Goal: Information Seeking & Learning: Learn about a topic

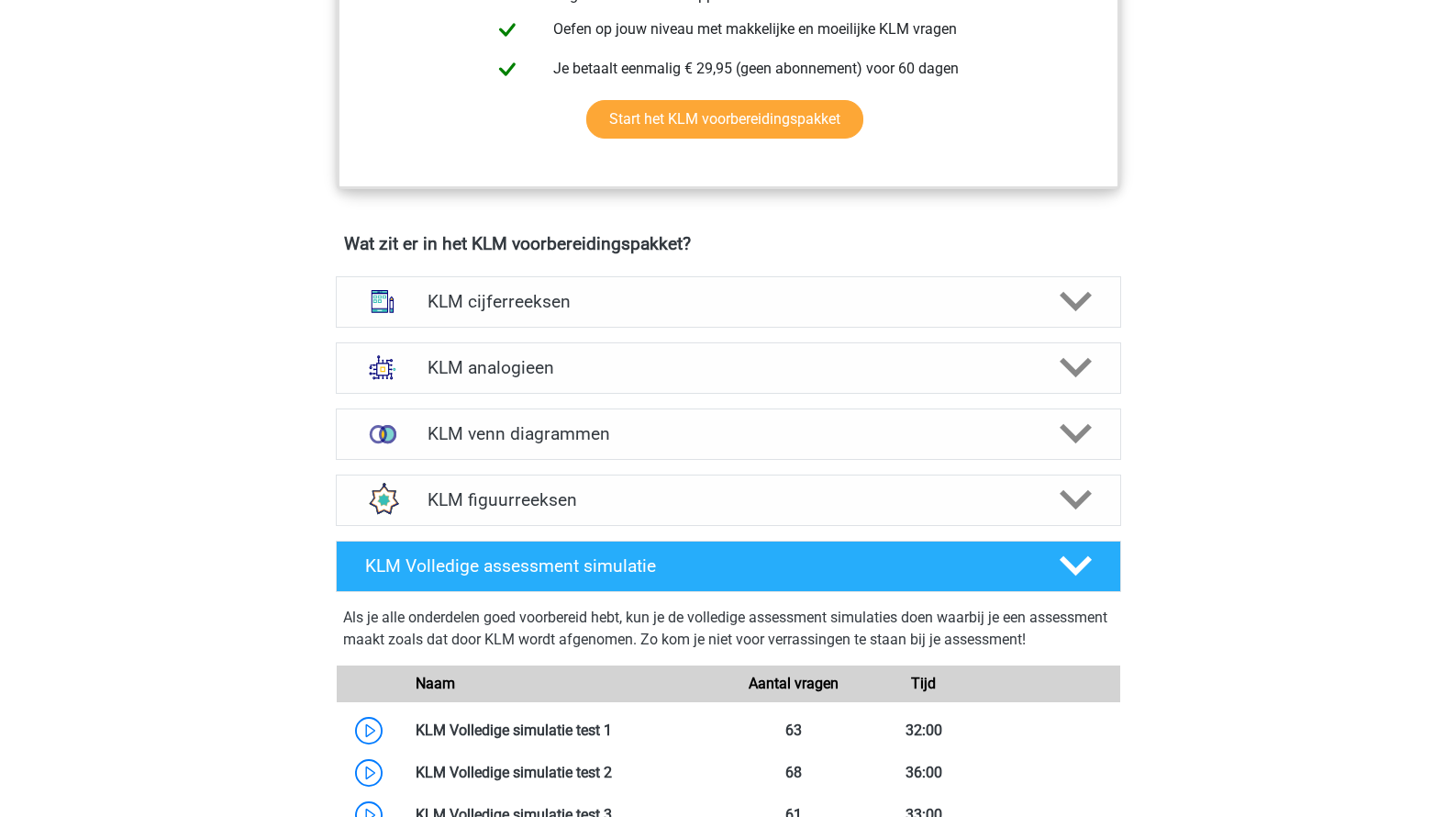
scroll to position [1113, 0]
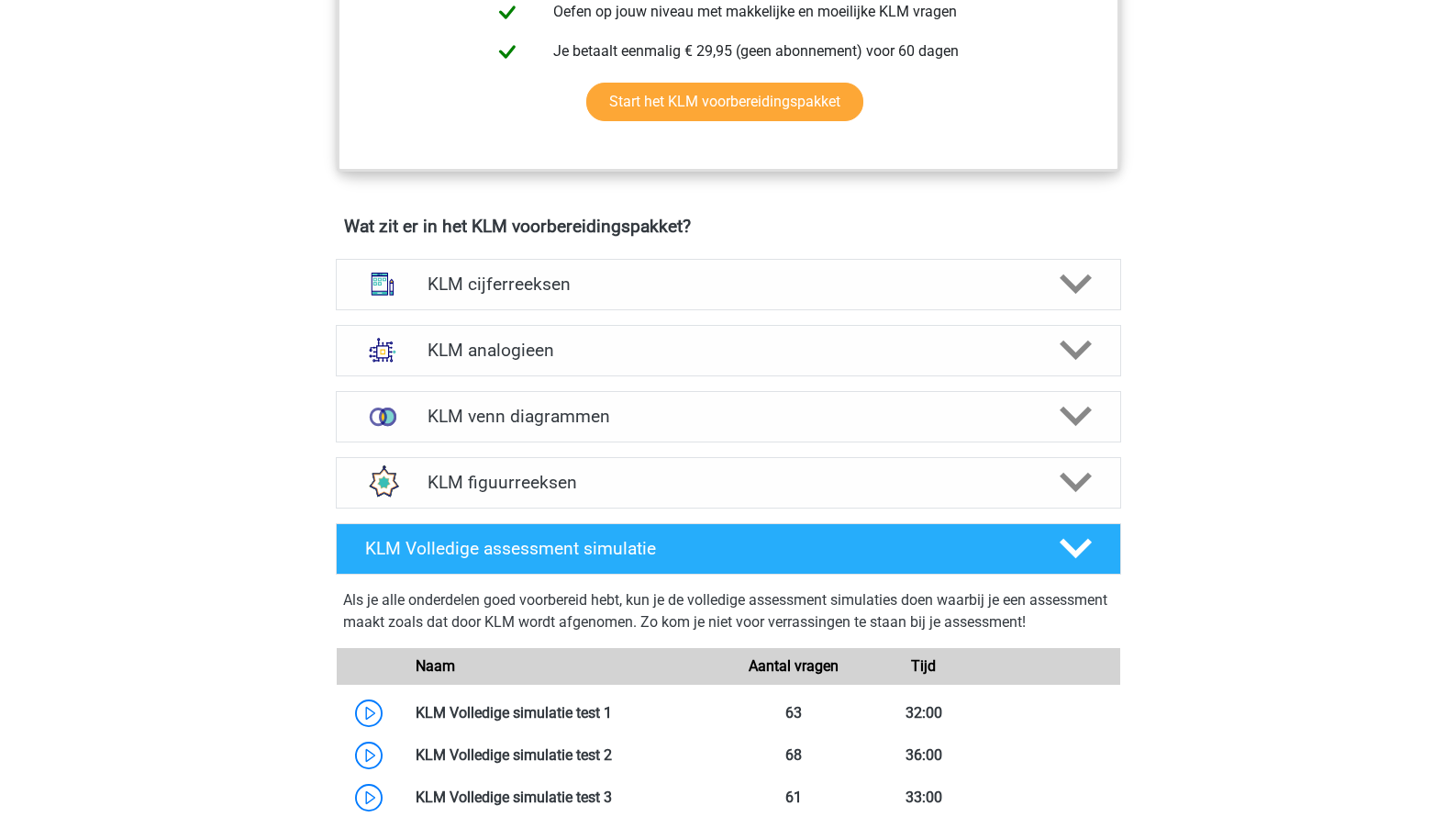
click at [382, 441] on div "KLM venn diagrammen Er zijn verschillende soorten patronen te herkennen die vaa…" at bounding box center [728, 416] width 857 height 66
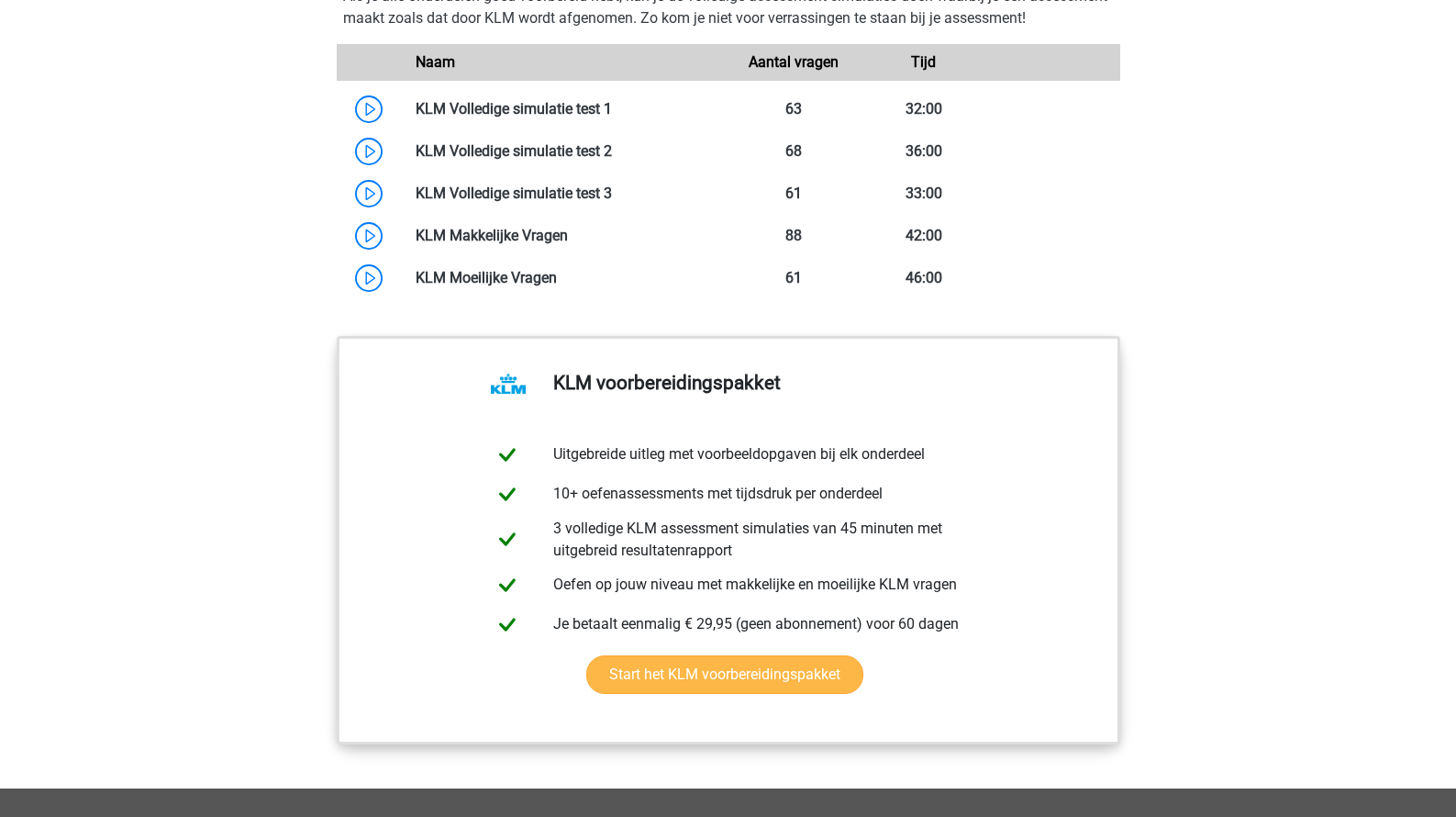
scroll to position [1696, 0]
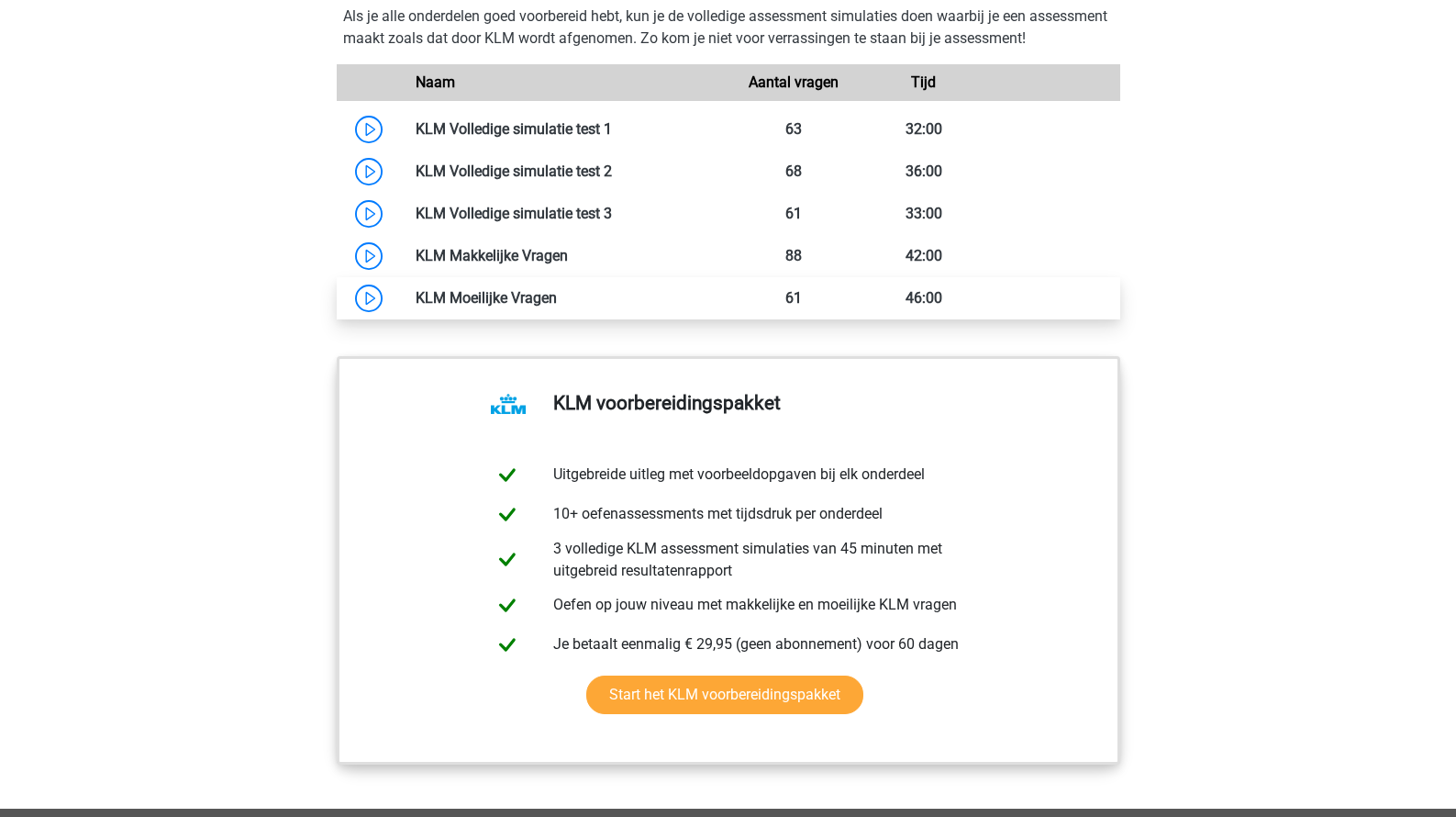
click at [556, 307] on link at bounding box center [556, 298] width 0 height 18
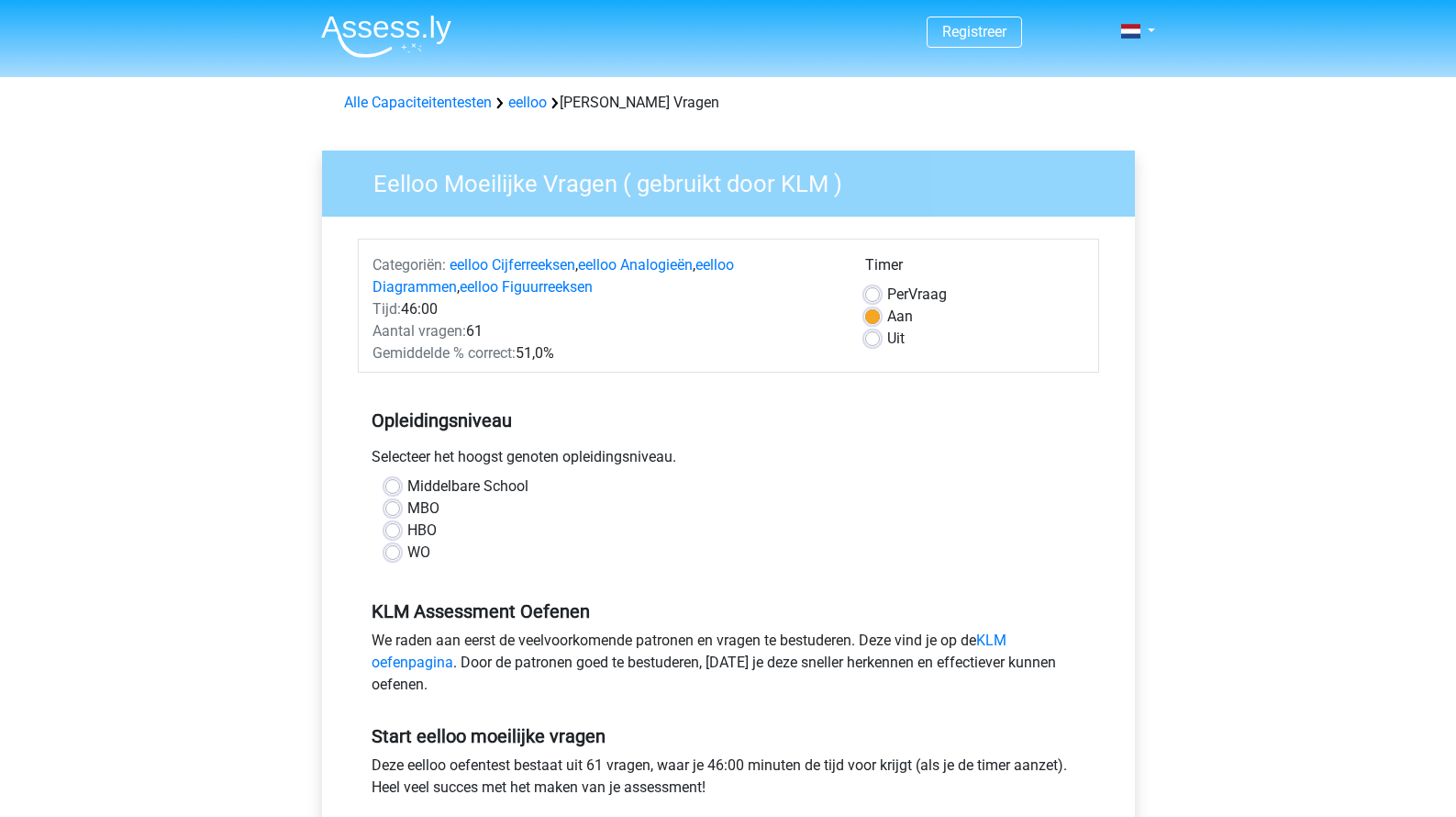
scroll to position [20, 0]
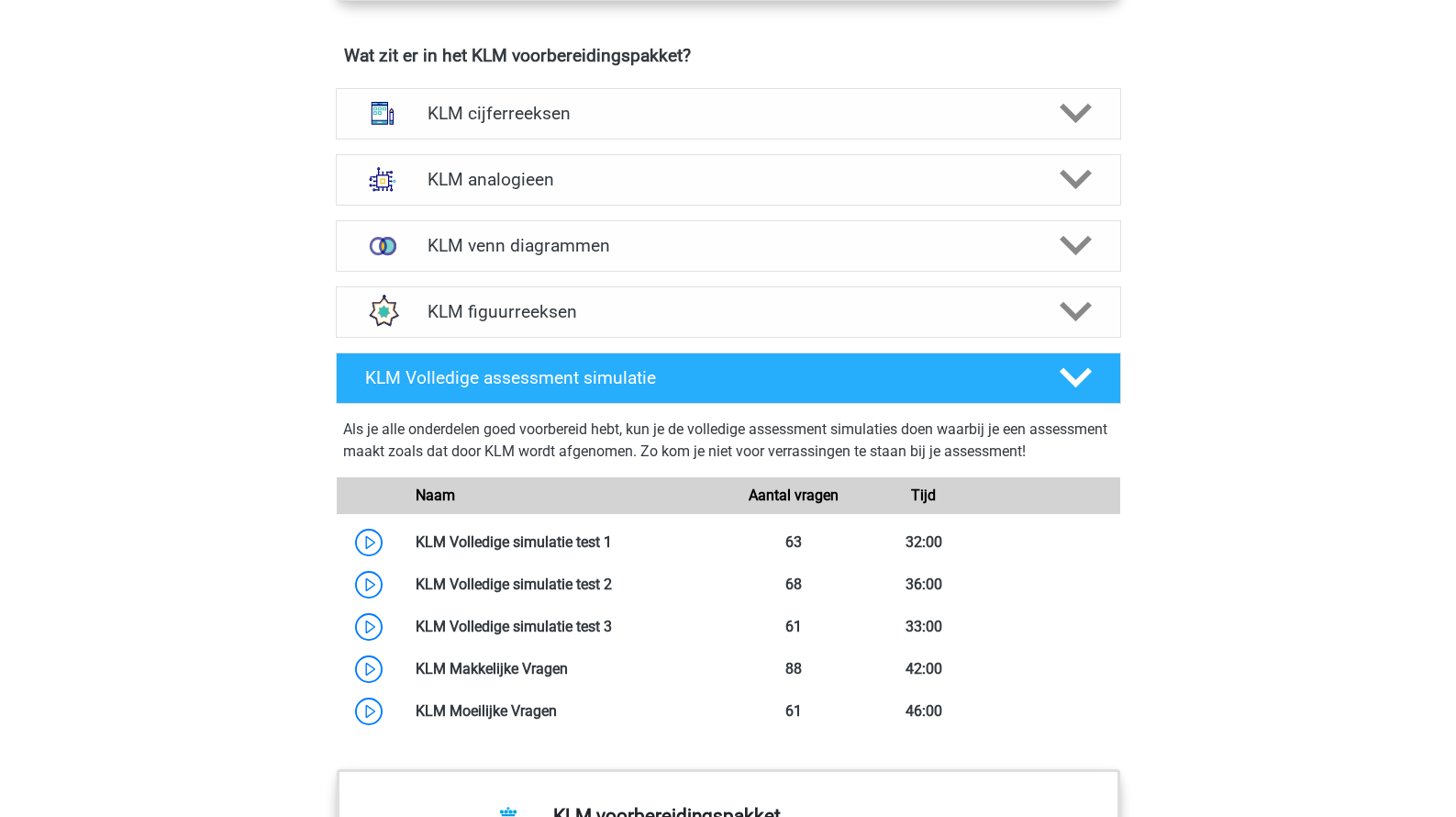
scroll to position [1307, 0]
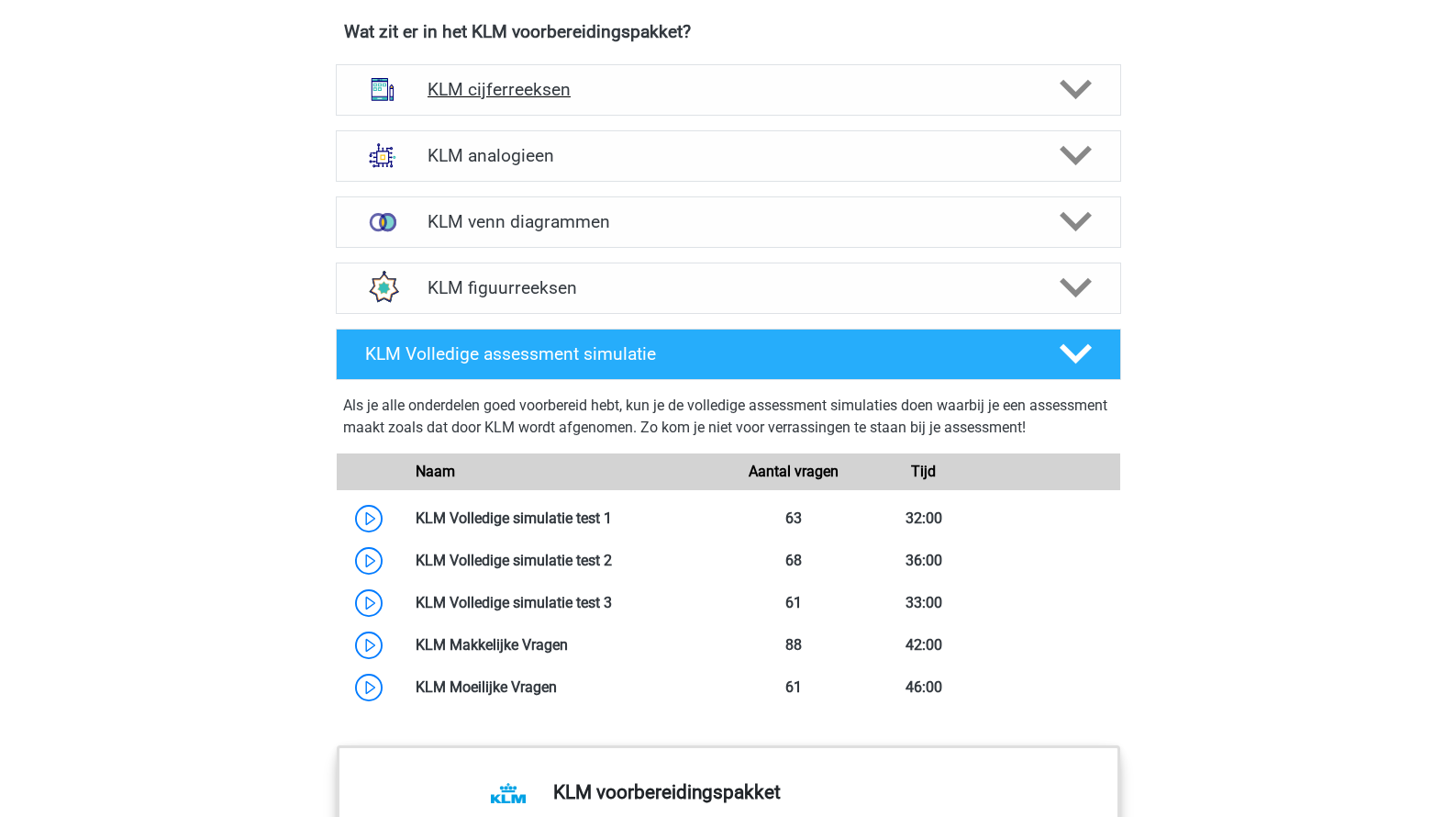
click at [441, 105] on div "KLM cijferreeksen" at bounding box center [728, 90] width 785 height 51
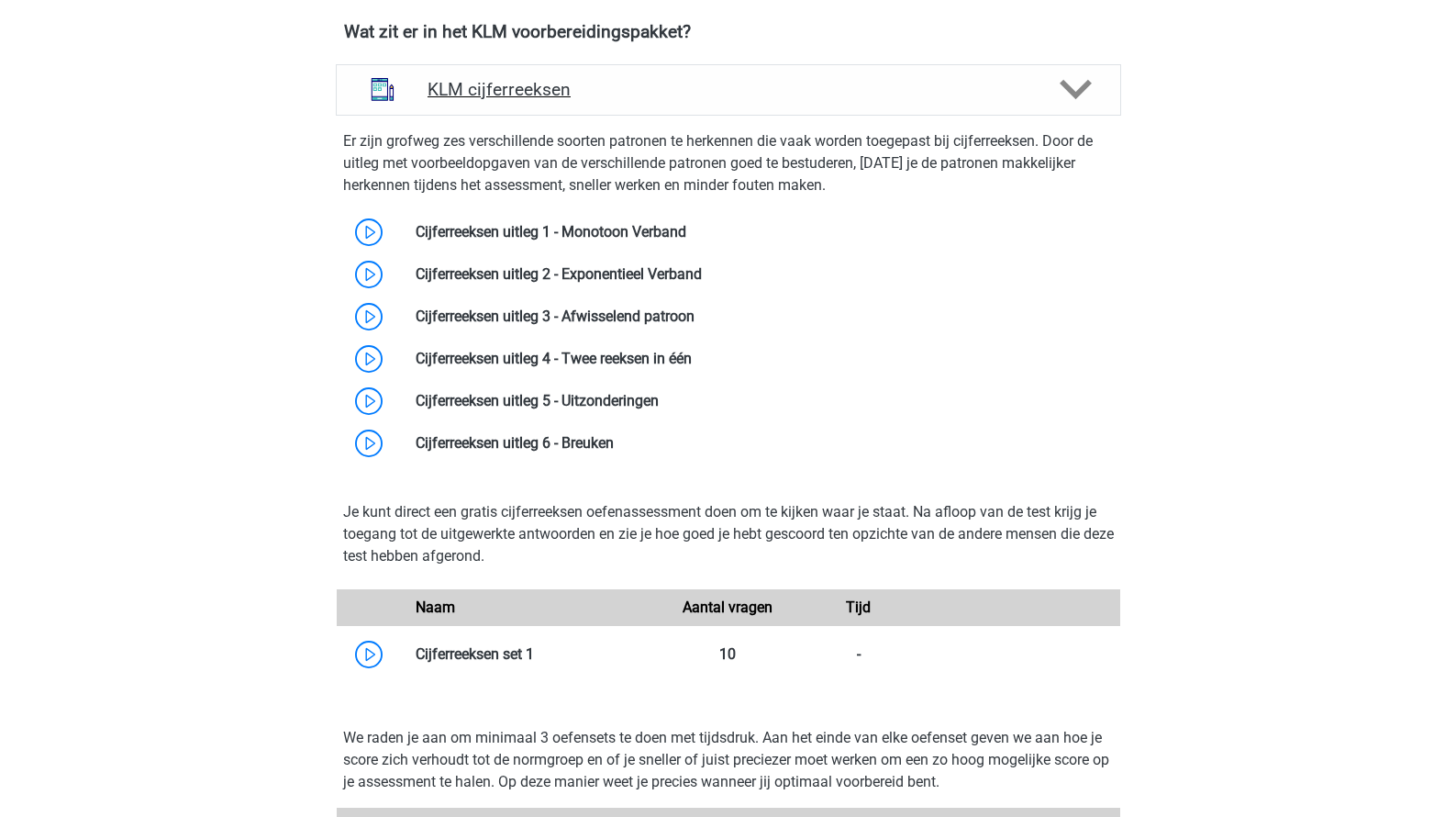
click at [441, 105] on div "KLM cijferreeksen" at bounding box center [728, 90] width 785 height 51
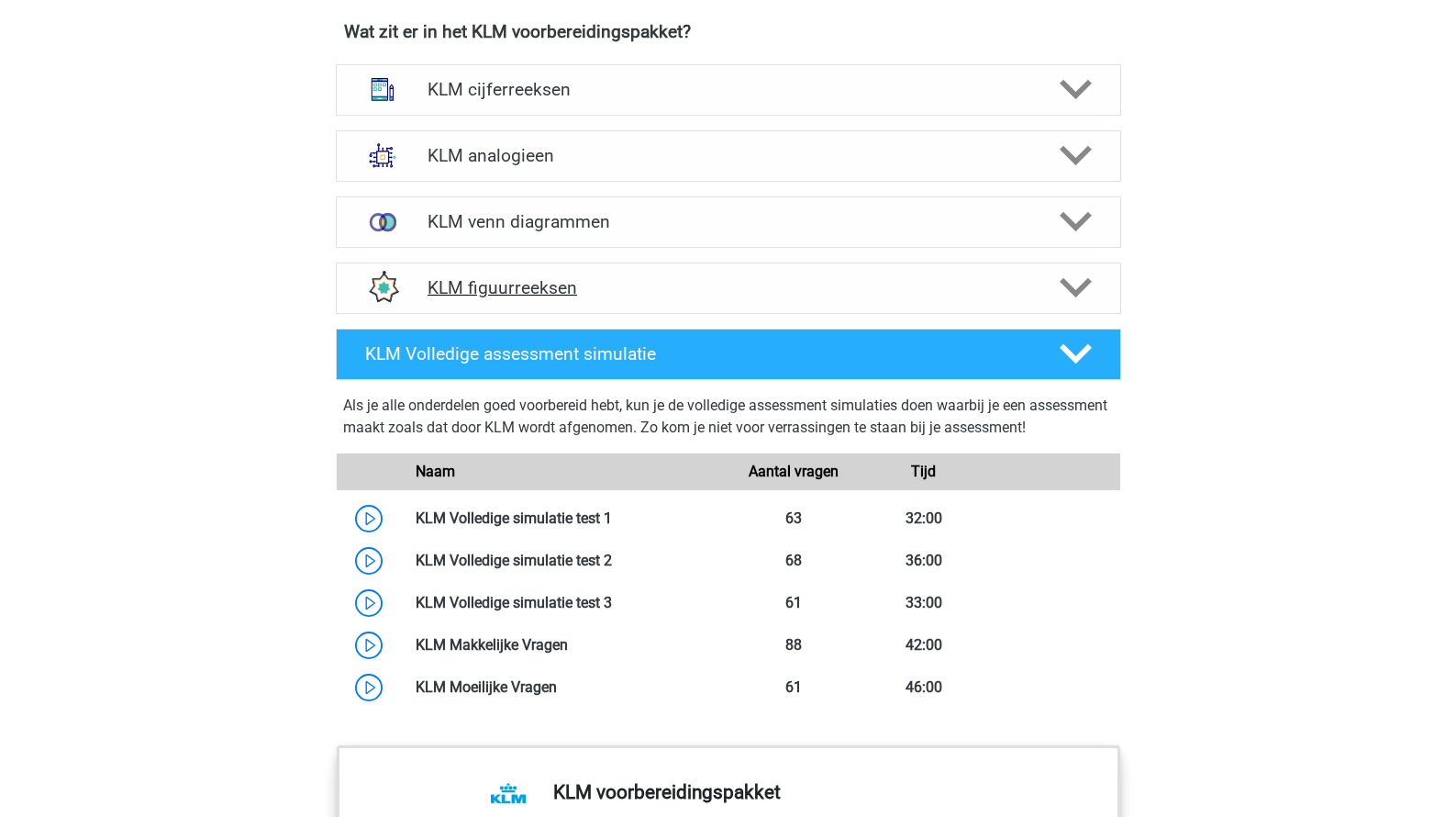
click at [501, 299] on div "KLM figuurreeksen" at bounding box center [728, 287] width 785 height 51
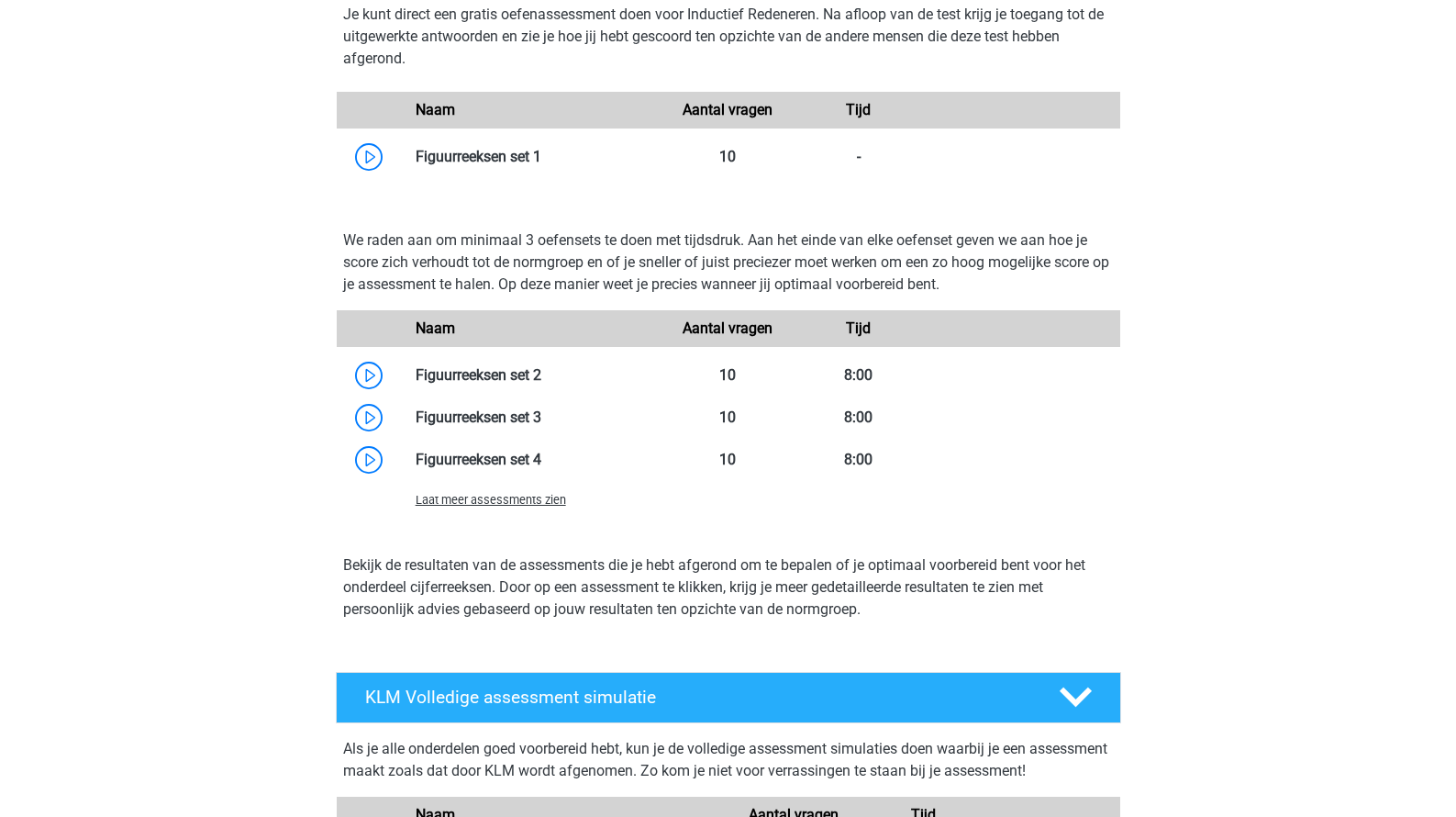
scroll to position [1759, 0]
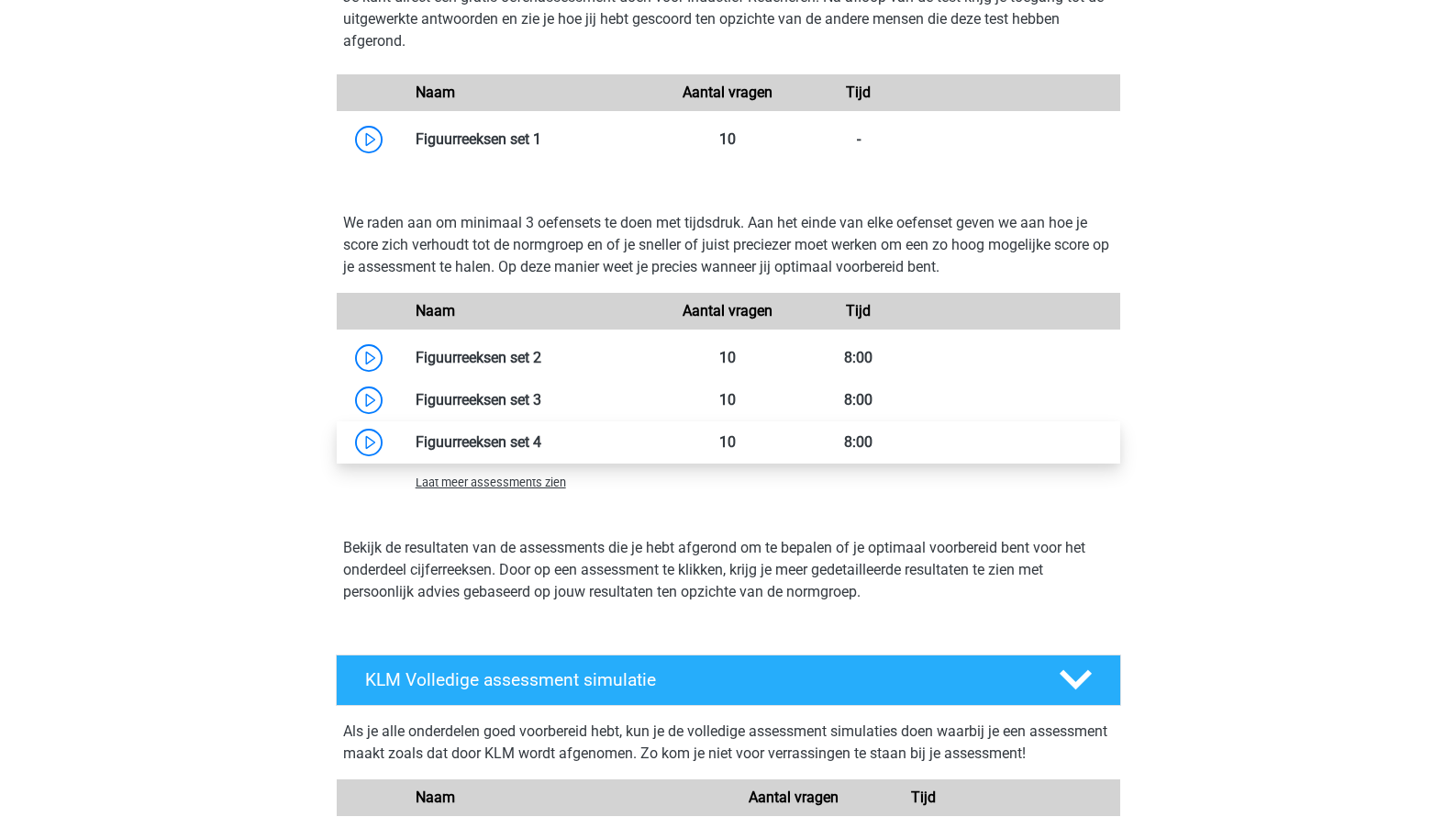
click at [542, 449] on link at bounding box center [542, 441] width 0 height 18
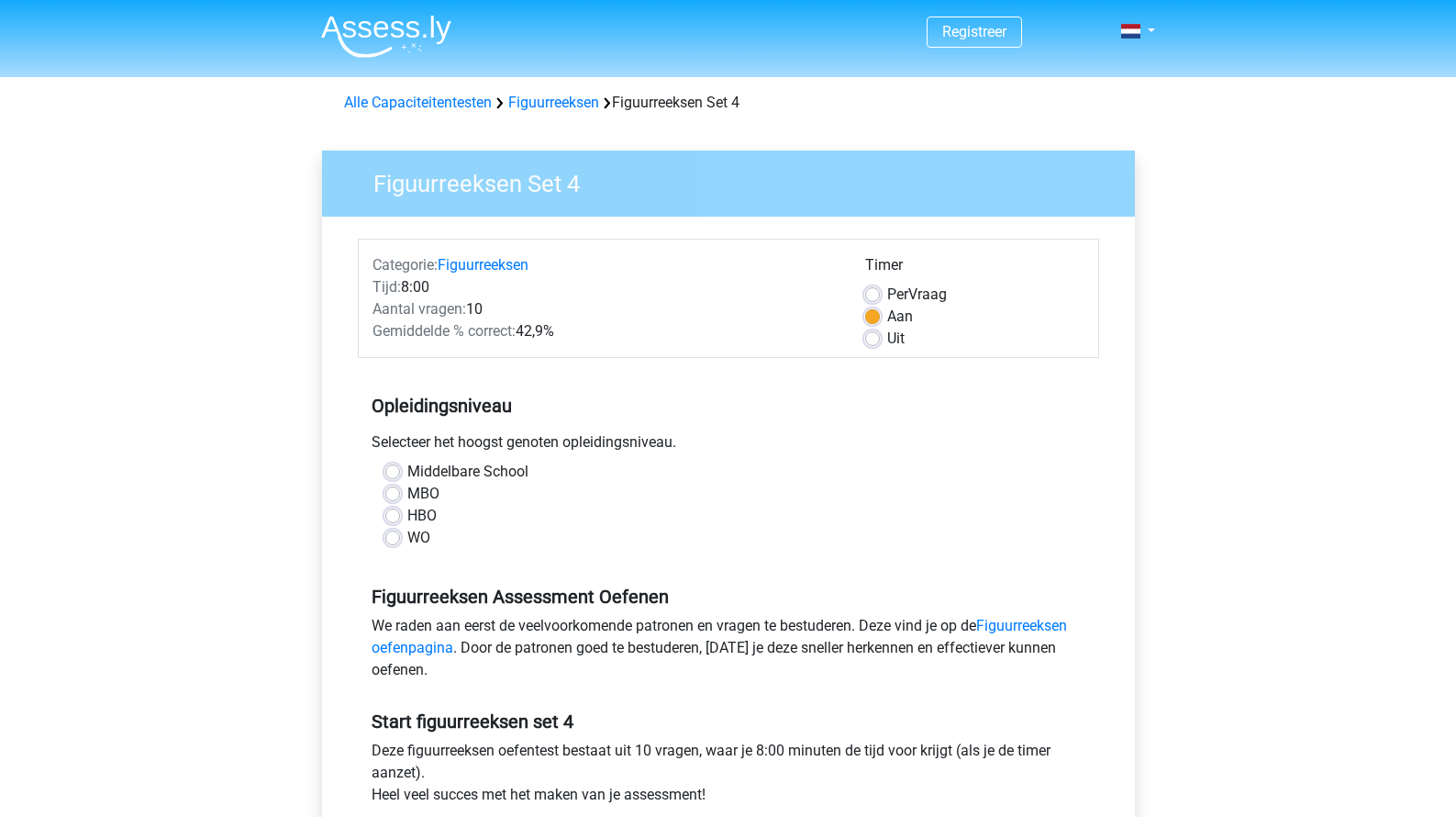
click at [404, 510] on div "HBO" at bounding box center [728, 516] width 686 height 22
click at [407, 516] on label "HBO" at bounding box center [421, 516] width 29 height 22
click at [393, 516] on input "HBO" at bounding box center [392, 514] width 15 height 19
radio input "true"
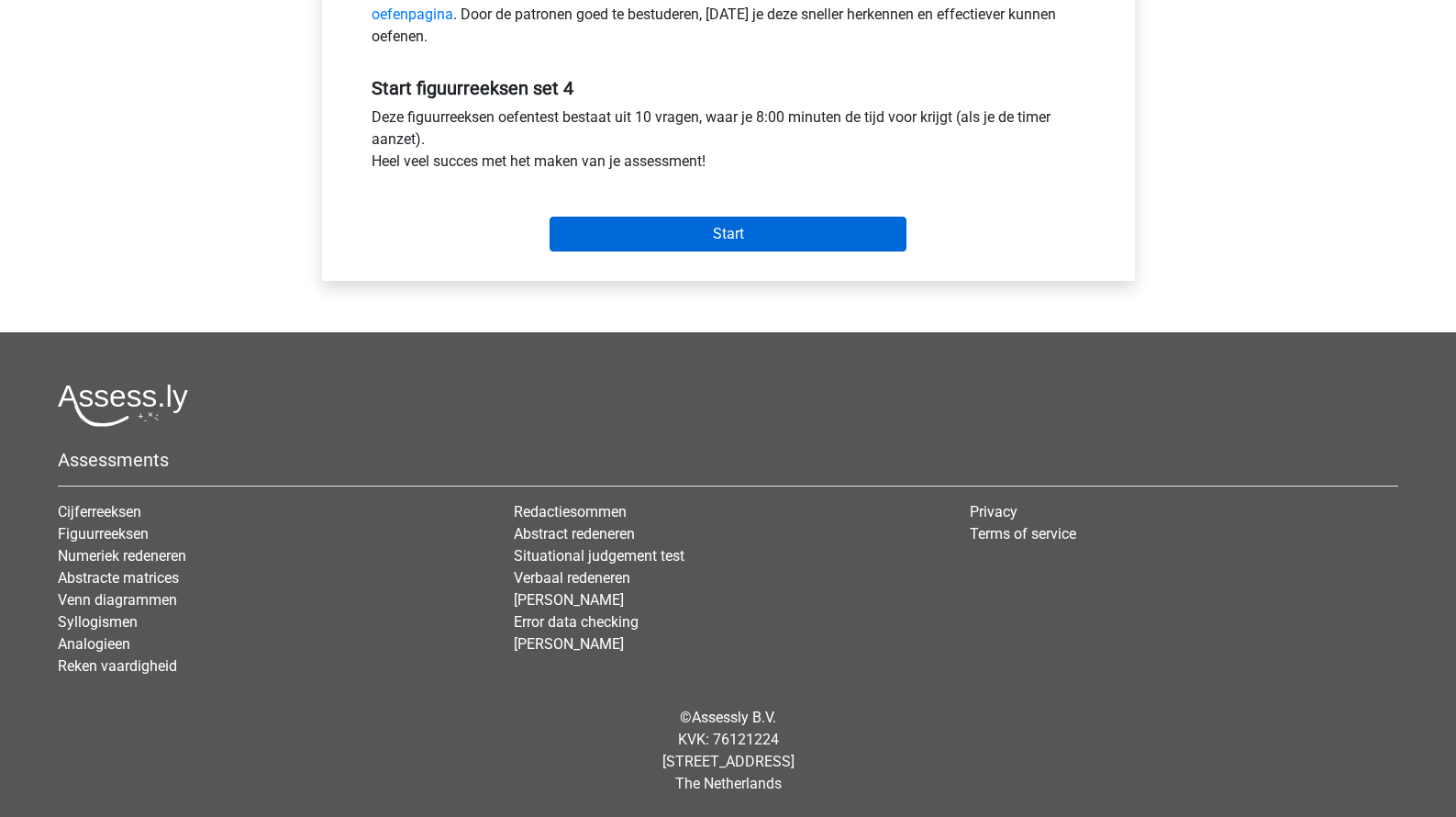
scroll to position [635, 0]
click at [765, 246] on input "Start" at bounding box center [727, 233] width 357 height 35
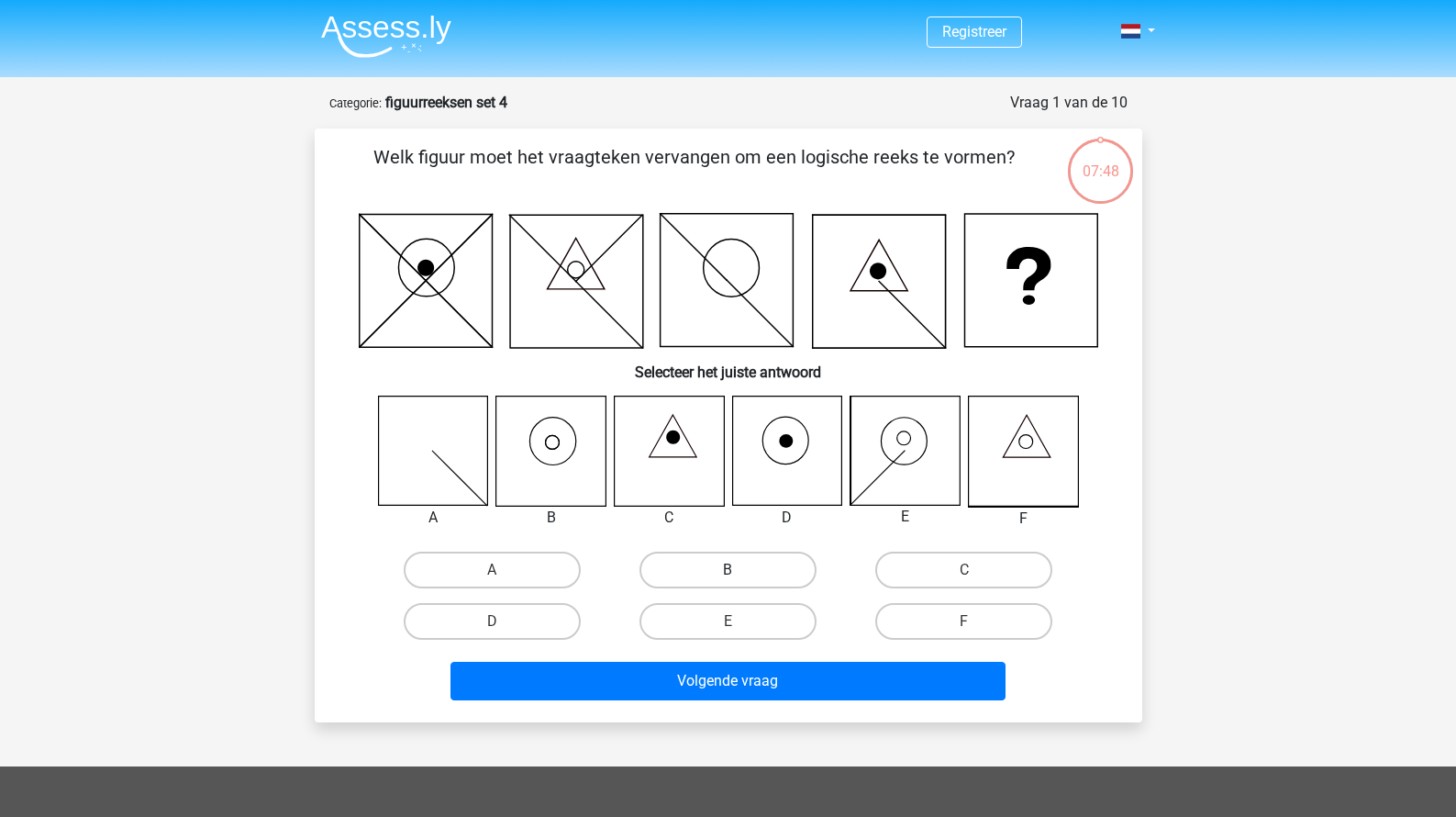
click at [717, 585] on label "B" at bounding box center [728, 569] width 177 height 36
click at [727, 582] on input "B" at bounding box center [733, 575] width 12 height 12
radio input "true"
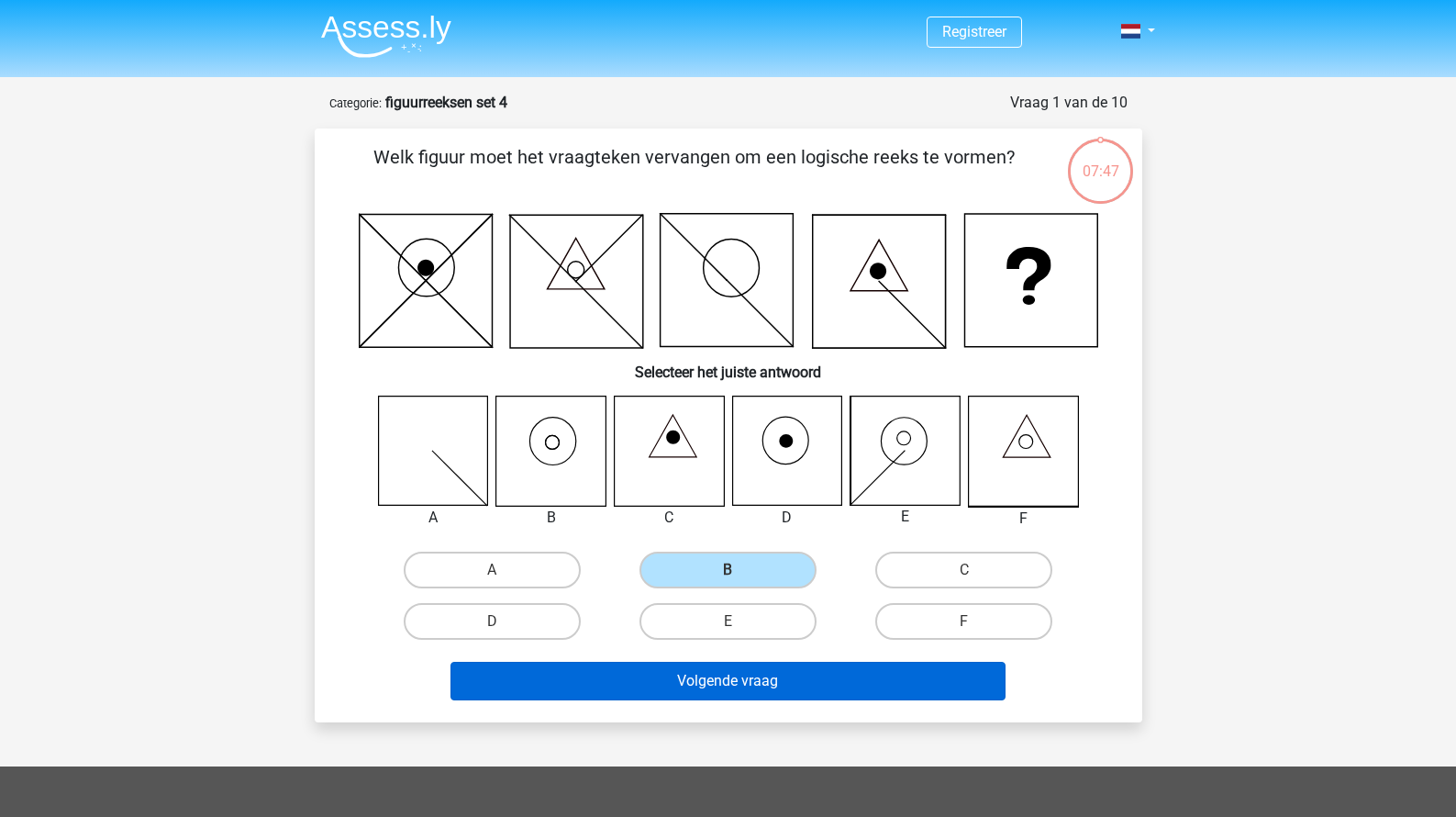
click at [714, 676] on button "Volgende vraag" at bounding box center [727, 681] width 555 height 38
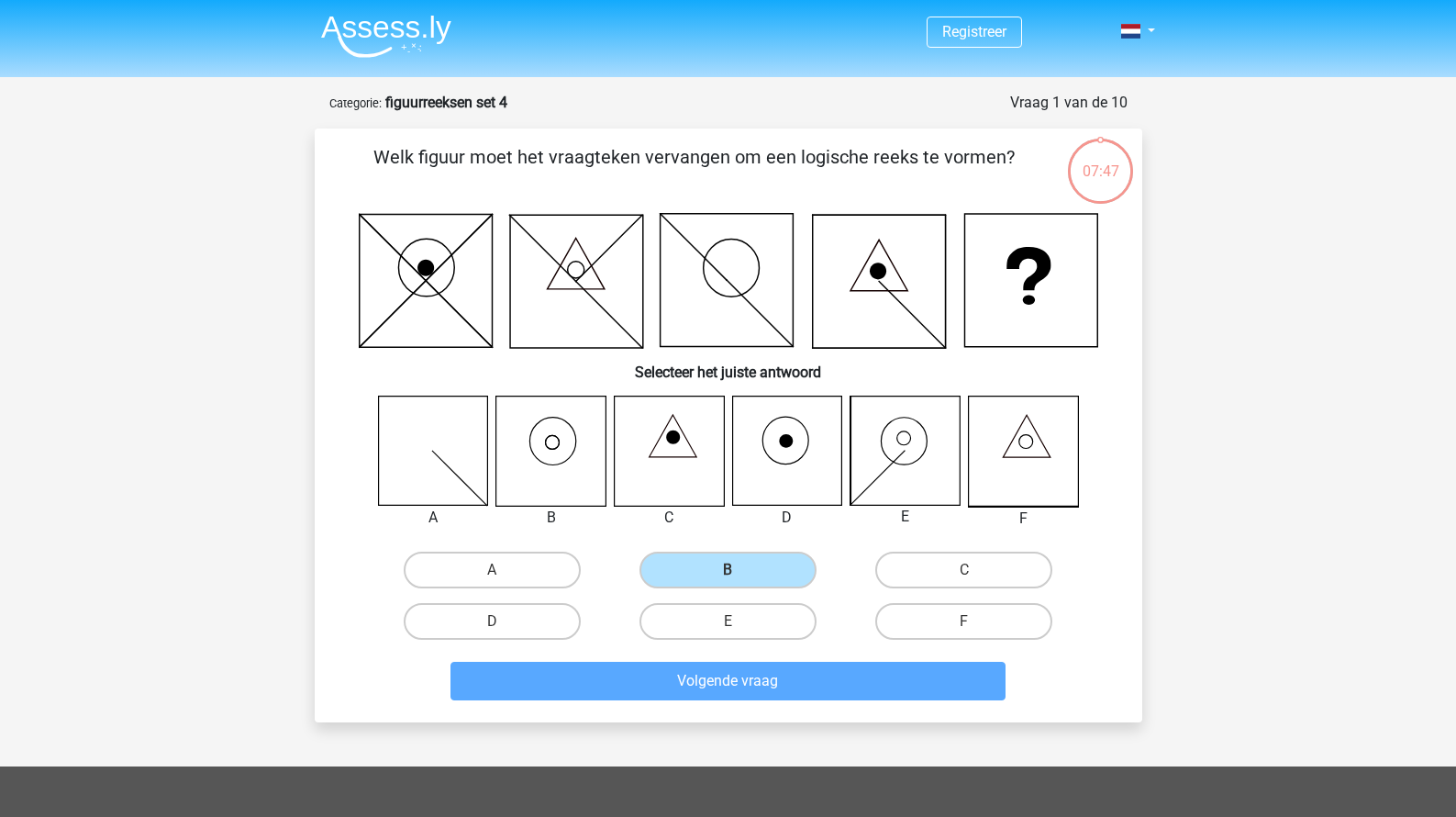
scroll to position [91, 0]
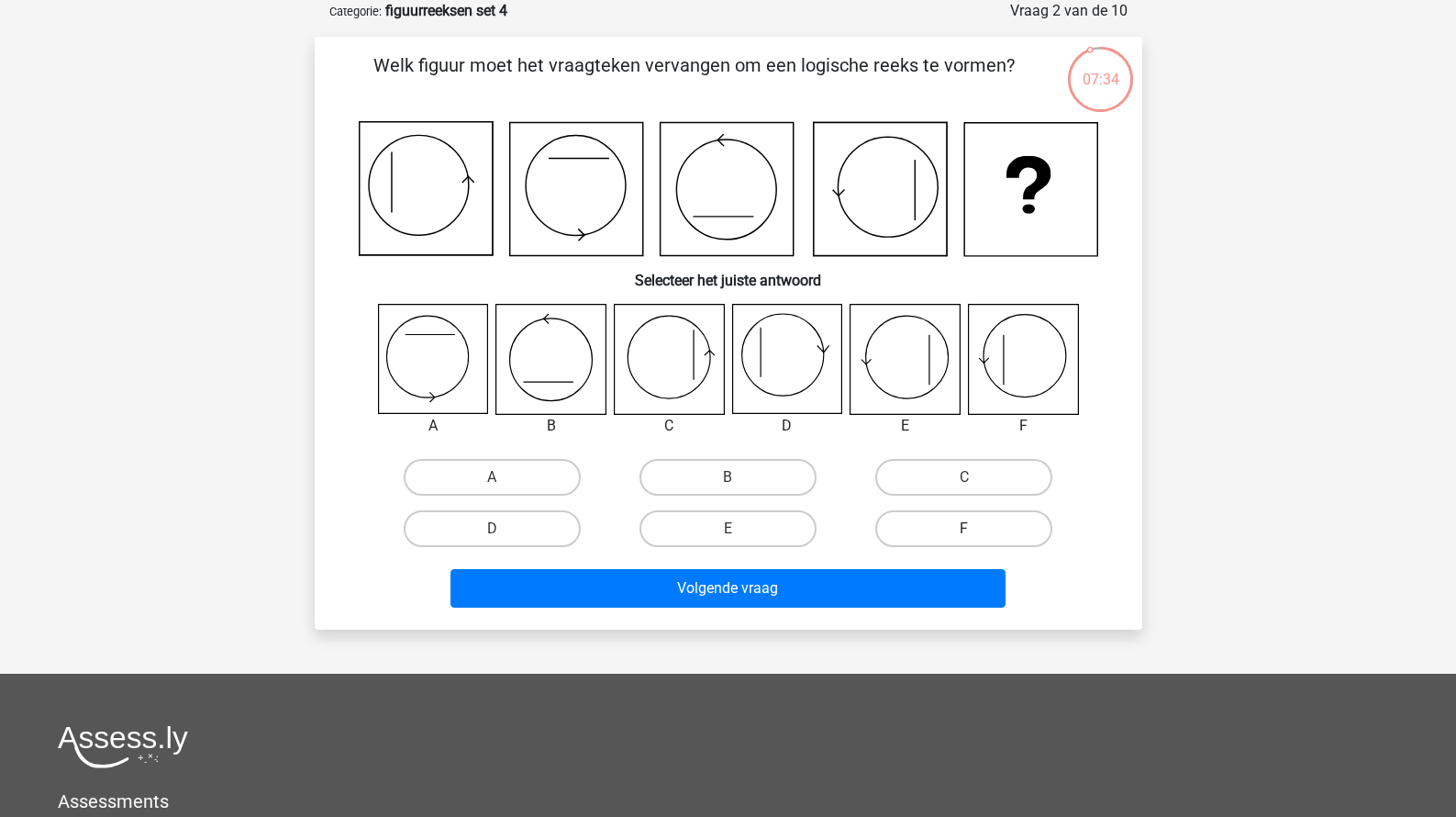
click at [947, 522] on label "F" at bounding box center [964, 528] width 177 height 36
click at [964, 529] on input "F" at bounding box center [969, 534] width 12 height 12
radio input "true"
click at [882, 612] on div "Volgende vraag" at bounding box center [729, 591] width 708 height 46
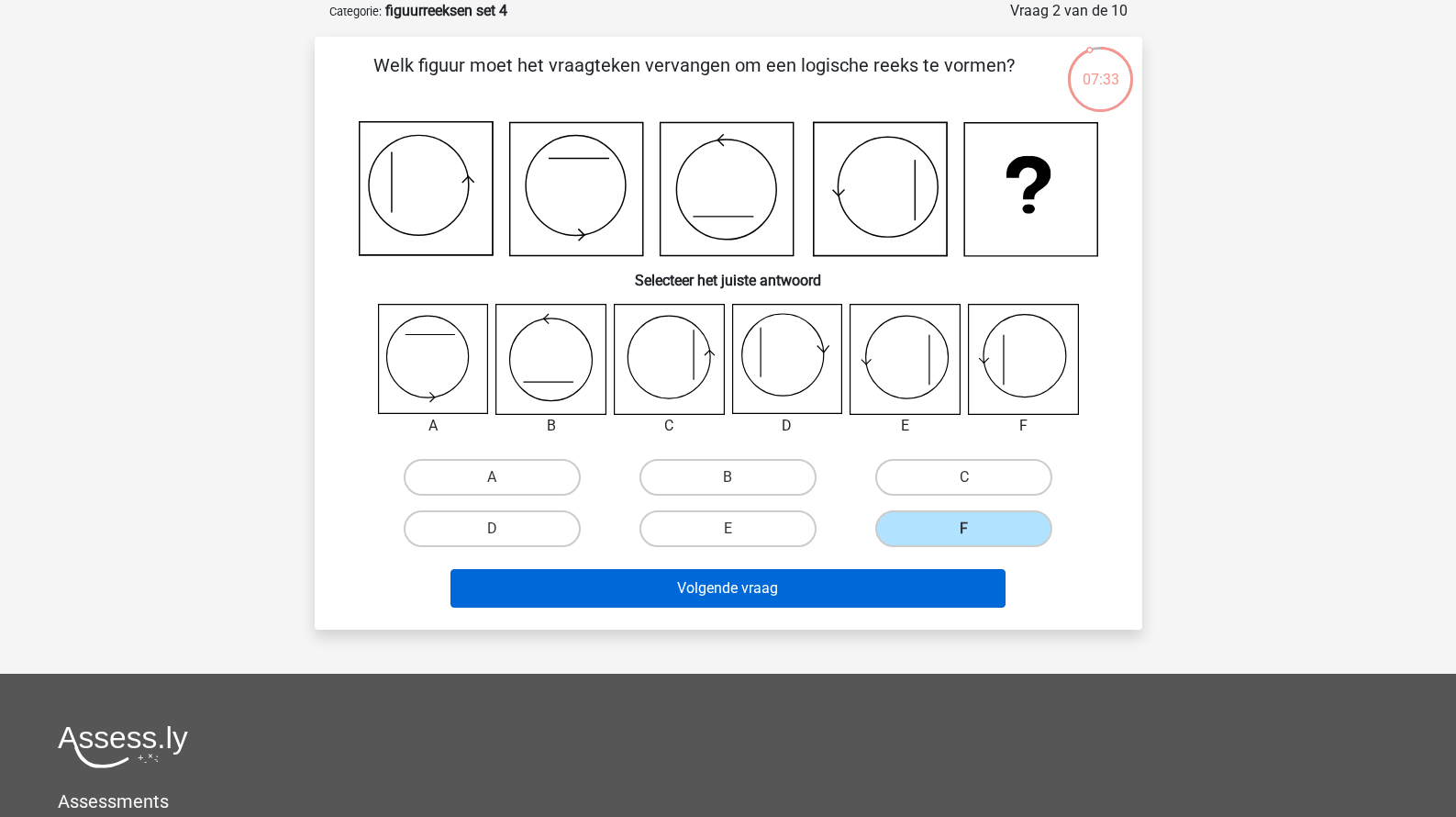
click at [890, 600] on button "Volgende vraag" at bounding box center [727, 588] width 555 height 38
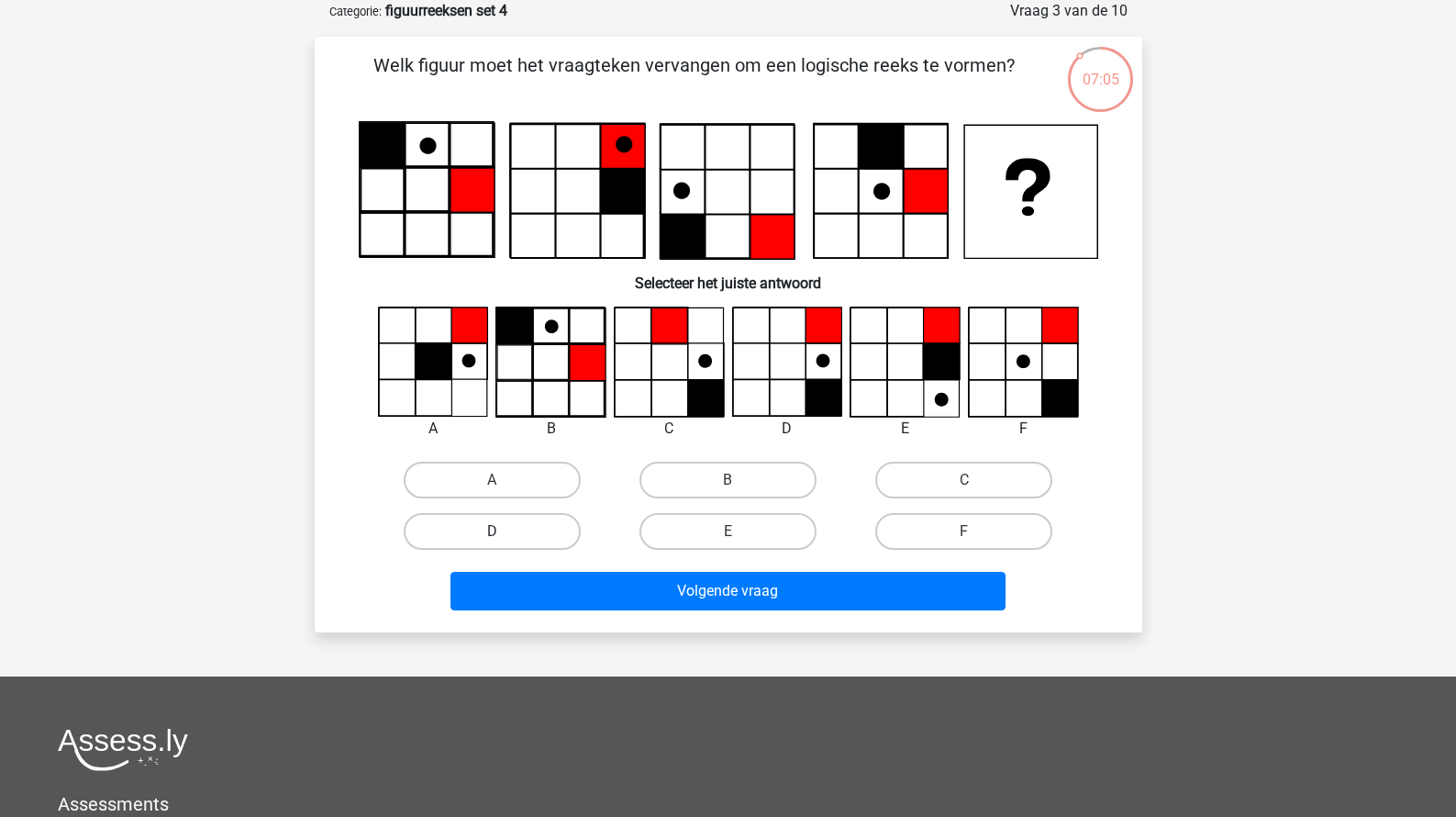
click at [543, 529] on label "D" at bounding box center [492, 531] width 177 height 36
click at [503, 532] on input "D" at bounding box center [497, 537] width 12 height 12
radio input "true"
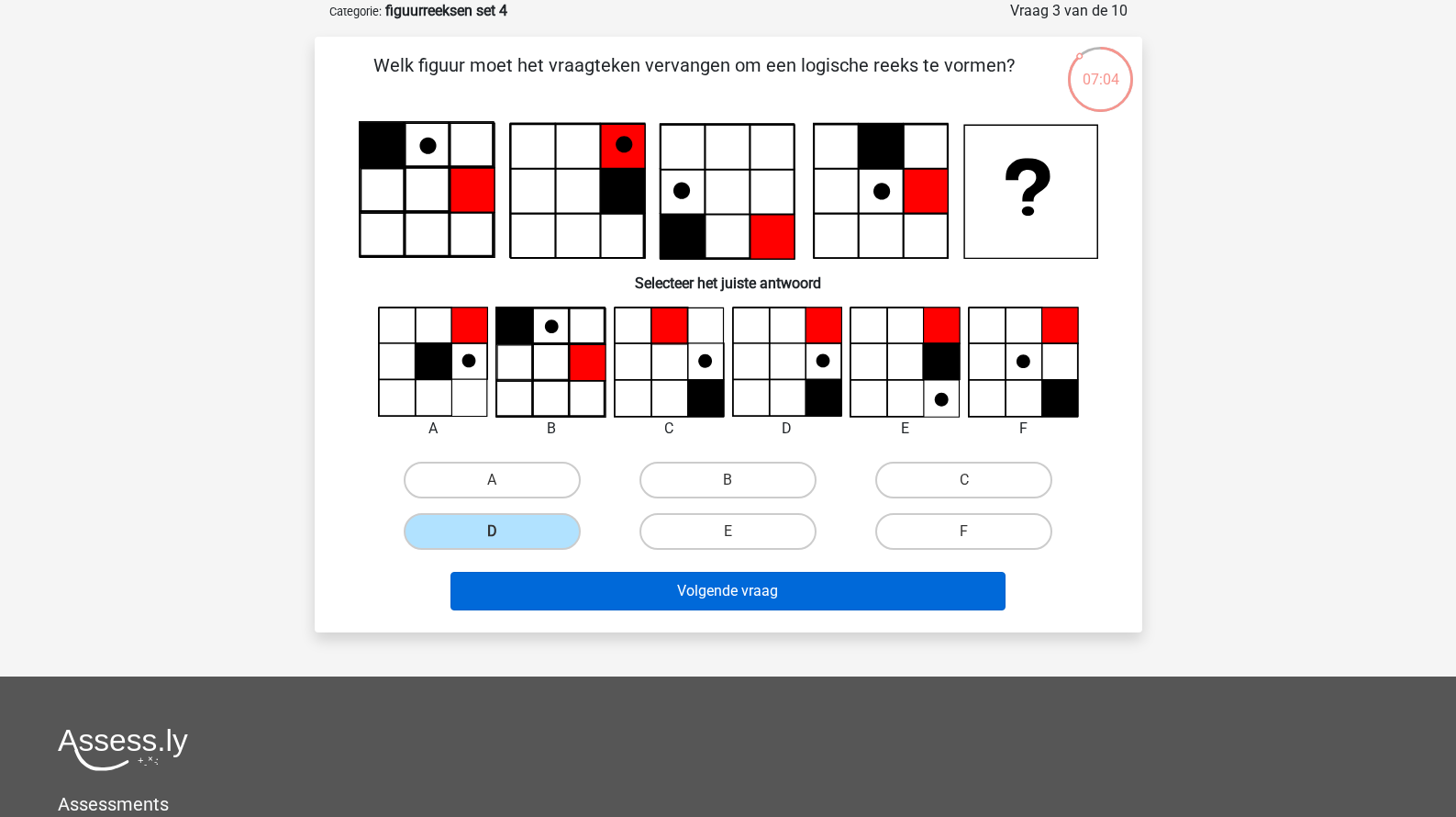
click at [695, 597] on button "Volgende vraag" at bounding box center [727, 590] width 555 height 38
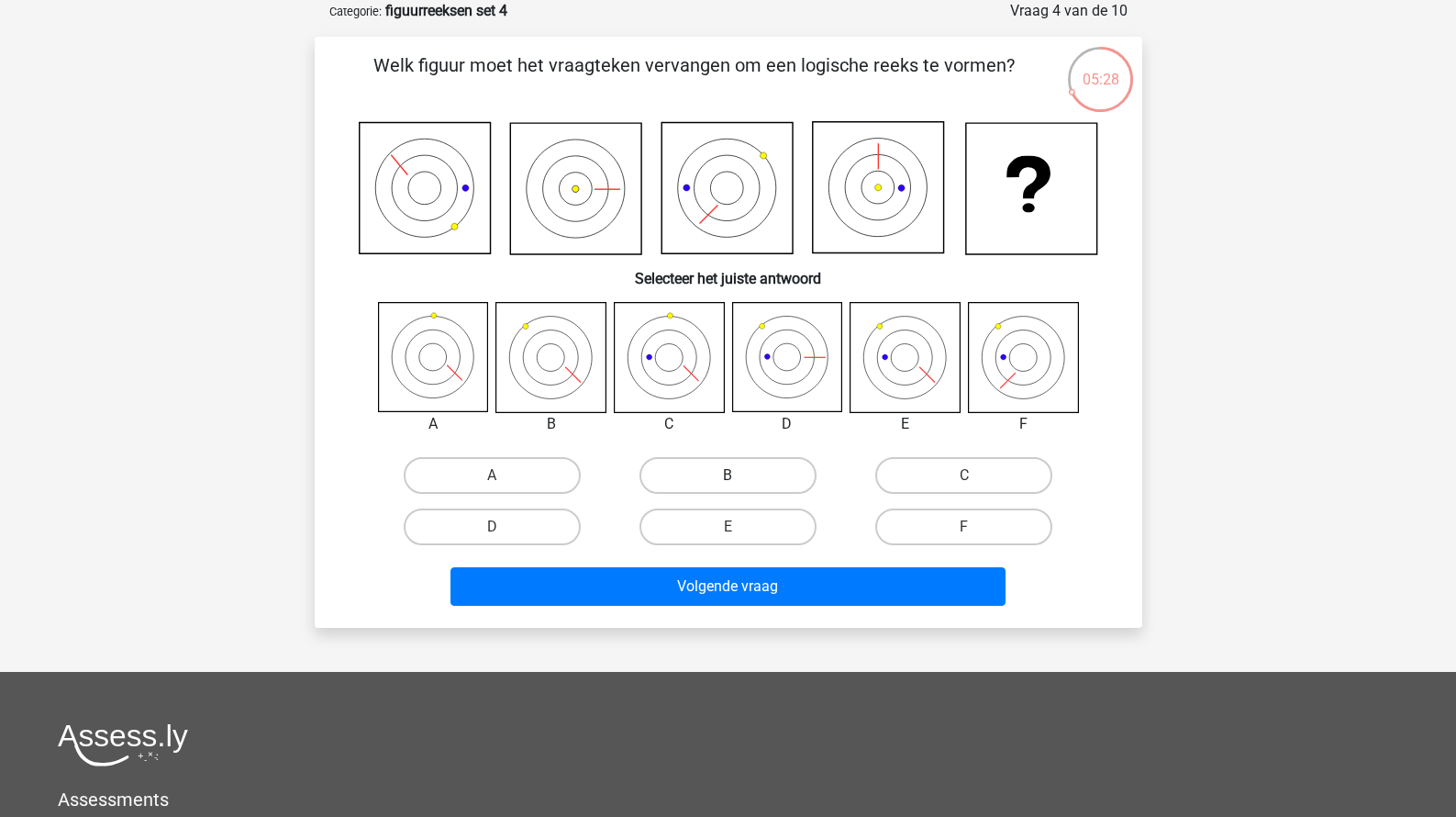
click at [713, 490] on label "B" at bounding box center [728, 475] width 177 height 36
click at [727, 488] on input "B" at bounding box center [733, 481] width 12 height 12
radio input "true"
click at [714, 558] on div "Volgende vraag" at bounding box center [728, 582] width 769 height 61
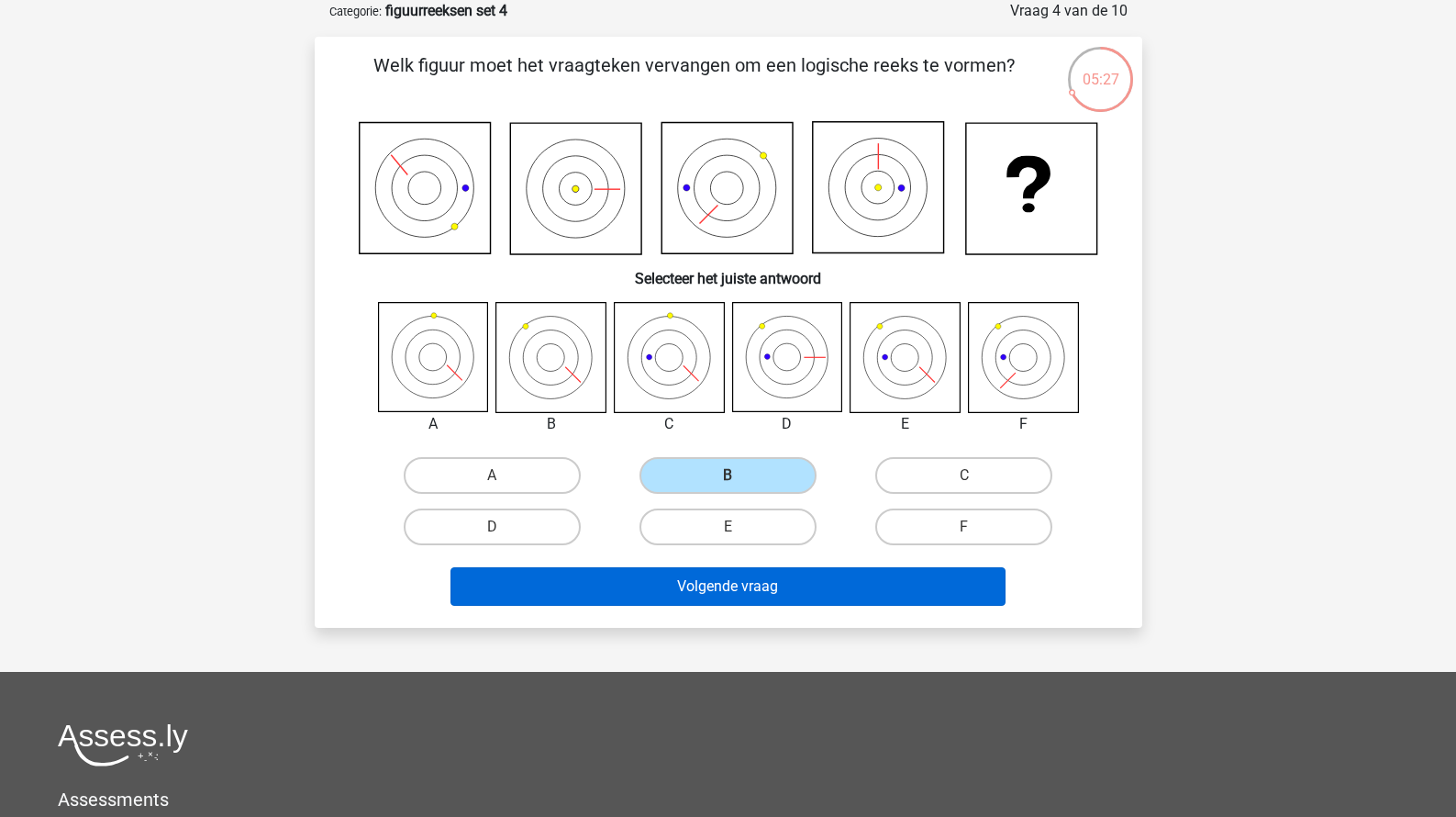
click at [709, 569] on button "Volgende vraag" at bounding box center [727, 586] width 555 height 38
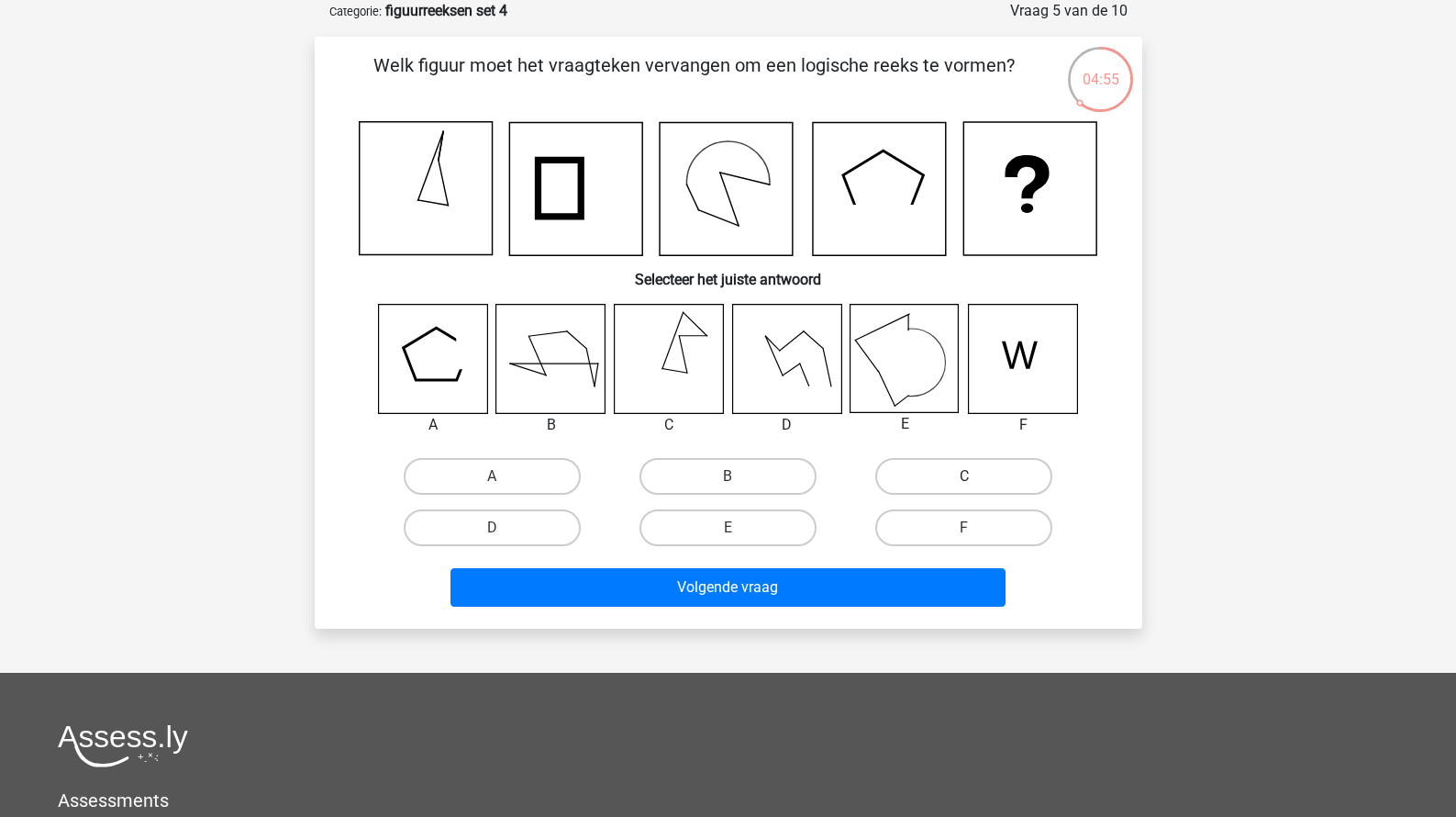
click at [984, 474] on label "C" at bounding box center [964, 476] width 177 height 36
click at [976, 477] on input "C" at bounding box center [969, 482] width 12 height 12
radio input "true"
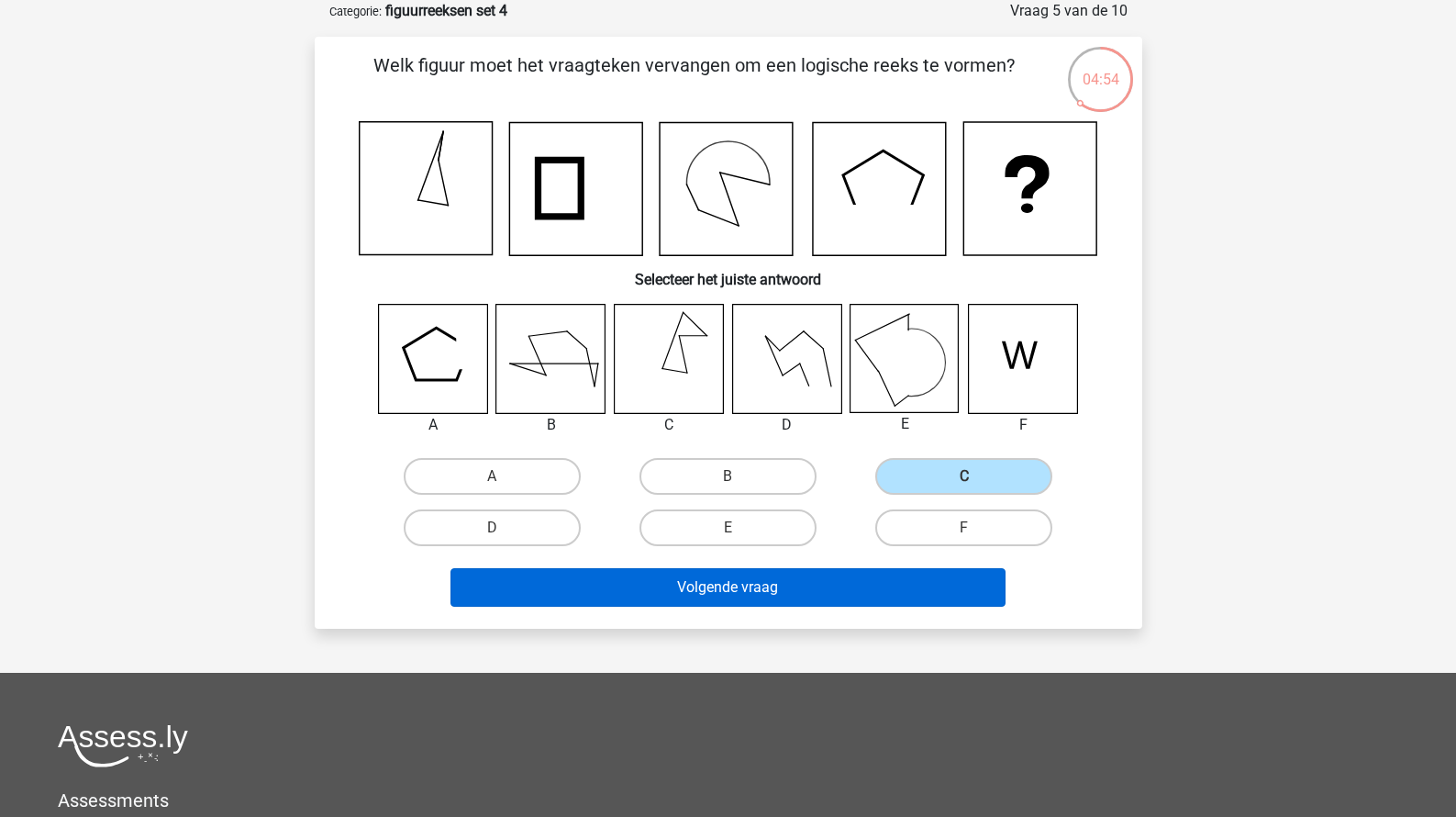
click at [877, 588] on button "Volgende vraag" at bounding box center [727, 587] width 555 height 38
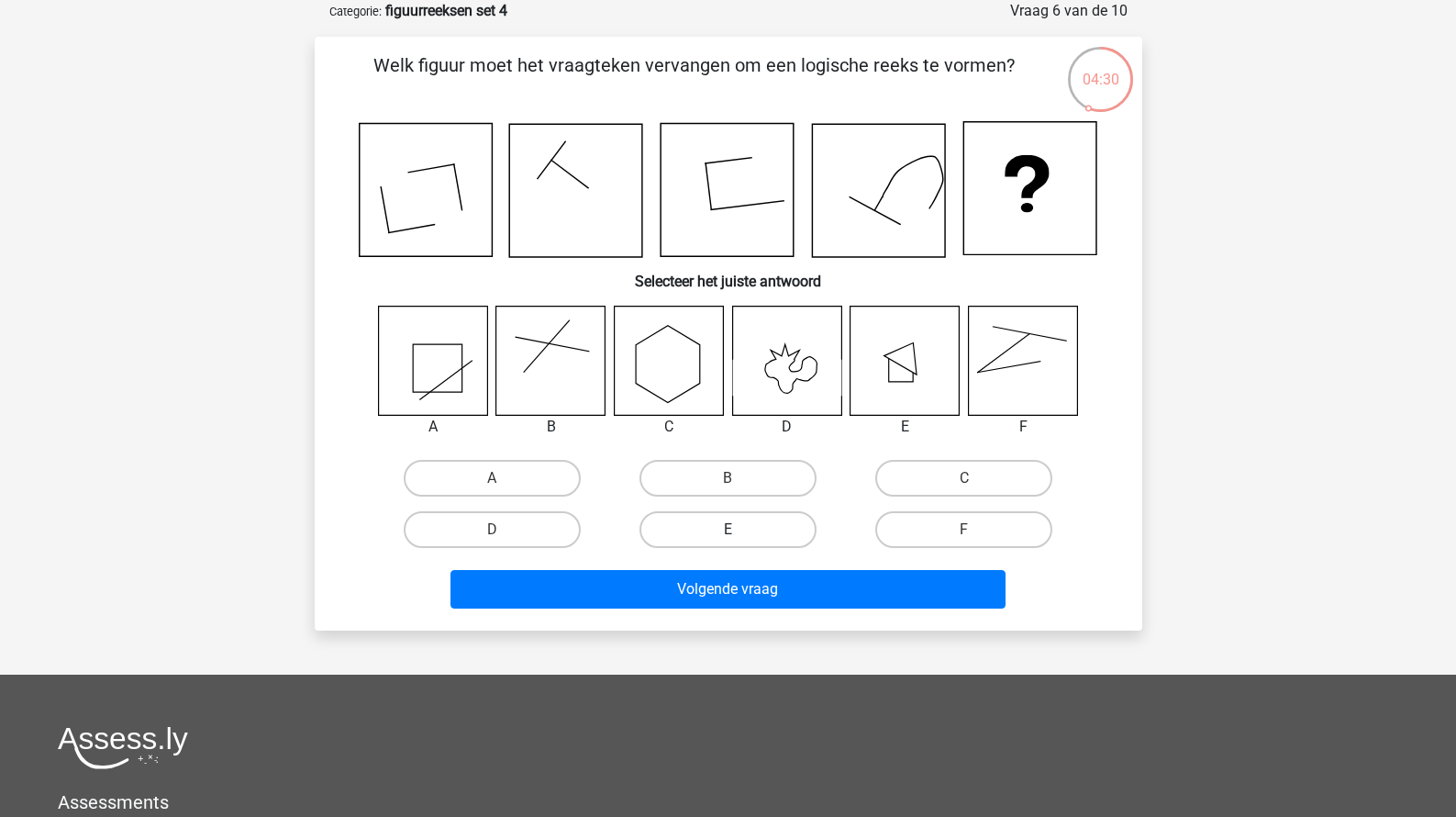
click at [773, 519] on label "E" at bounding box center [728, 529] width 177 height 36
click at [739, 530] on input "E" at bounding box center [733, 535] width 12 height 12
radio input "true"
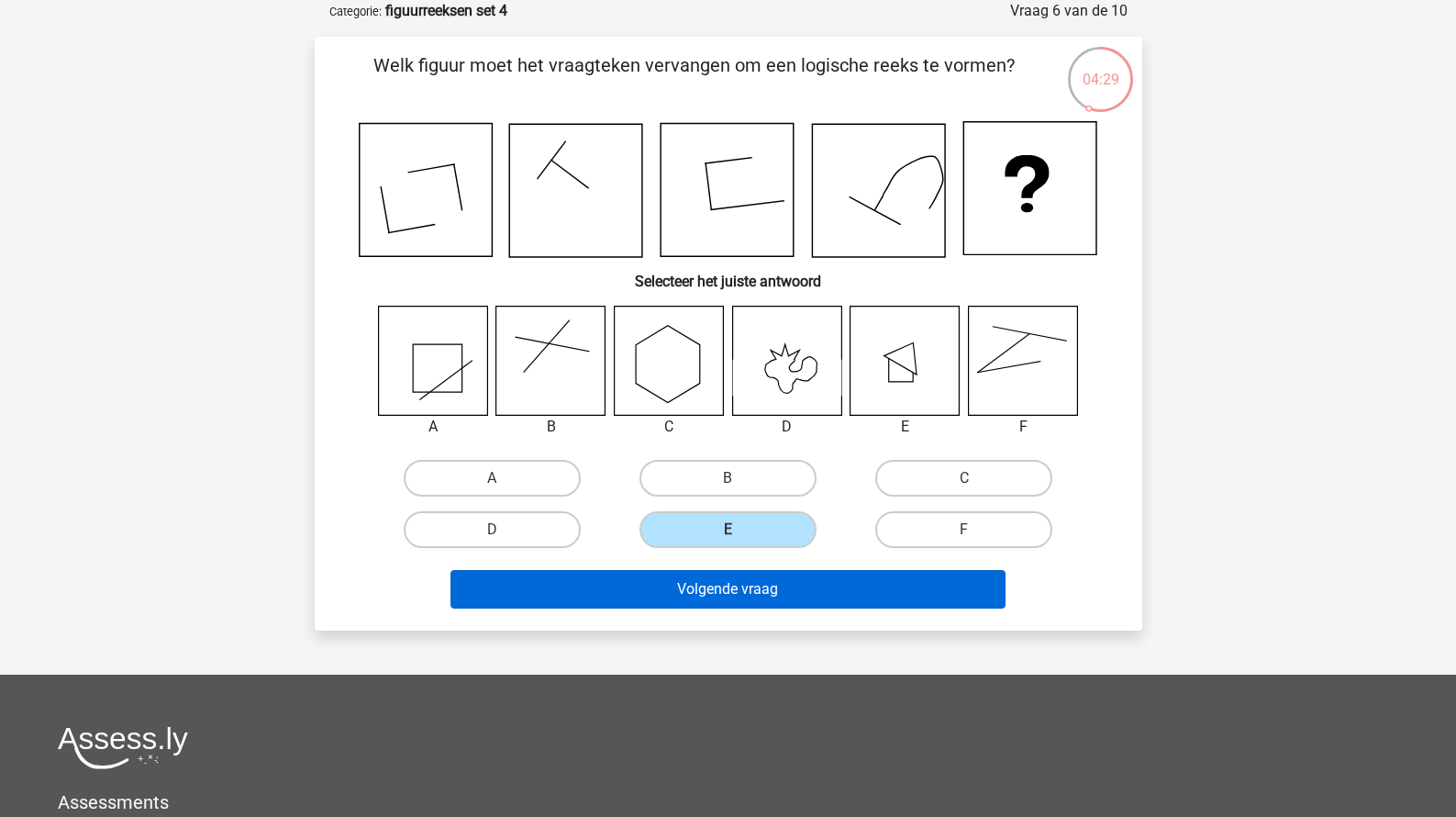
click at [781, 586] on button "Volgende vraag" at bounding box center [727, 589] width 555 height 38
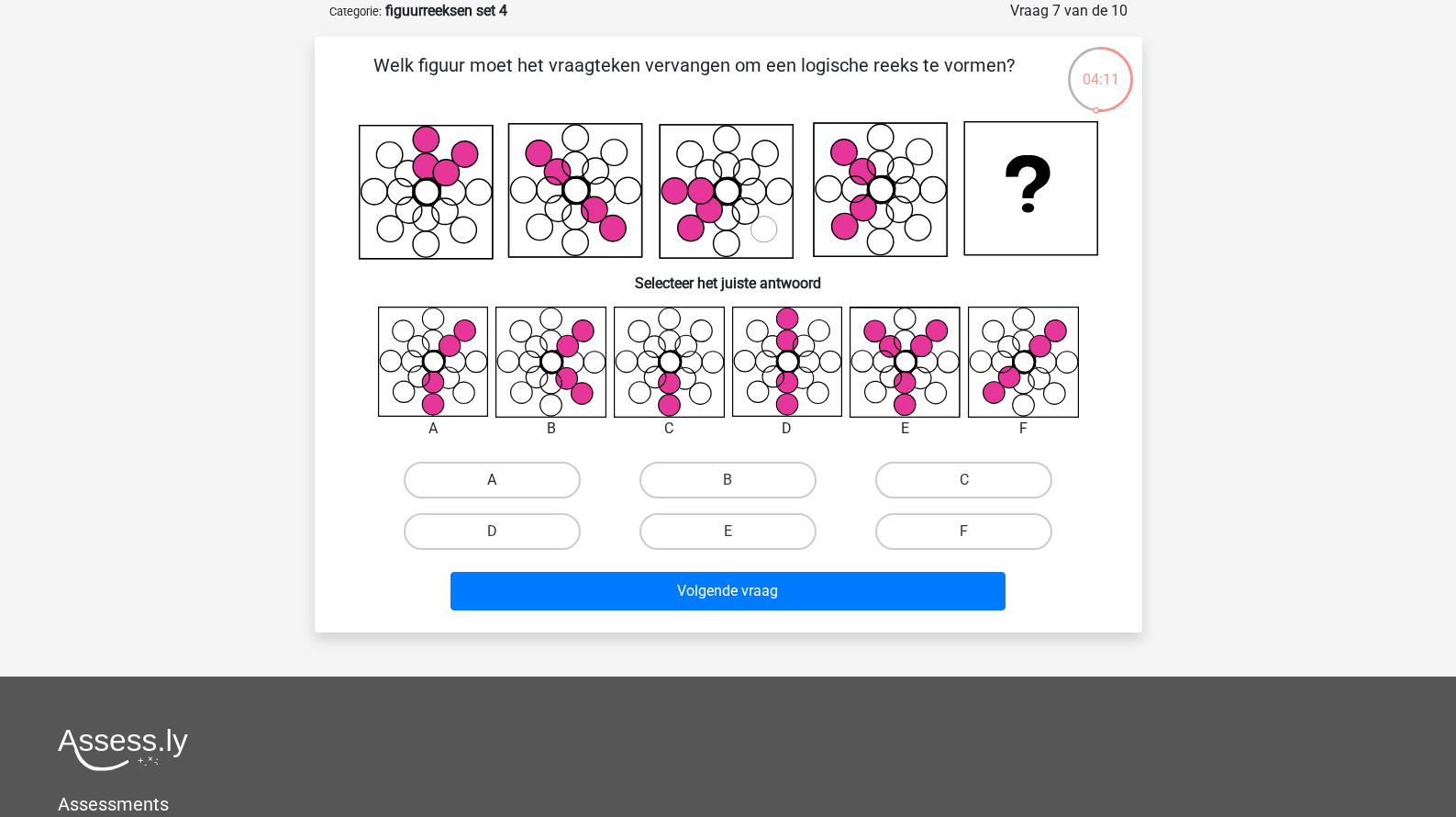
click at [568, 480] on label "A" at bounding box center [492, 479] width 177 height 36
click at [503, 480] on input "A" at bounding box center [497, 486] width 12 height 12
radio input "true"
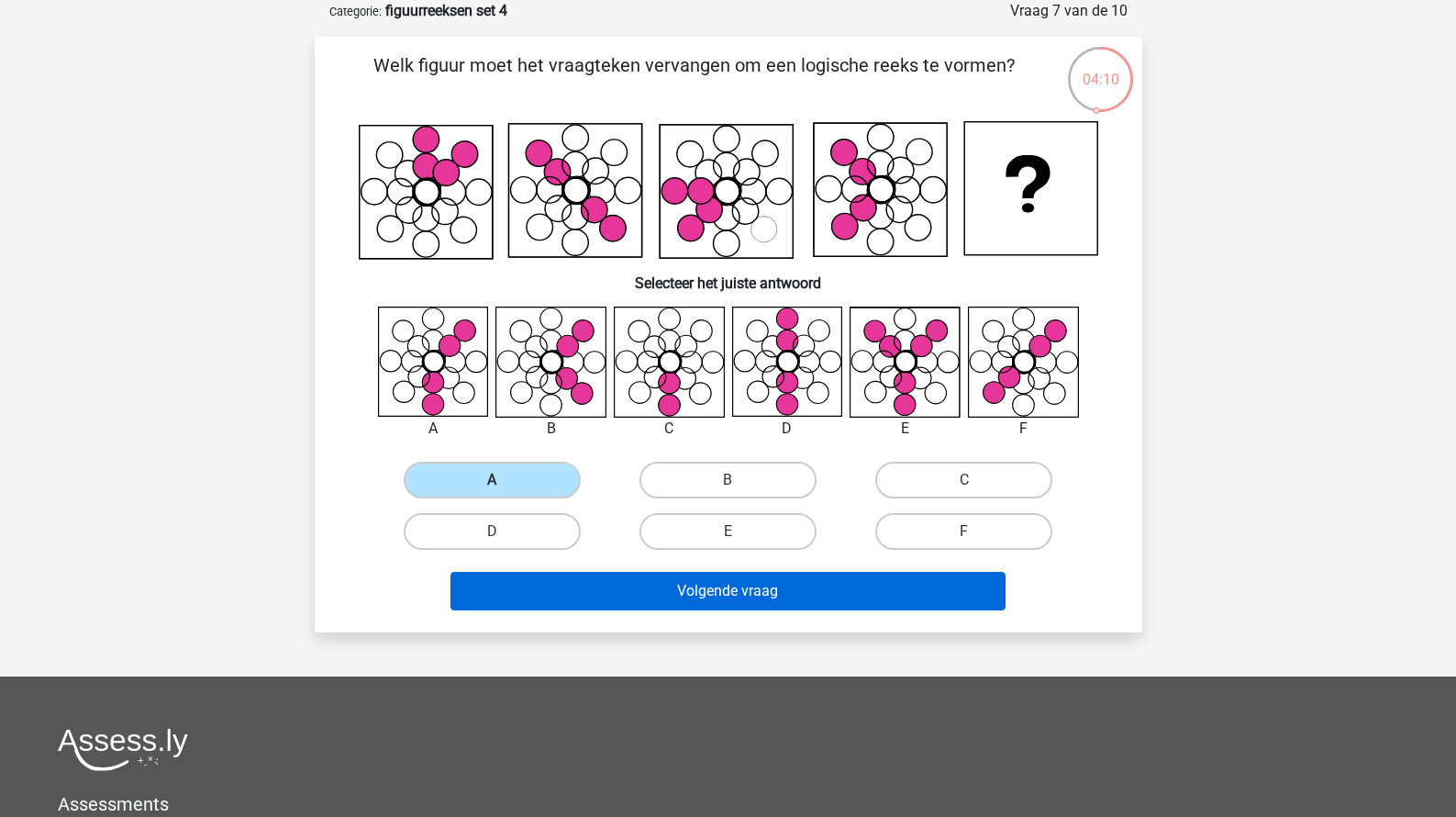
click at [589, 595] on button "Volgende vraag" at bounding box center [727, 590] width 555 height 38
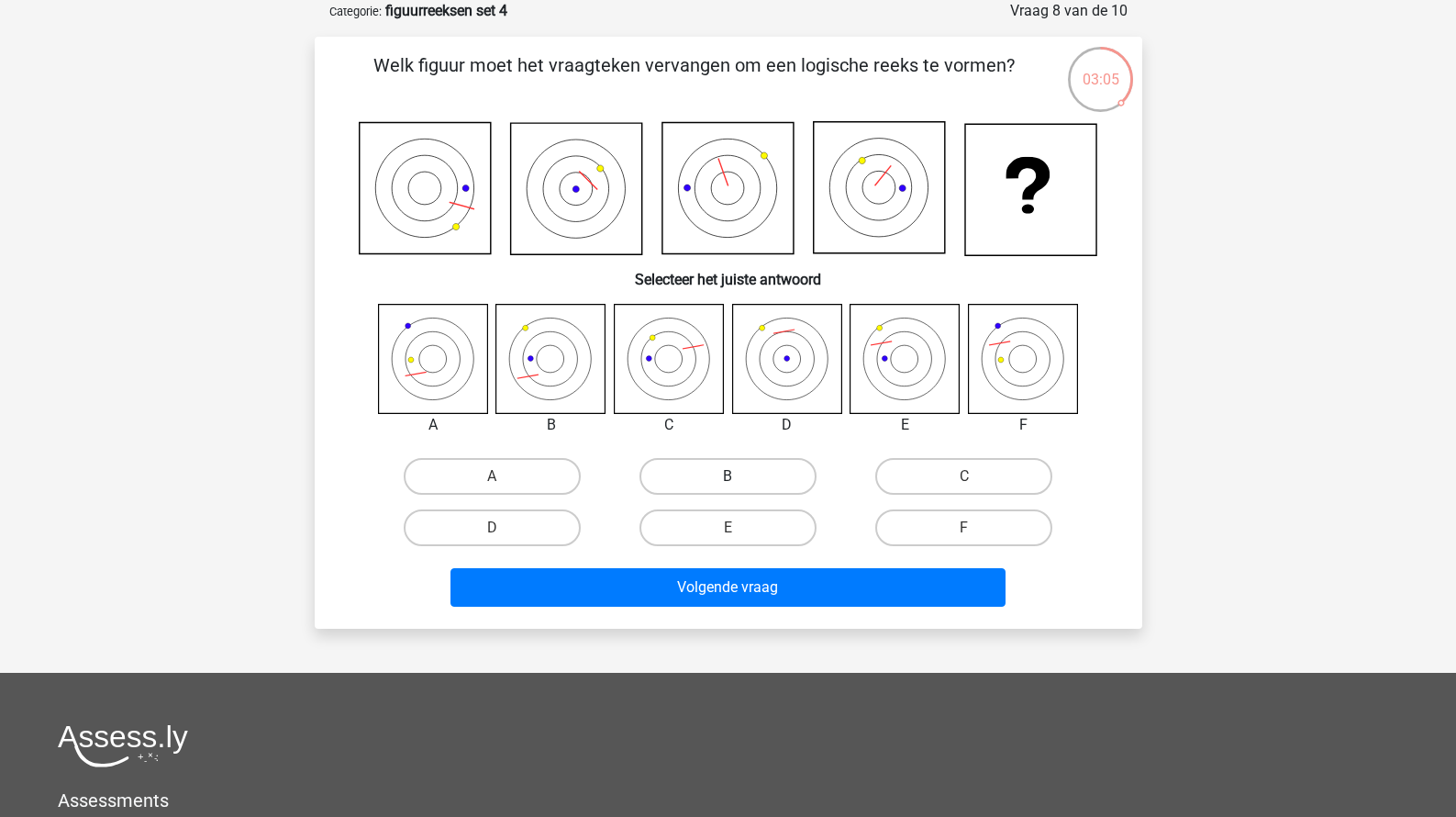
click at [689, 487] on label "B" at bounding box center [728, 476] width 177 height 36
click at [727, 487] on input "B" at bounding box center [733, 482] width 12 height 12
radio input "true"
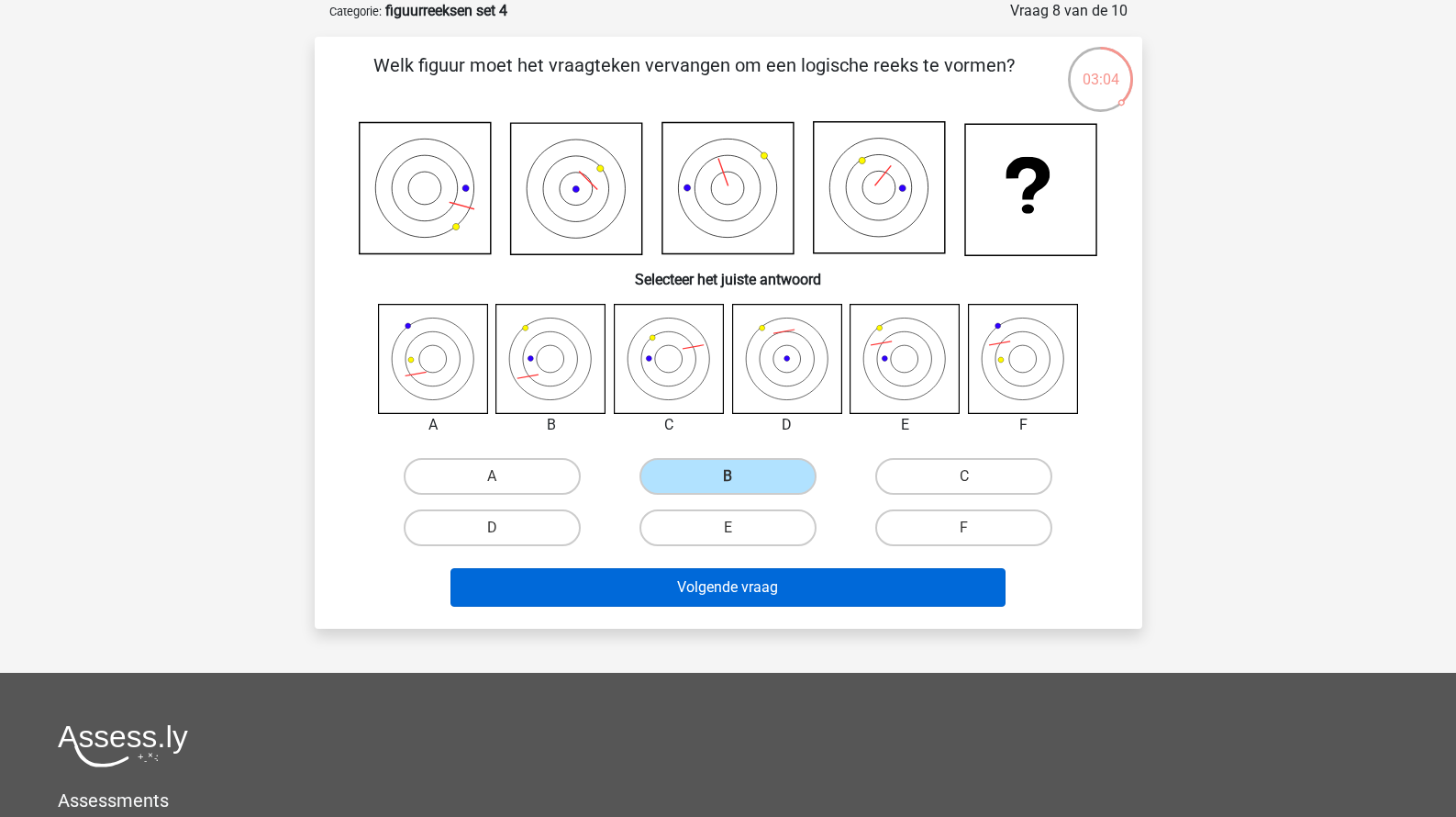
click at [660, 589] on button "Volgende vraag" at bounding box center [727, 587] width 555 height 38
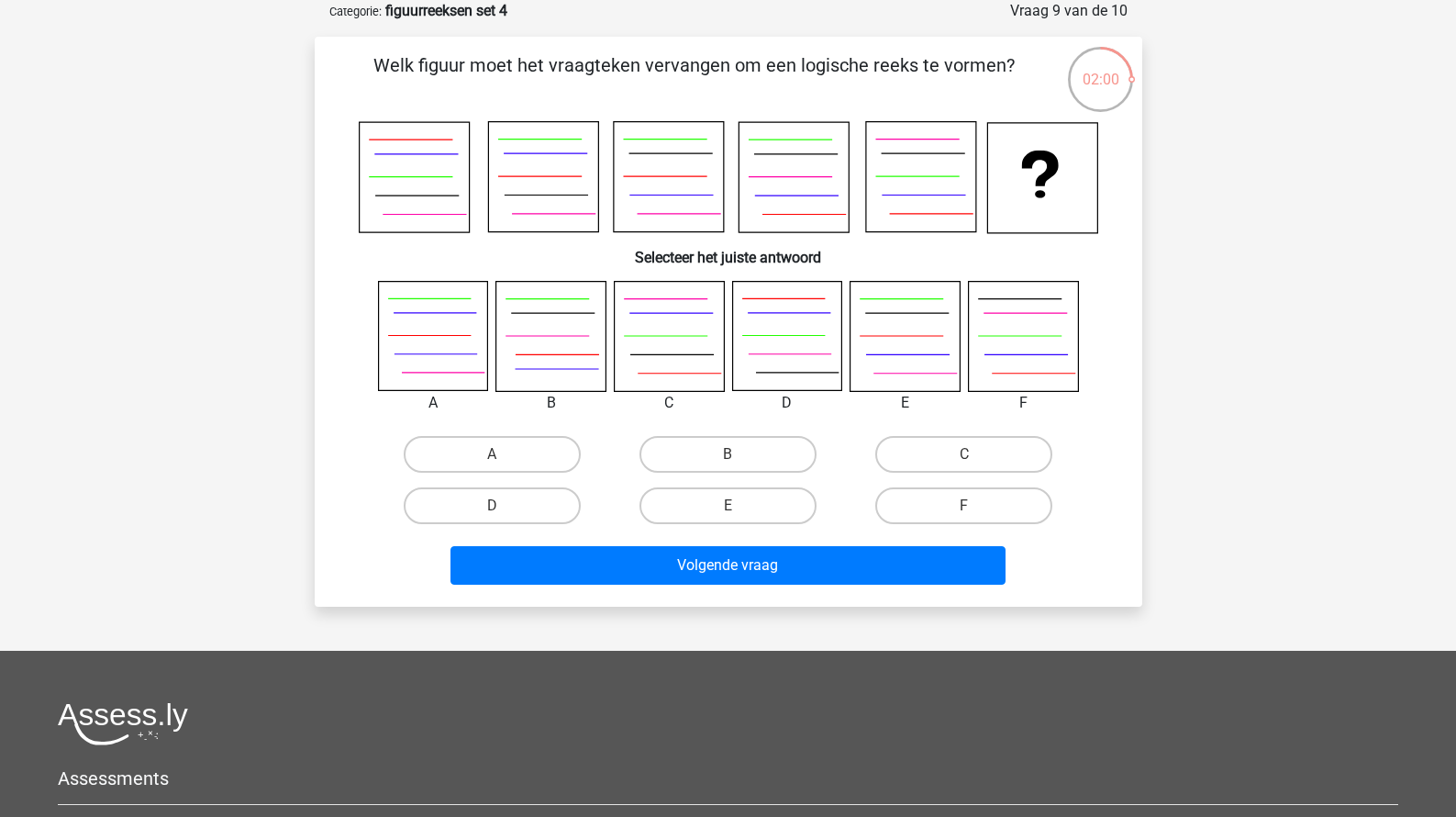
click at [589, 434] on div "A" at bounding box center [492, 454] width 236 height 51
click at [569, 449] on label "A" at bounding box center [492, 453] width 177 height 36
click at [503, 454] on input "A" at bounding box center [497, 460] width 12 height 12
radio input "true"
click at [619, 537] on div "Volgende vraag" at bounding box center [728, 561] width 769 height 61
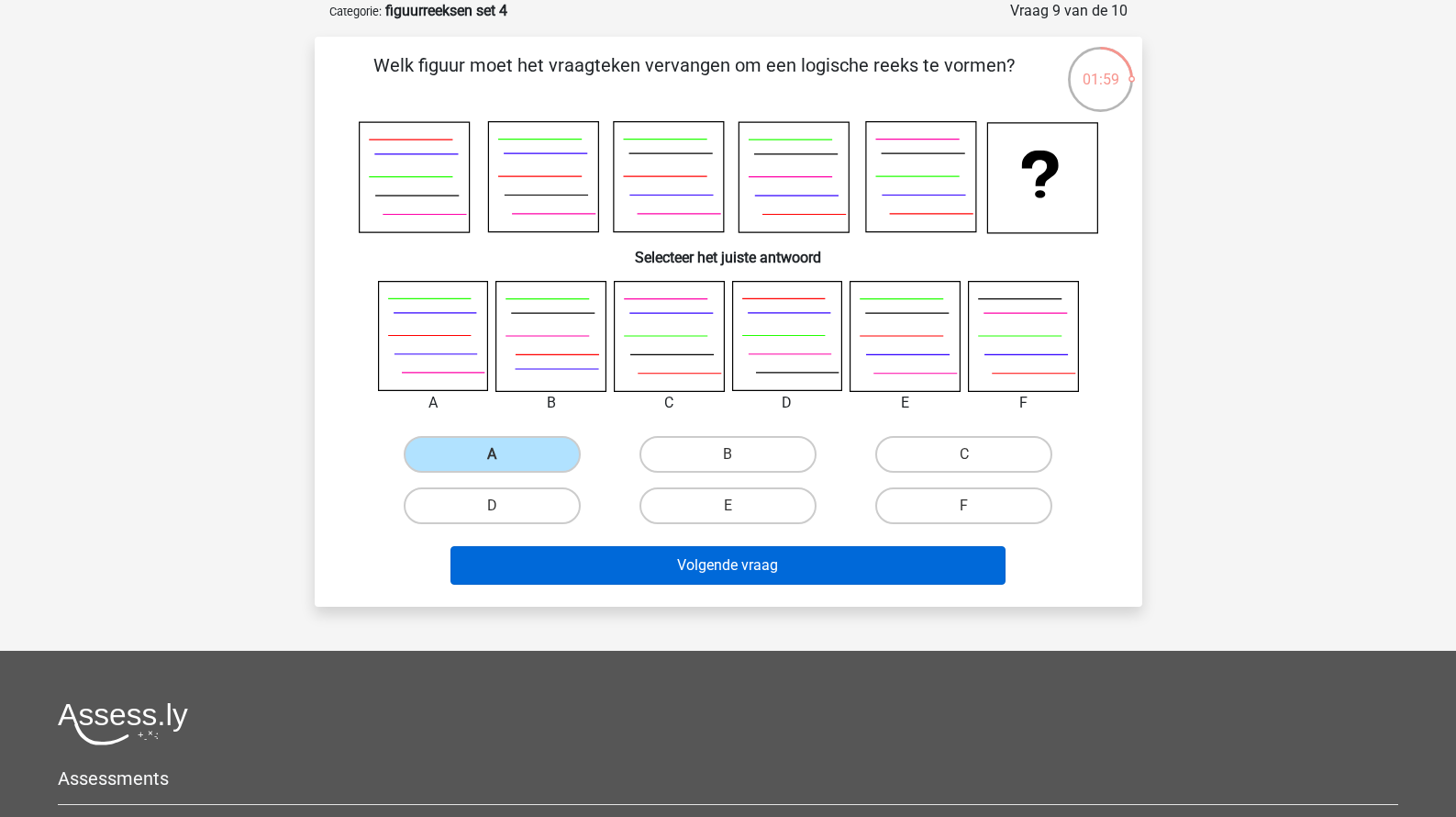
click at [631, 548] on button "Volgende vraag" at bounding box center [727, 565] width 555 height 38
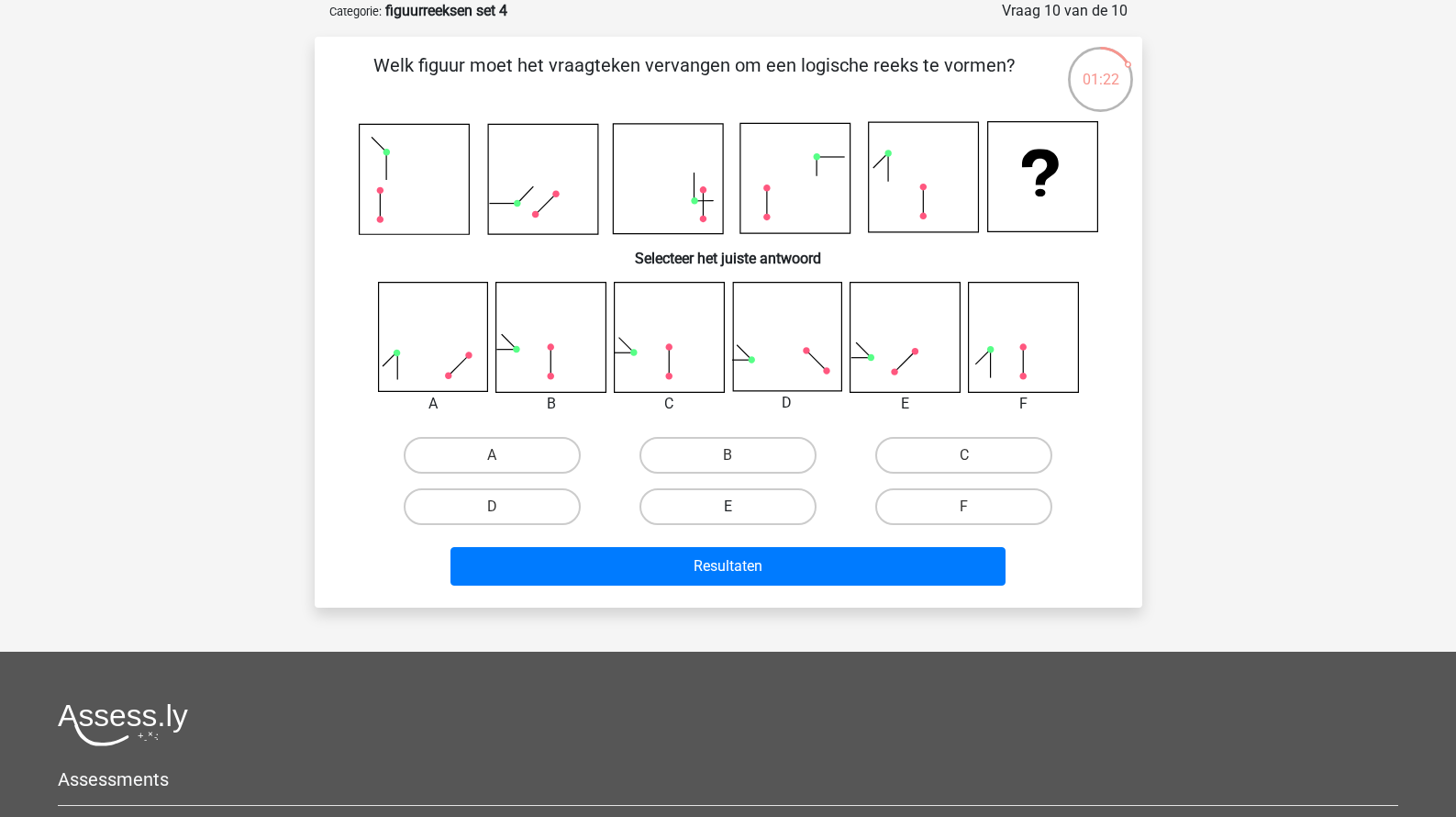
click at [755, 497] on label "E" at bounding box center [728, 506] width 177 height 36
click at [739, 506] on input "E" at bounding box center [733, 512] width 12 height 12
radio input "true"
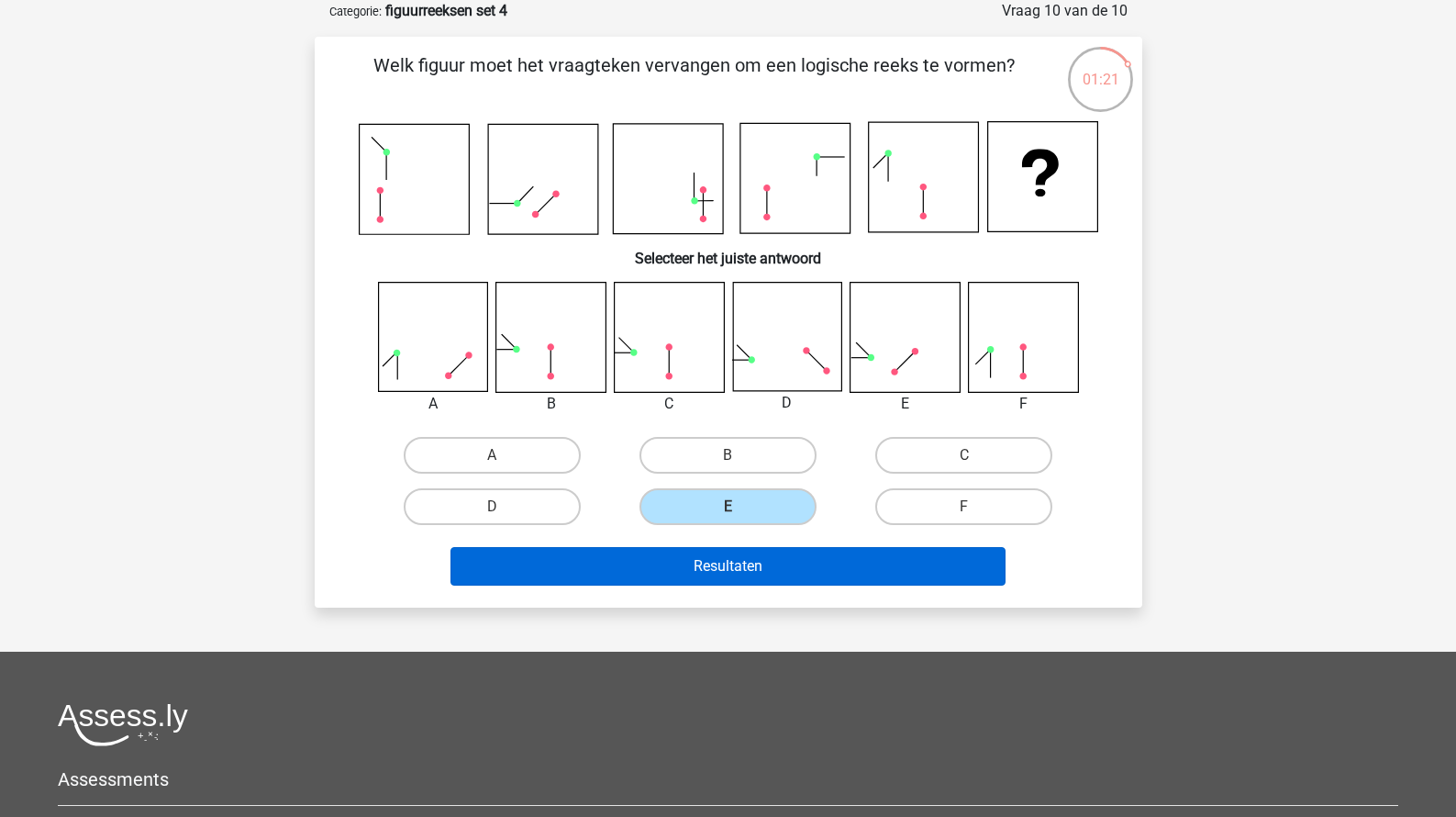
click at [746, 578] on button "Resultaten" at bounding box center [727, 566] width 555 height 38
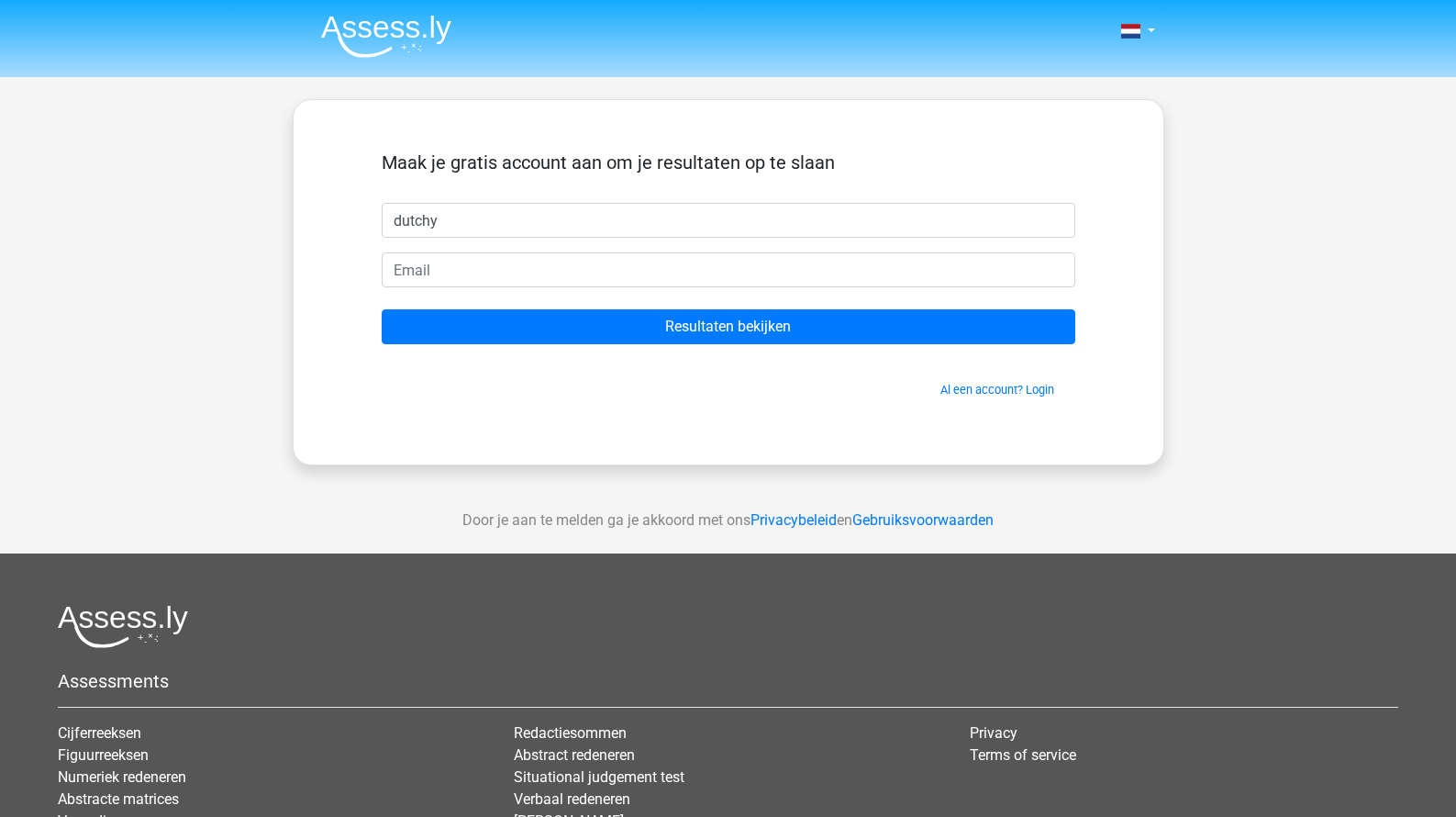
type input "dutchy"
click at [477, 248] on form "Maak je gratis account aan om je resultaten op te slaan dutchy Resultaten bekij…" at bounding box center [728, 274] width 694 height 247
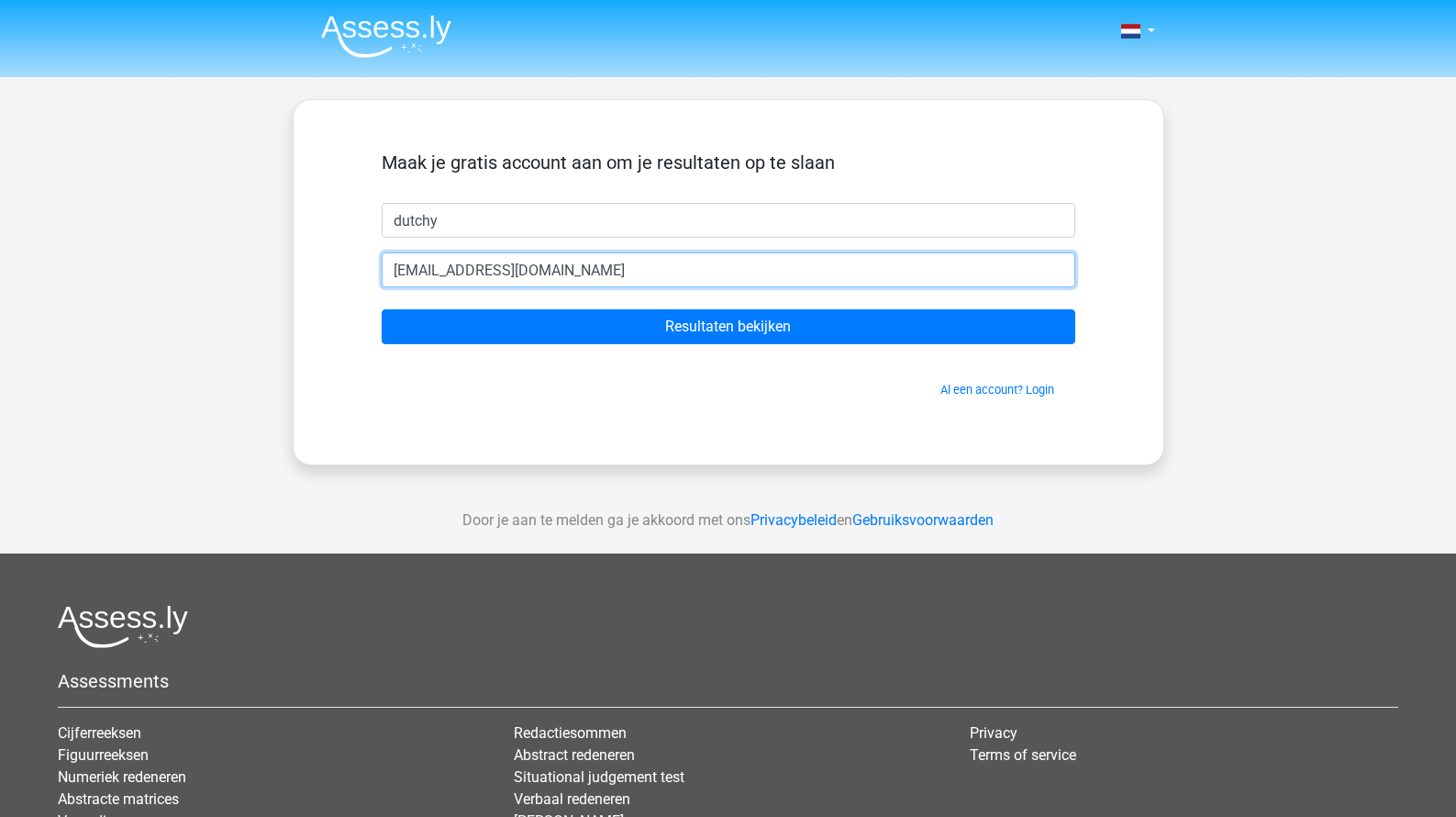
click at [432, 269] on input "dutch@gmail.com" at bounding box center [728, 270] width 694 height 35
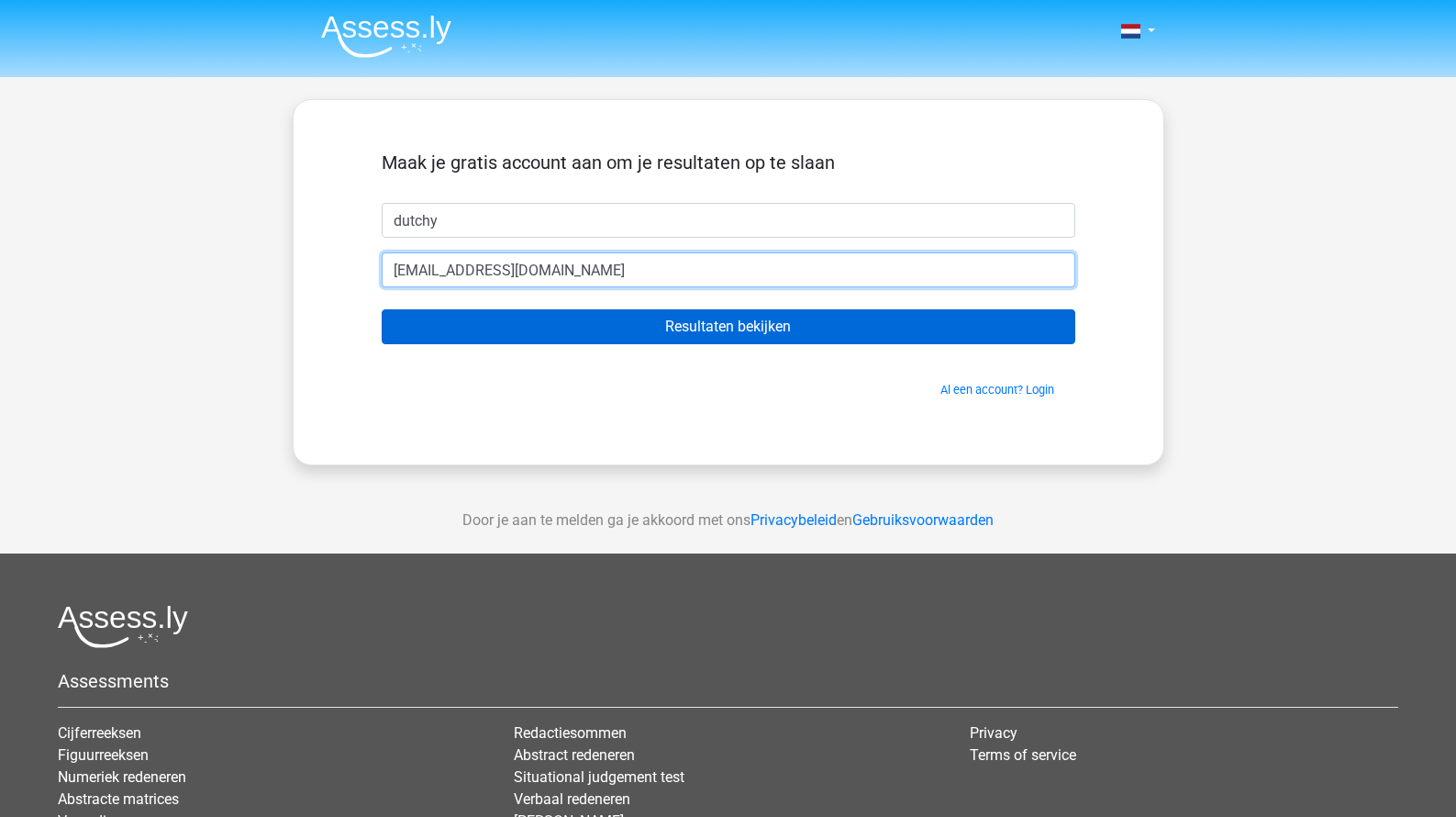
type input "dutch00@gmail.com"
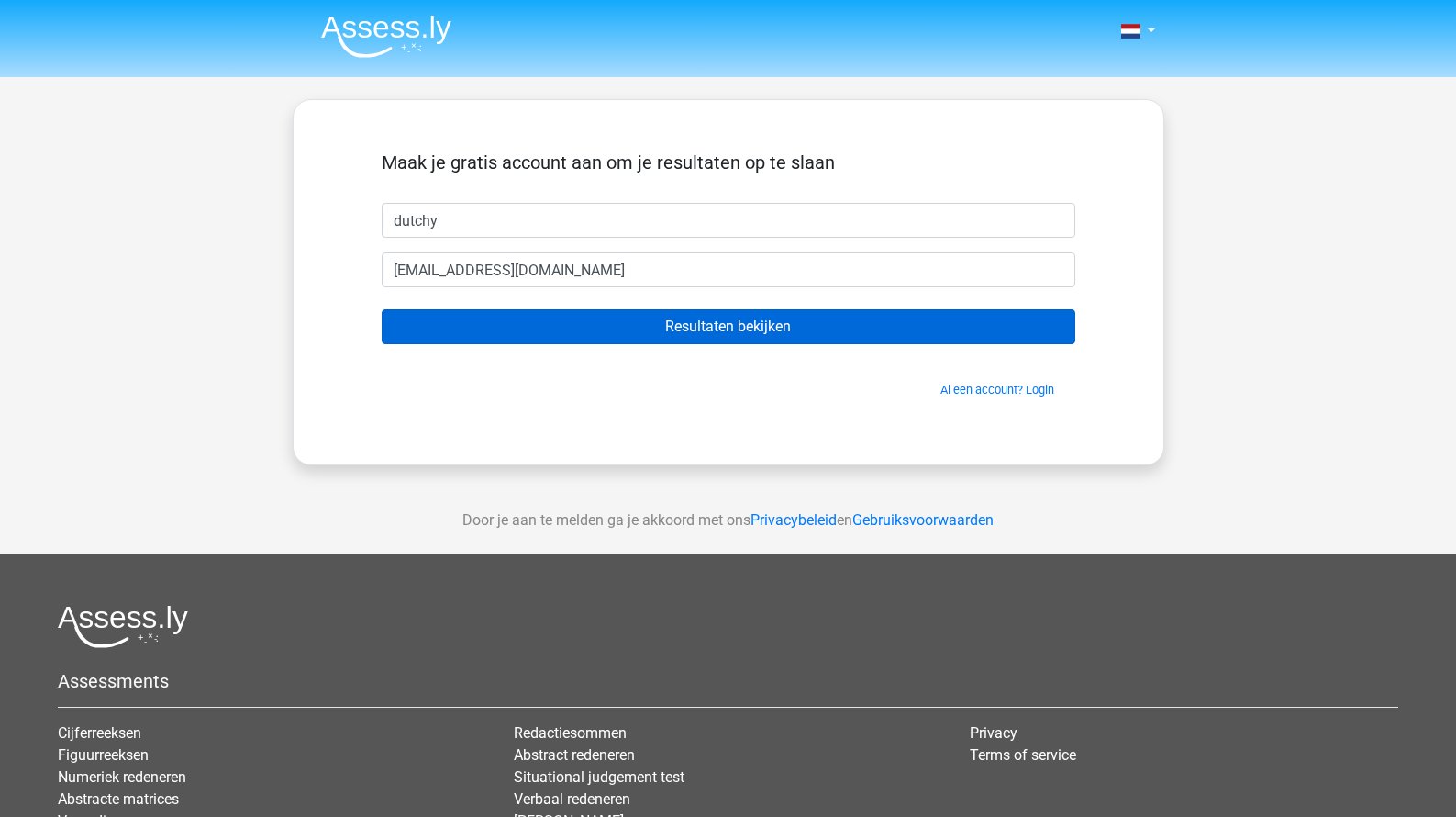
click at [488, 316] on input "Resultaten bekijken" at bounding box center [728, 326] width 694 height 35
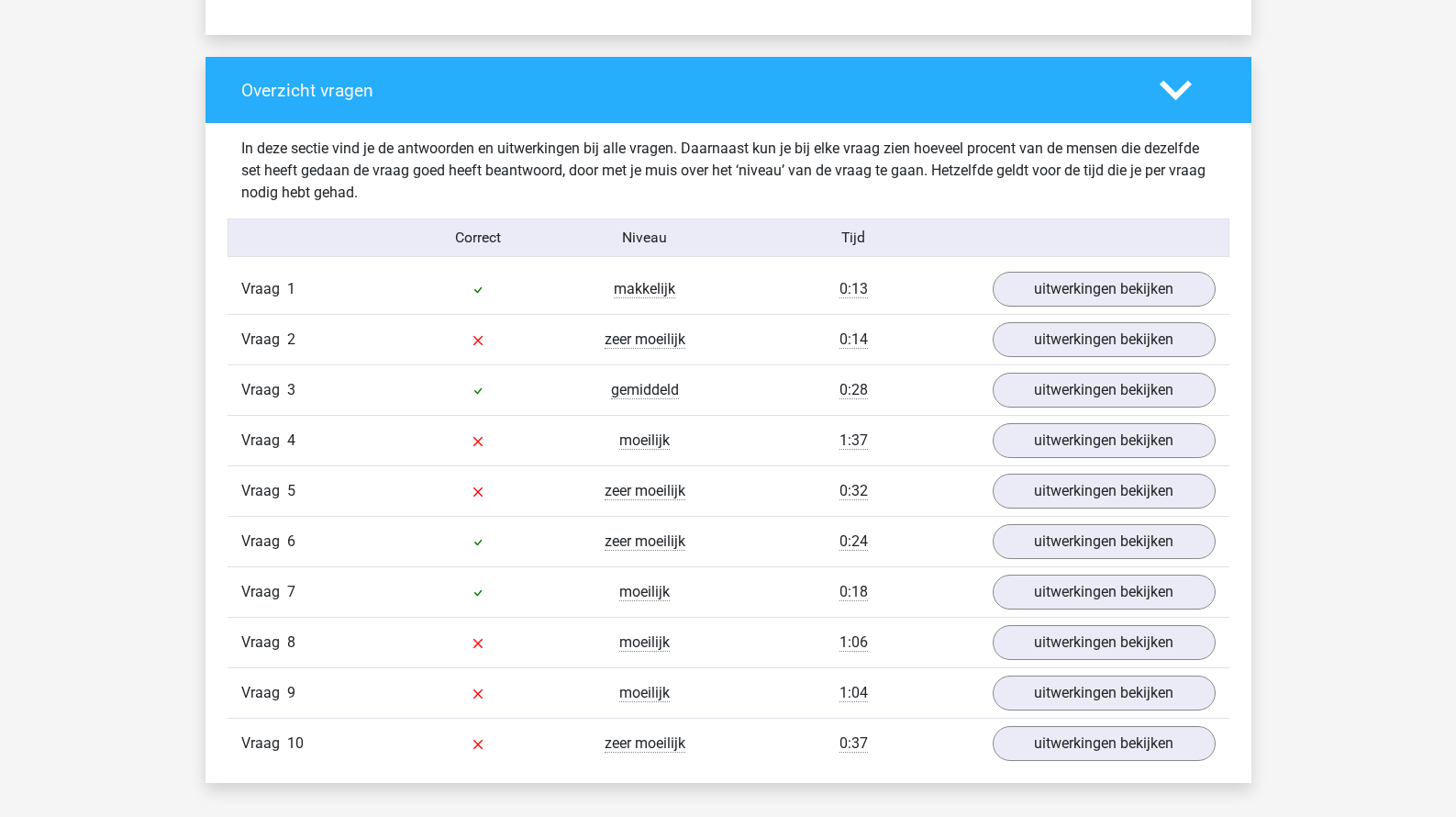
scroll to position [1350, 0]
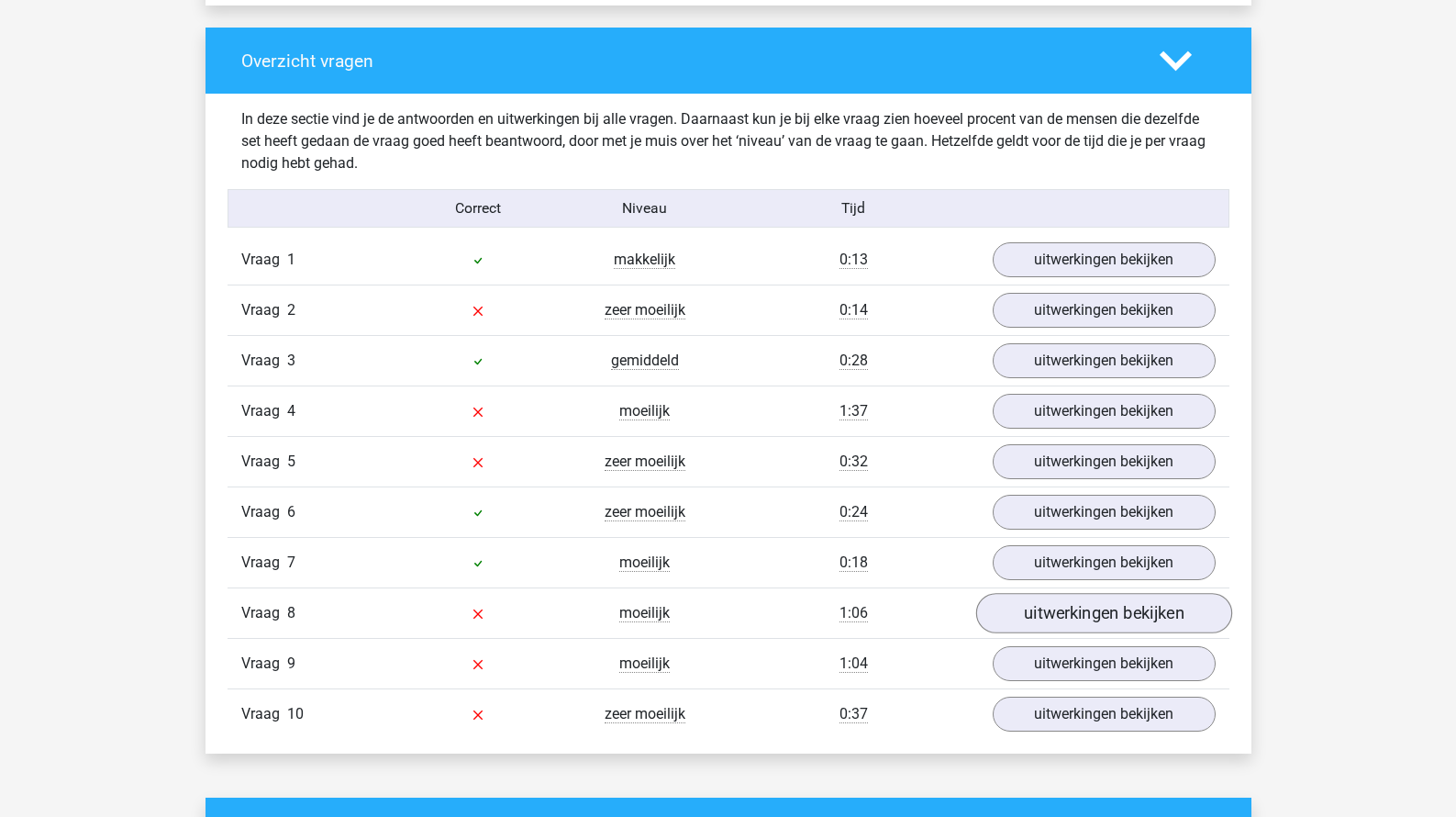
click at [1017, 609] on link "uitwerkingen bekijken" at bounding box center [1103, 613] width 256 height 40
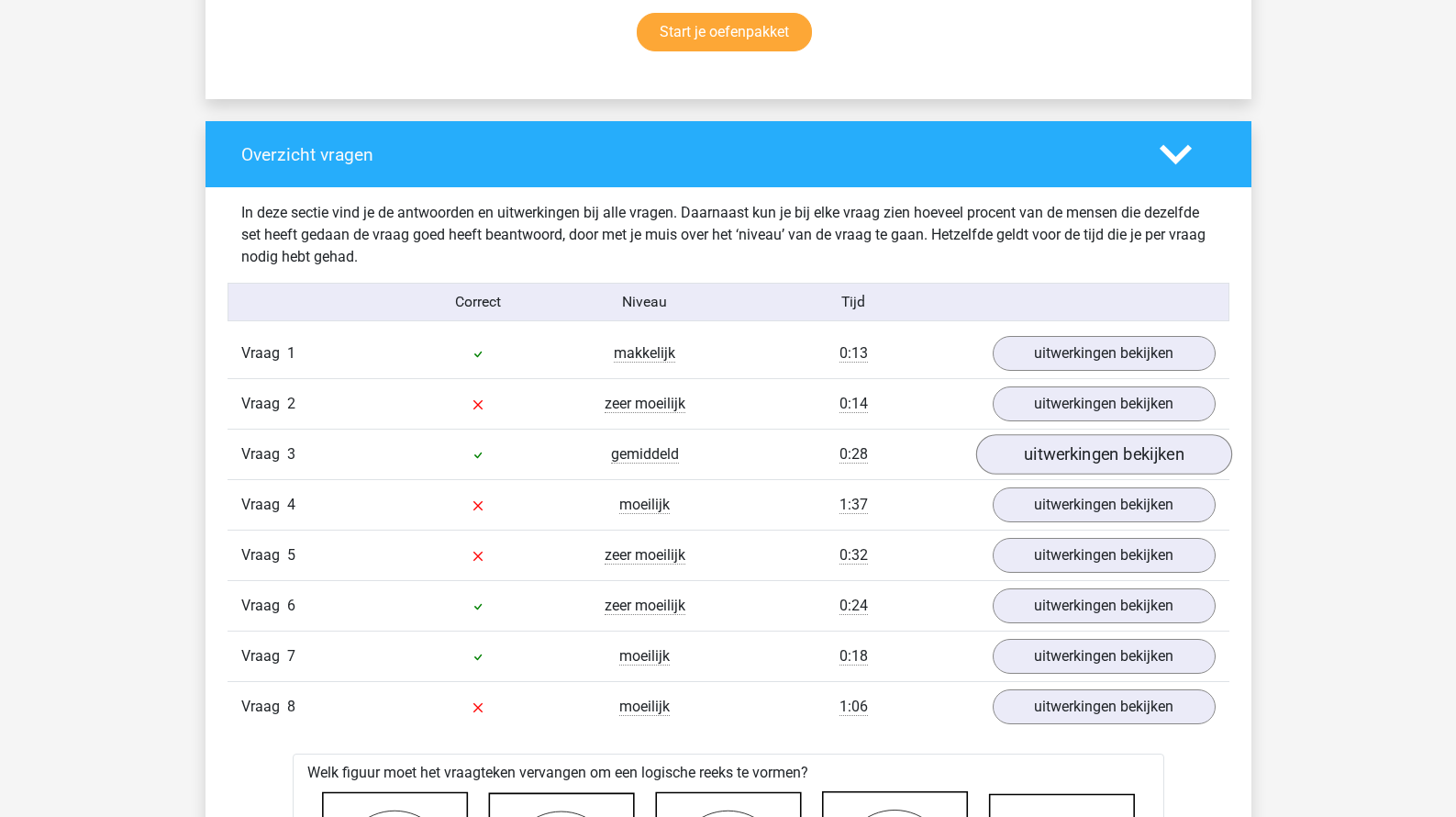
scroll to position [1238, 0]
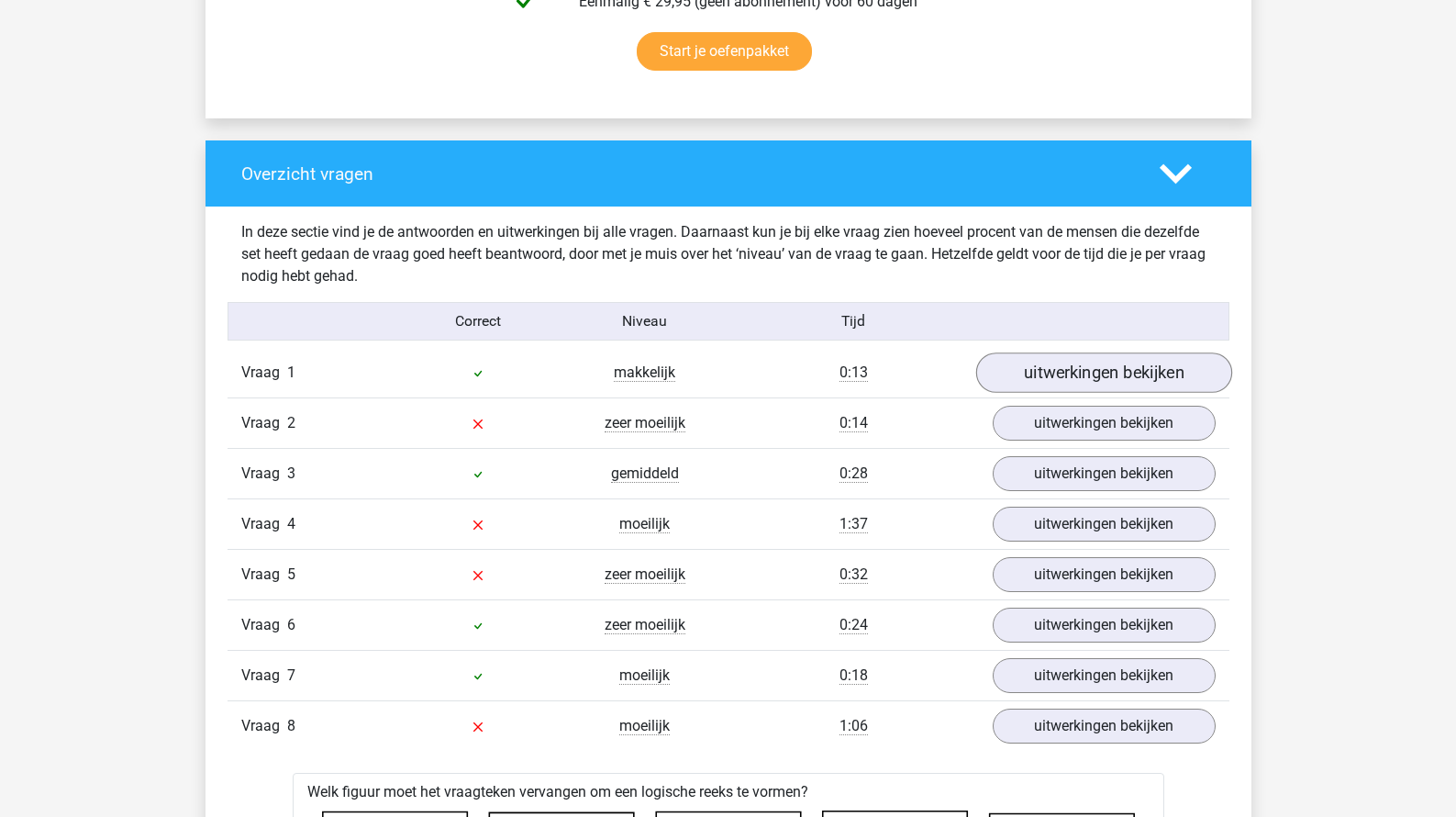
click at [1080, 360] on link "uitwerkingen bekijken" at bounding box center [1103, 372] width 256 height 40
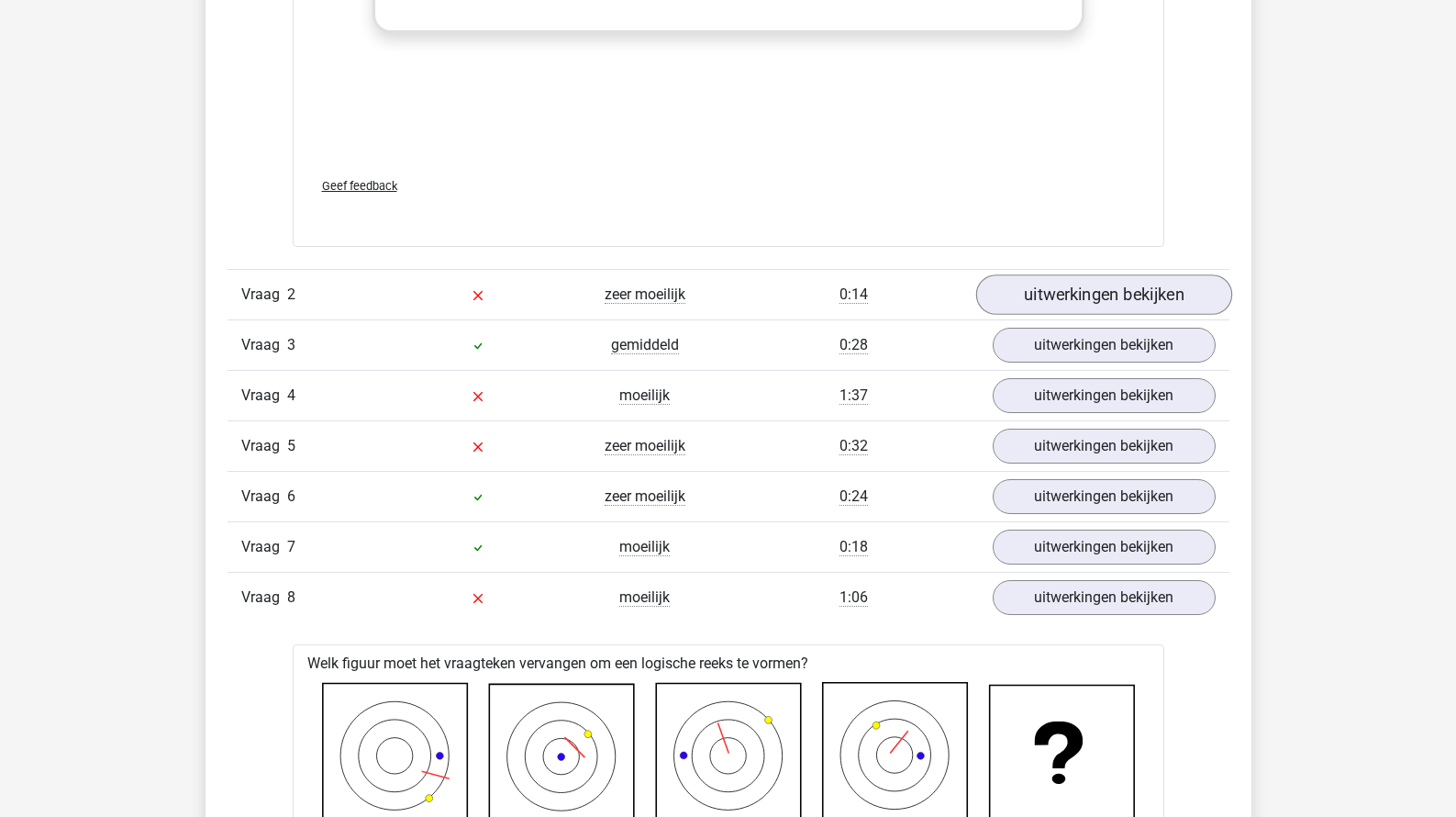
click at [1088, 296] on link "uitwerkingen bekijken" at bounding box center [1103, 294] width 256 height 40
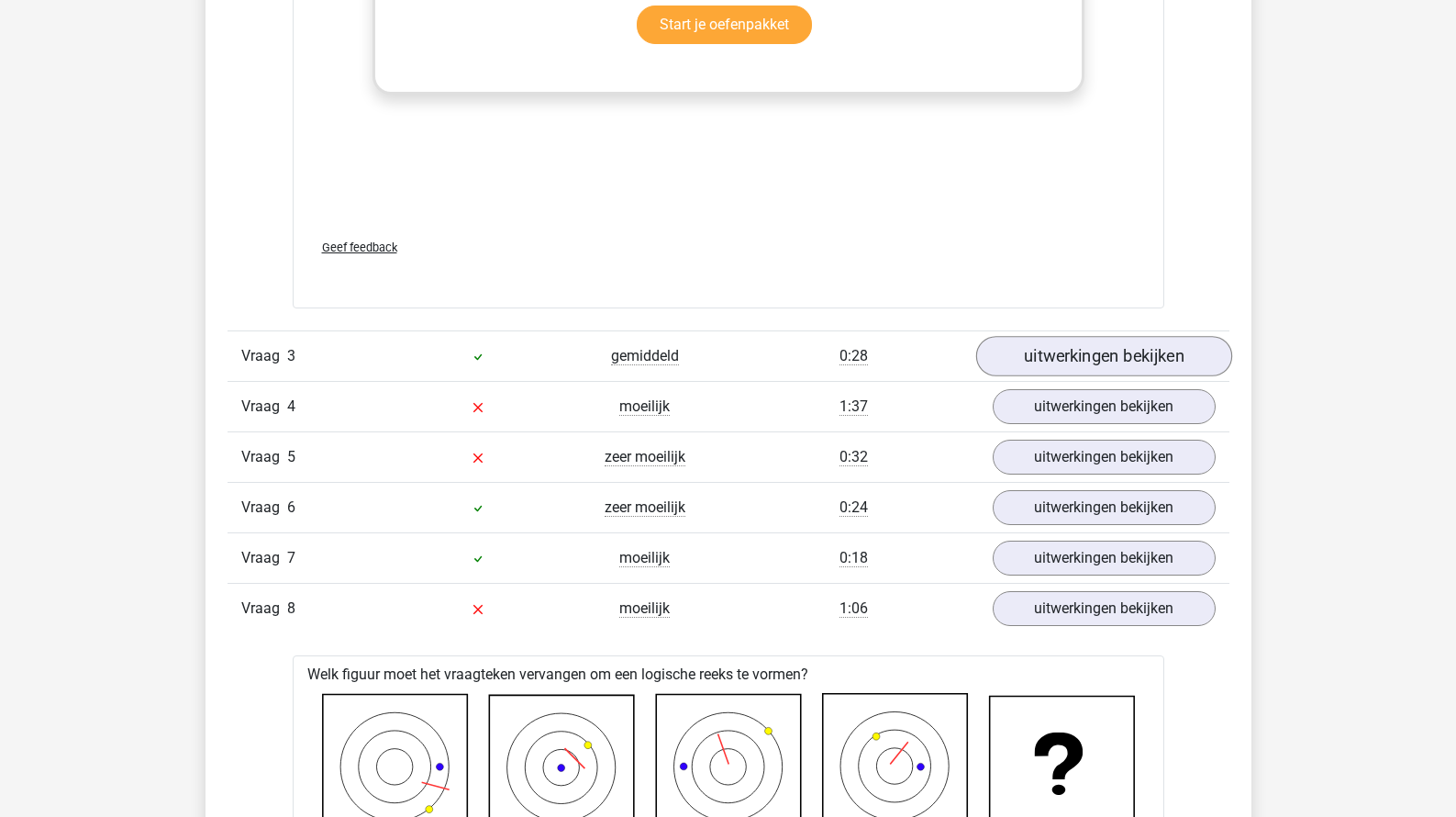
click at [1072, 353] on link "uitwerkingen bekijken" at bounding box center [1103, 355] width 256 height 40
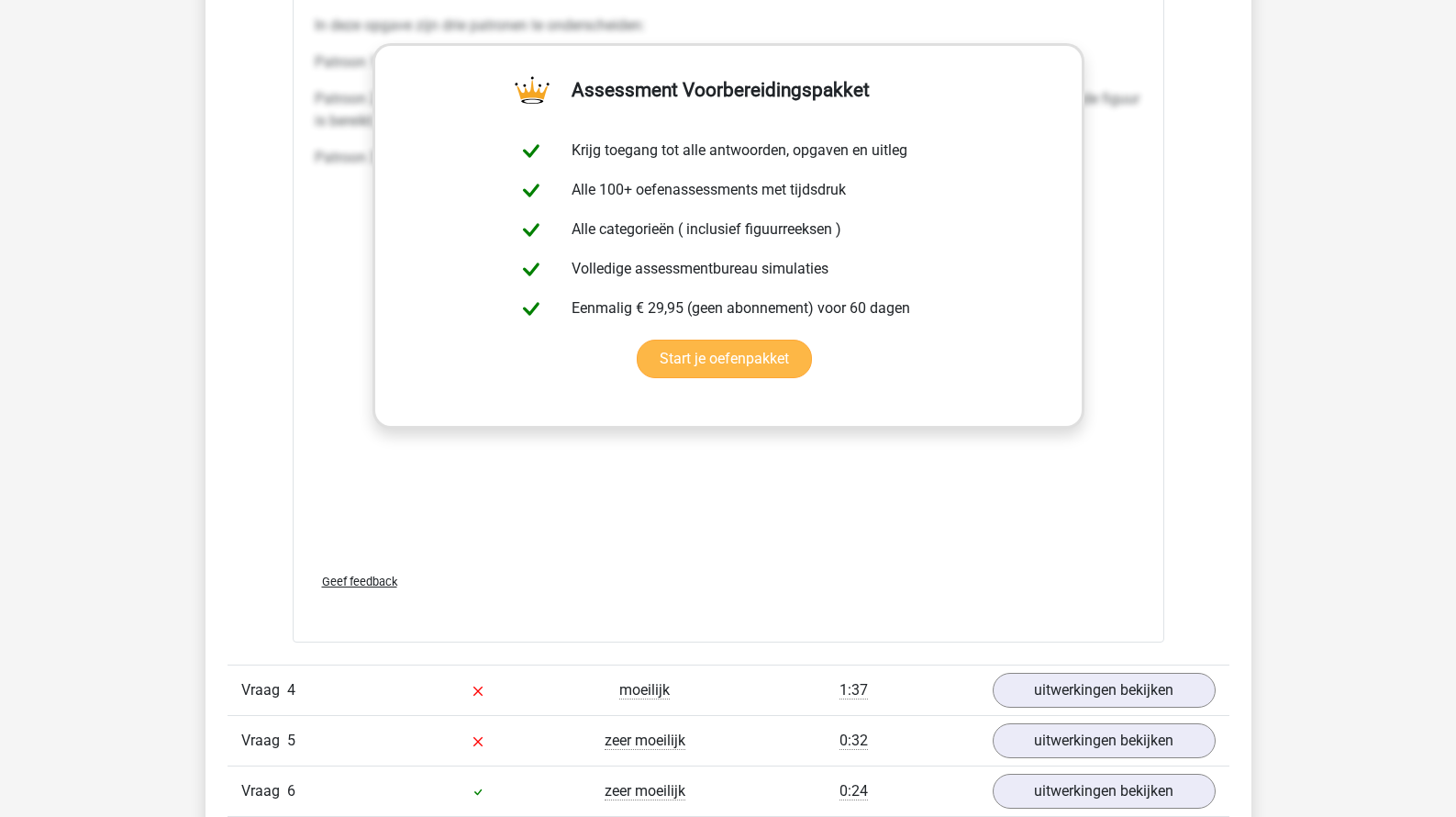
scroll to position [5975, 0]
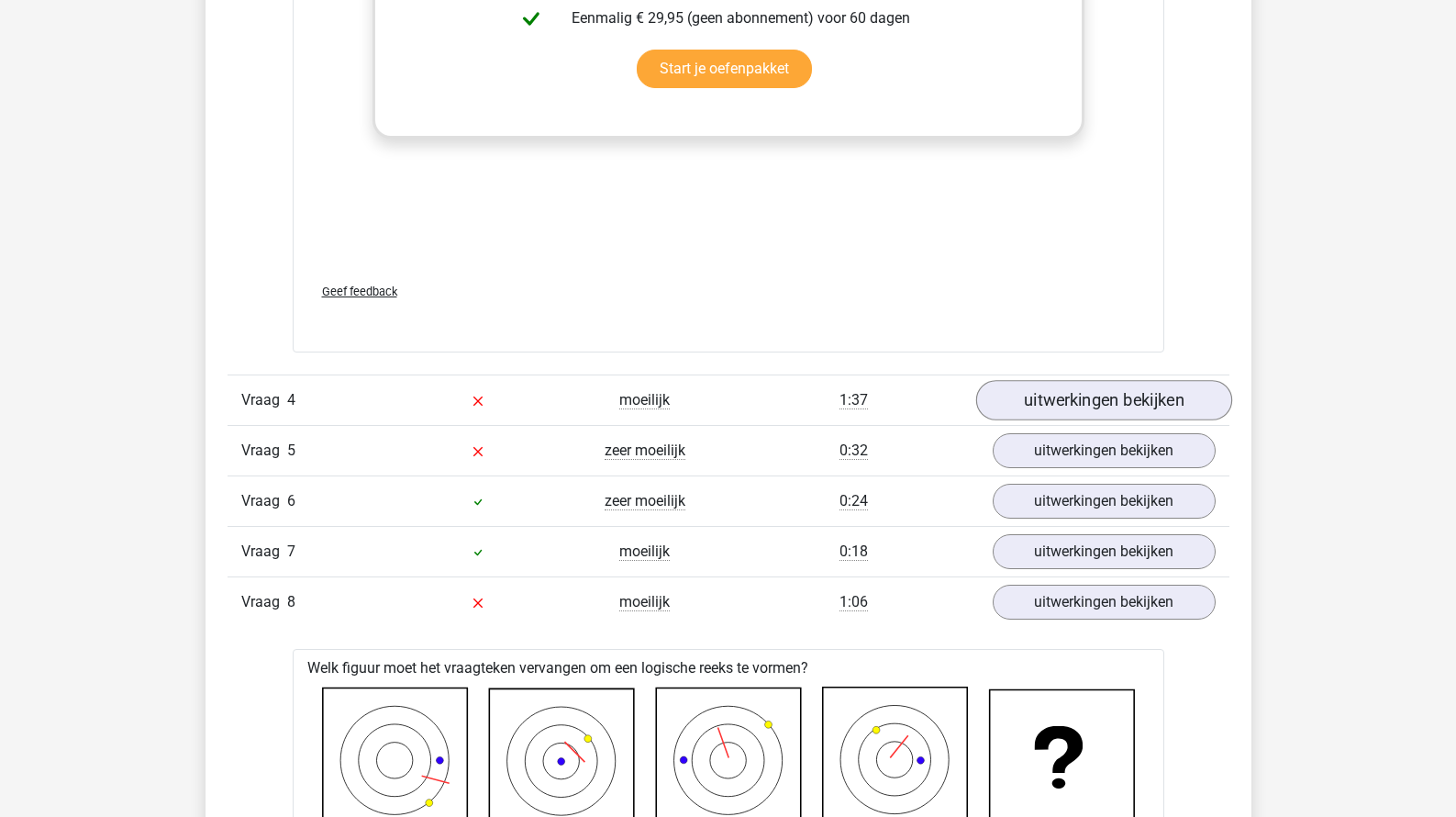
click at [1074, 406] on link "uitwerkingen bekijken" at bounding box center [1103, 399] width 256 height 40
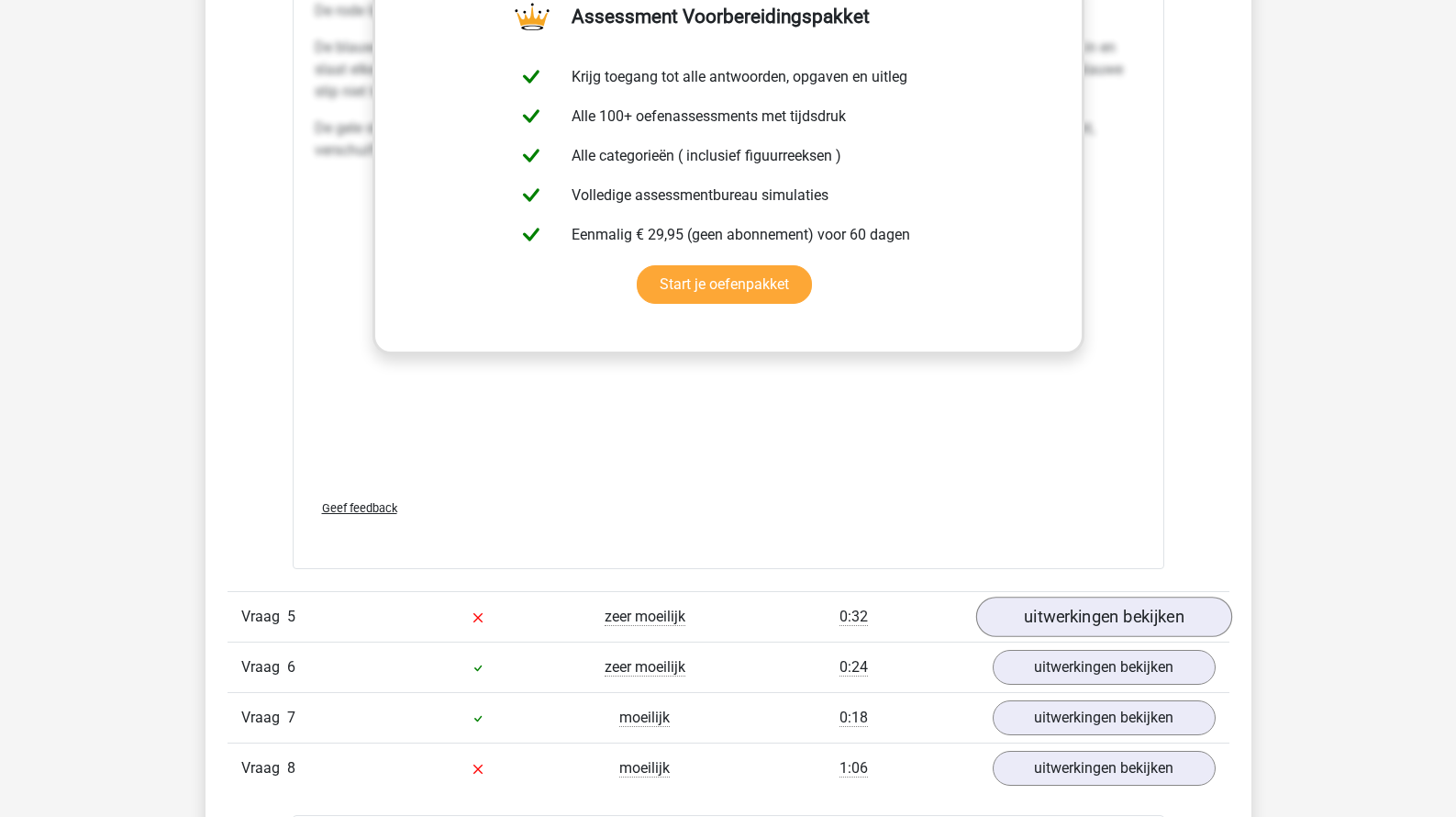
click at [1036, 632] on link "uitwerkingen bekijken" at bounding box center [1103, 616] width 256 height 40
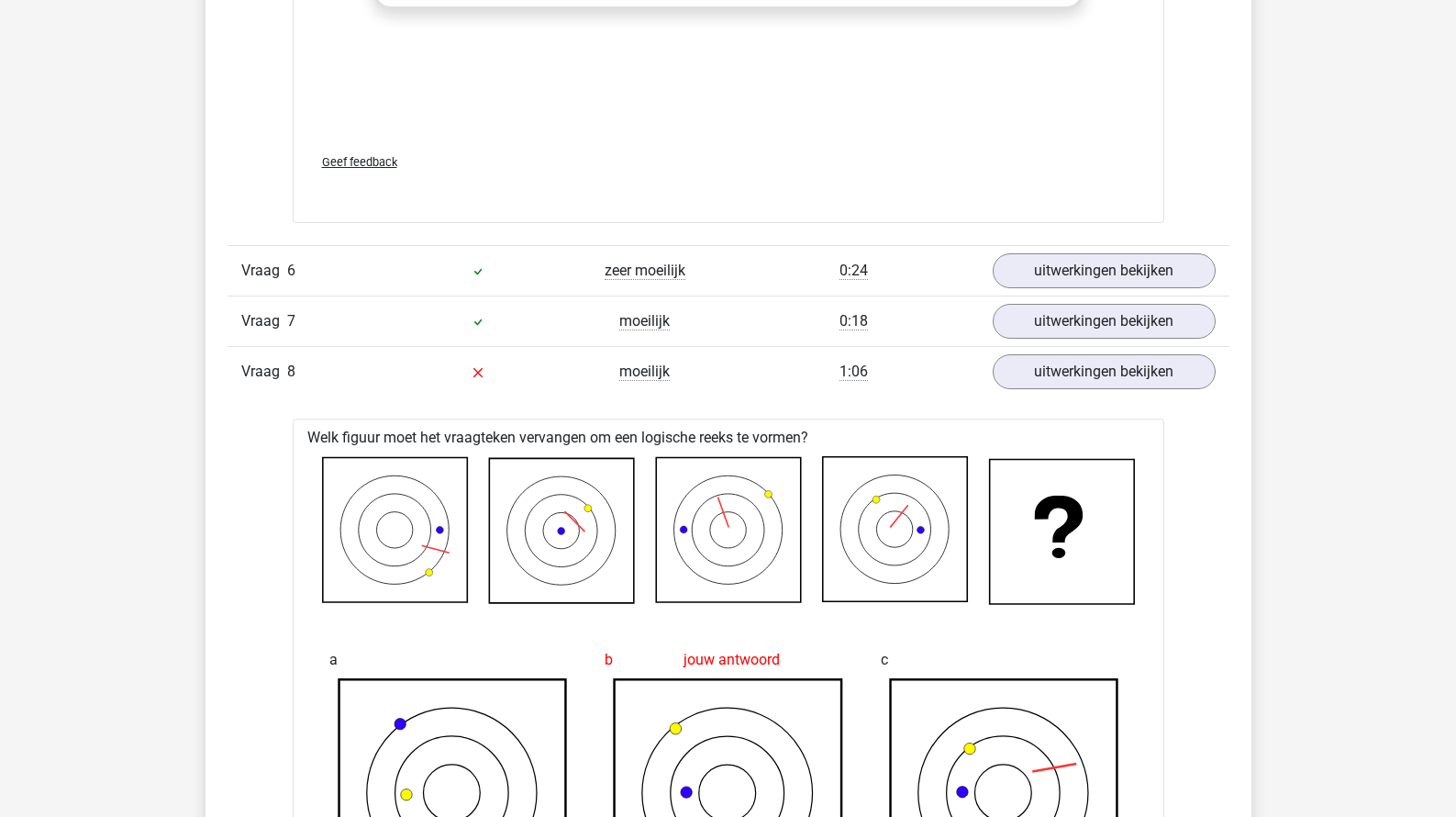
scroll to position [9342, 0]
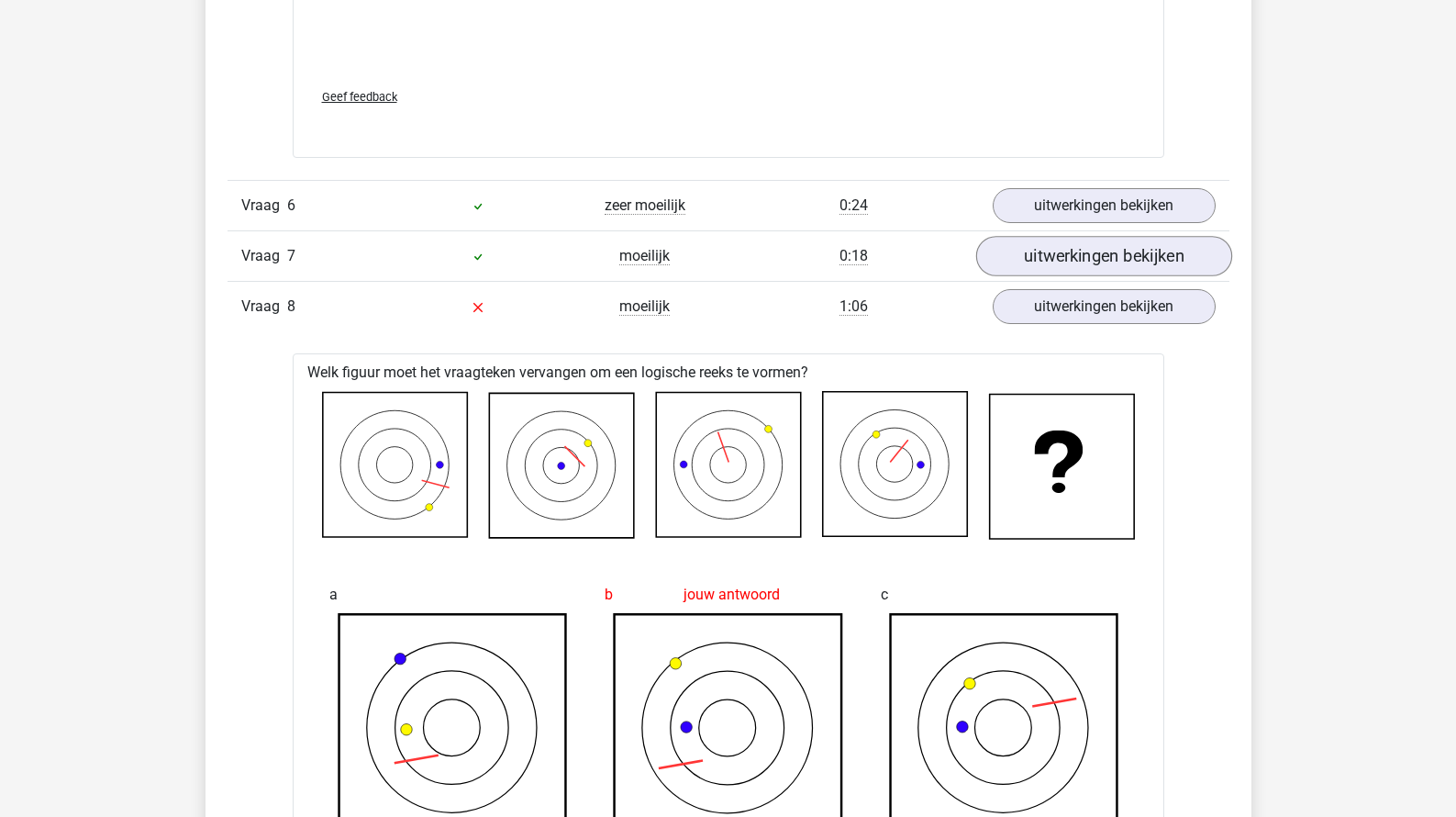
click at [1092, 236] on link "uitwerkingen bekijken" at bounding box center [1103, 256] width 256 height 40
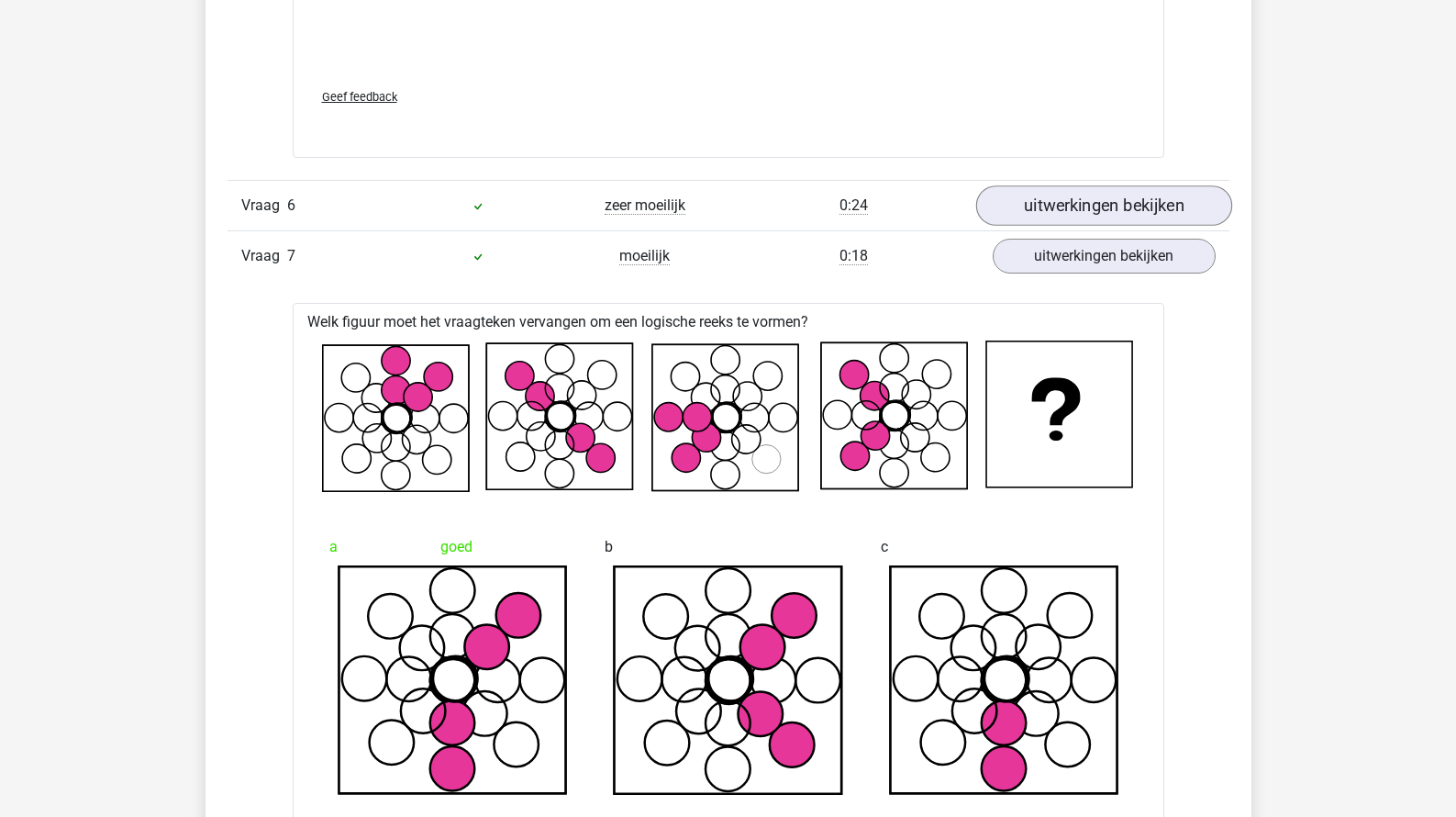
click at [1091, 199] on link "uitwerkingen bekijken" at bounding box center [1103, 205] width 256 height 40
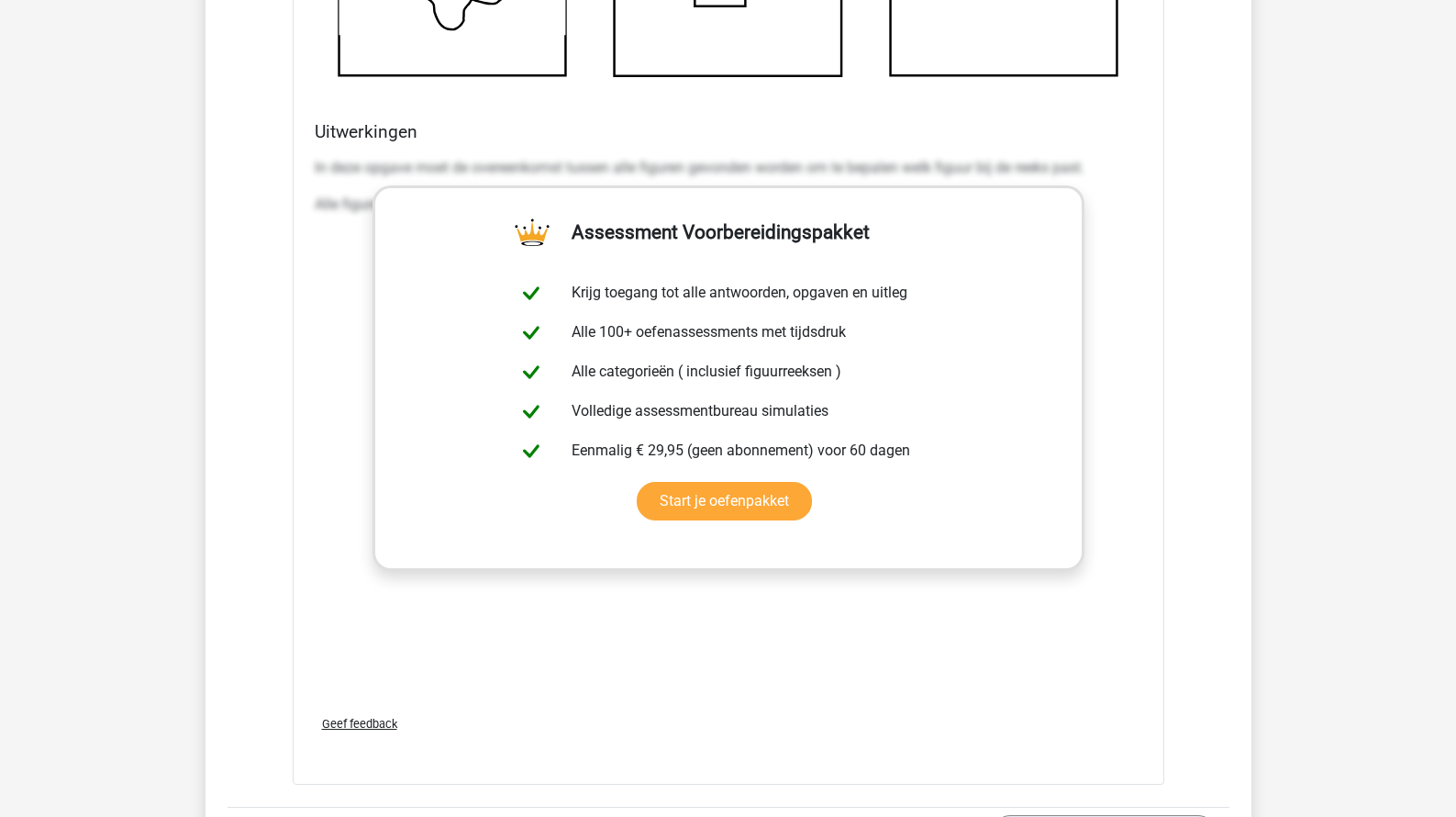
scroll to position [10716, 0]
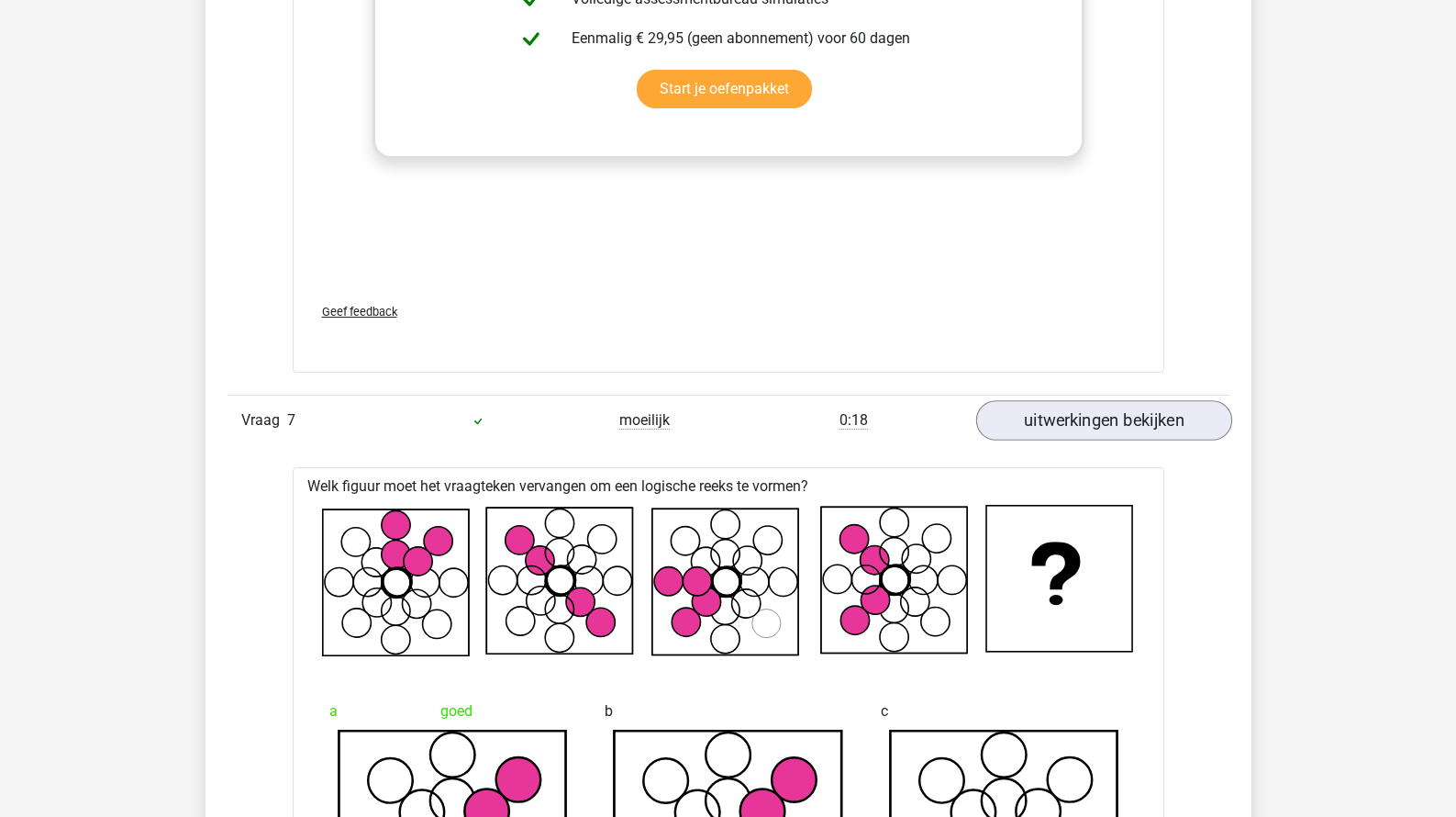
click at [1065, 411] on link "uitwerkingen bekijken" at bounding box center [1103, 420] width 256 height 40
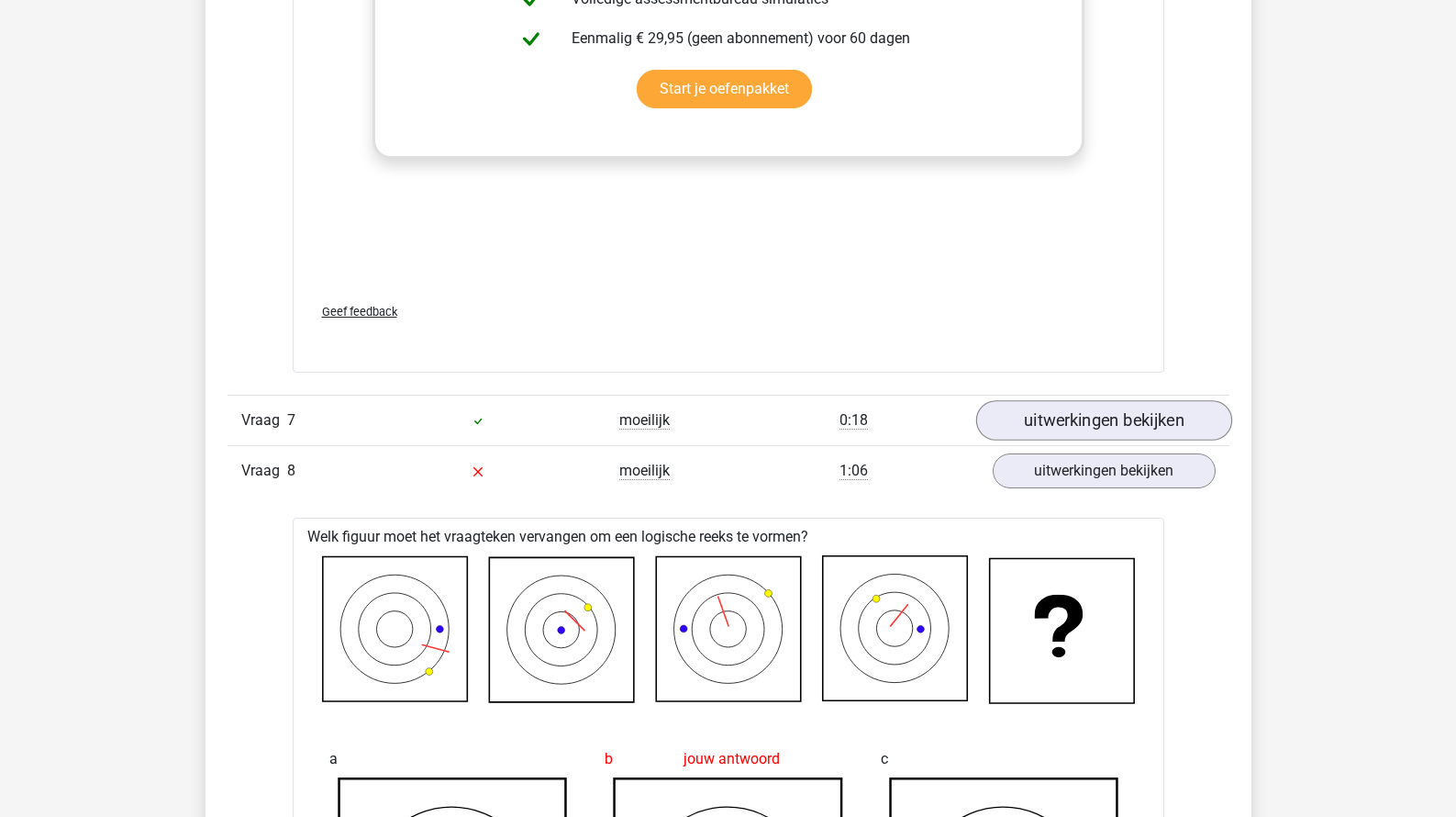
click at [1064, 412] on link "uitwerkingen bekijken" at bounding box center [1103, 420] width 256 height 40
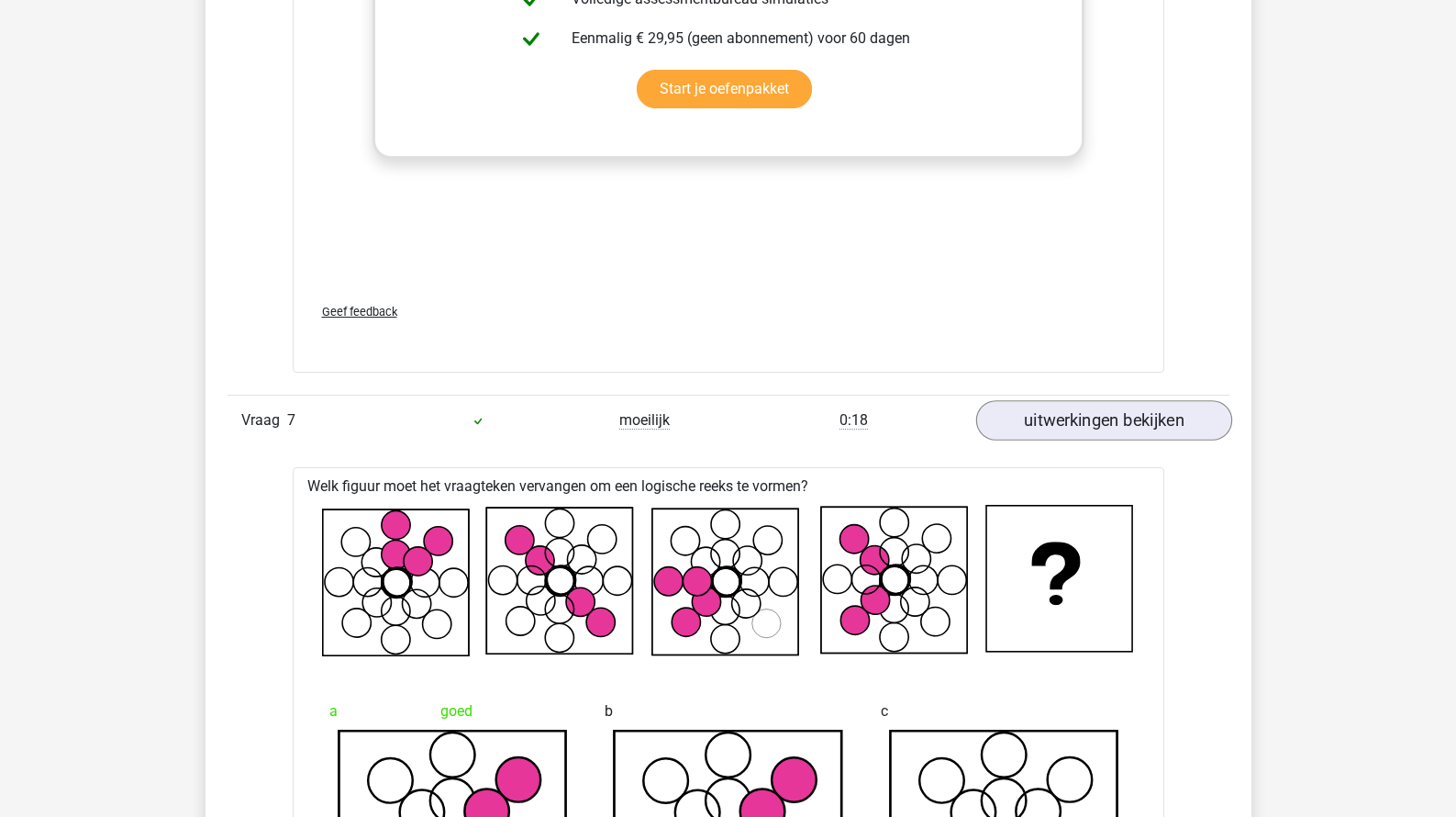
click at [1064, 412] on link "uitwerkingen bekijken" at bounding box center [1103, 420] width 256 height 40
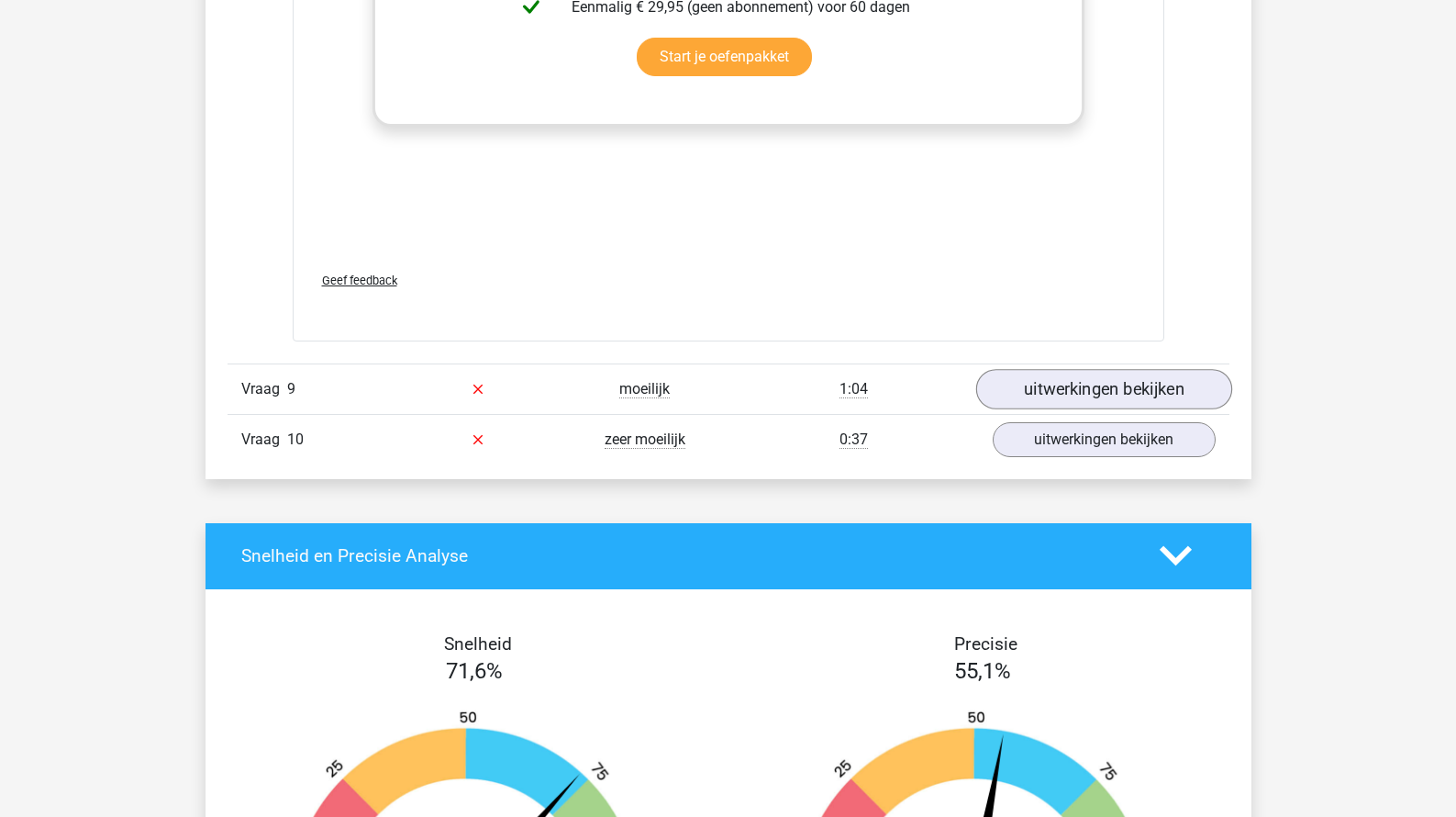
click at [1052, 374] on link "uitwerkingen bekijken" at bounding box center [1103, 389] width 256 height 40
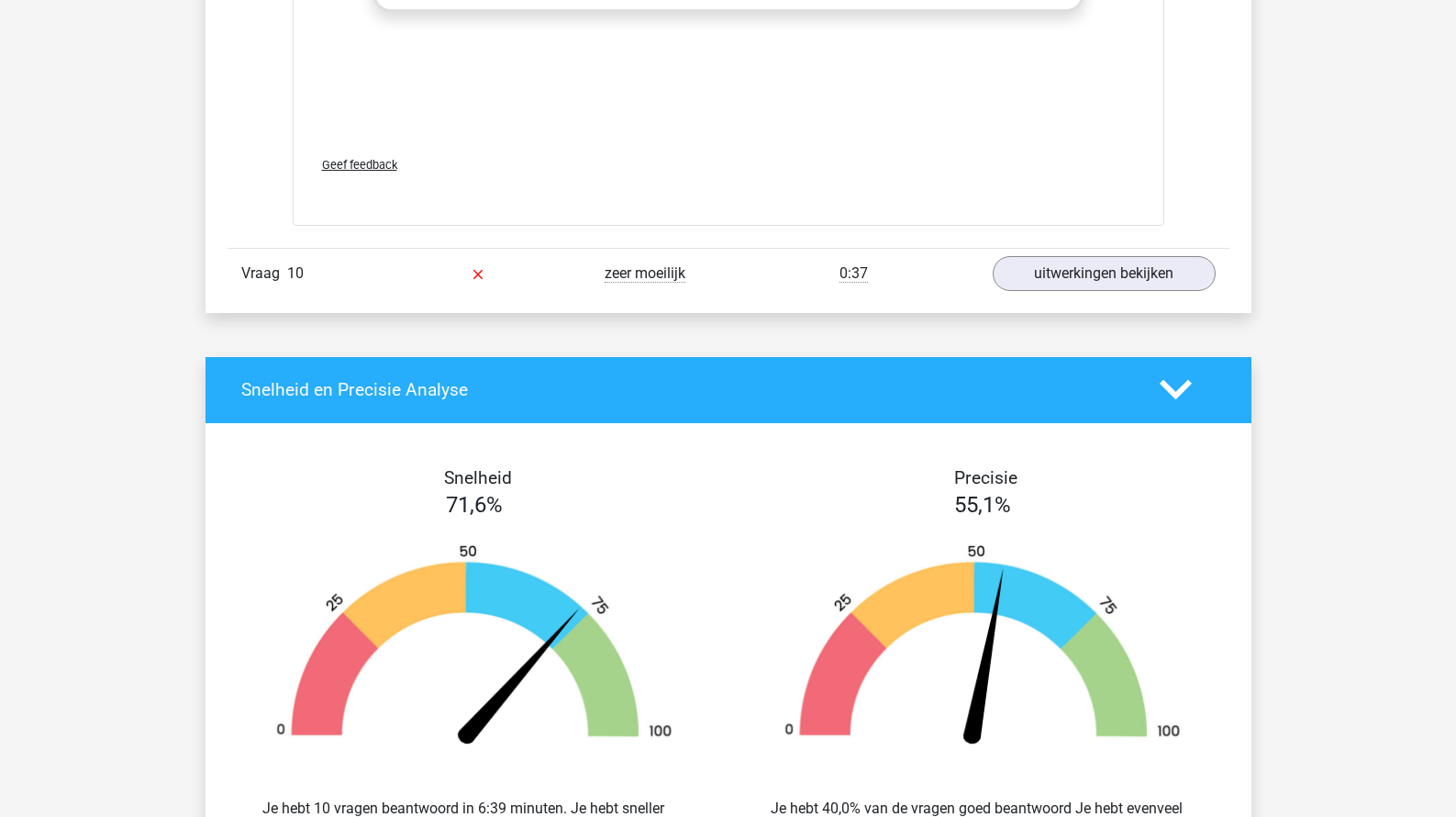
scroll to position [15592, 0]
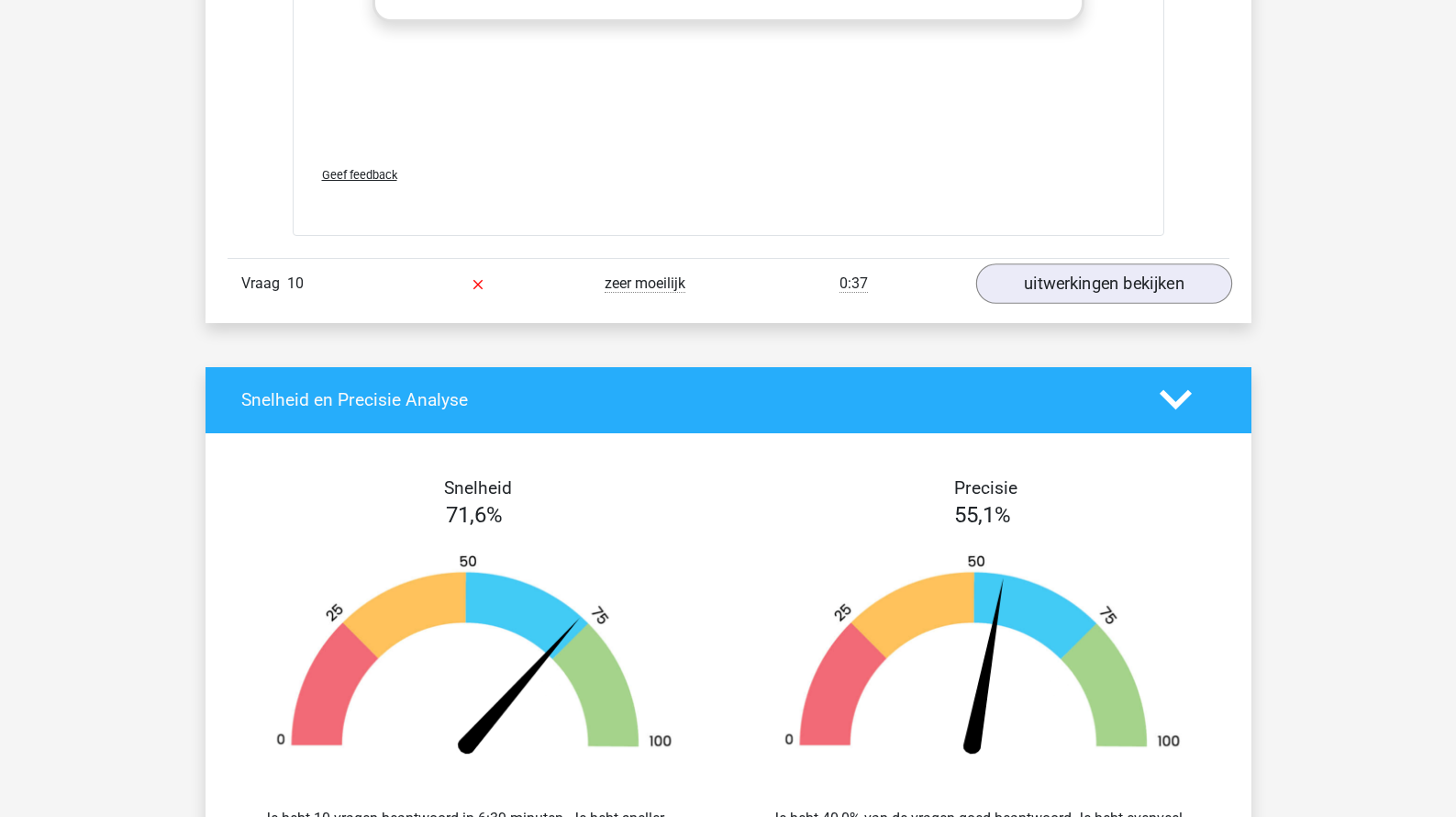
click at [1106, 268] on link "uitwerkingen bekijken" at bounding box center [1103, 283] width 256 height 40
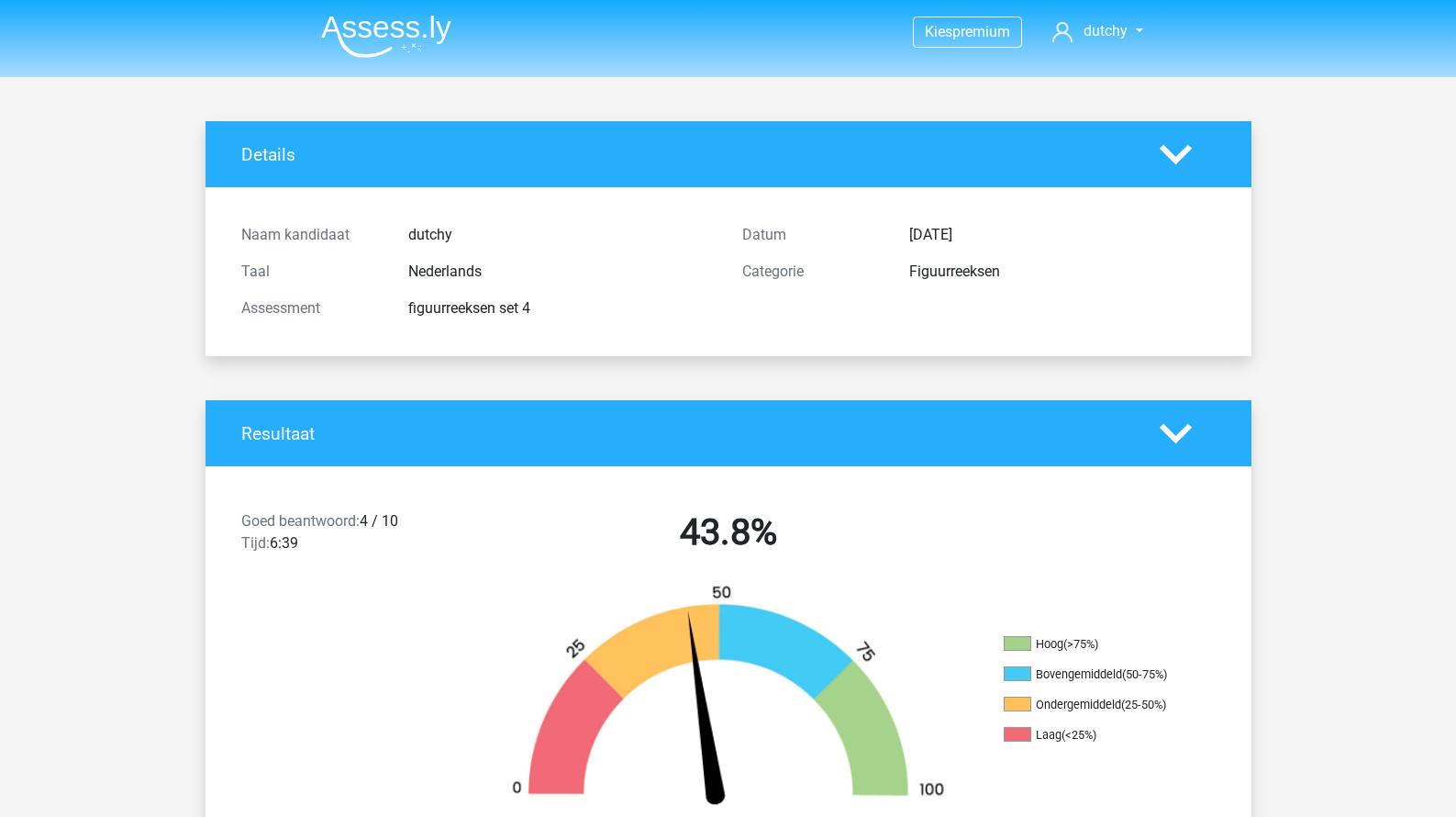
scroll to position [0, 0]
click at [391, 29] on img at bounding box center [386, 36] width 130 height 43
click at [922, 281] on div "Figuurreeksen" at bounding box center [1062, 271] width 334 height 22
click at [1101, 37] on span "dutchy" at bounding box center [1105, 31] width 44 height 18
click at [994, 40] on span "premium" at bounding box center [981, 32] width 58 height 18
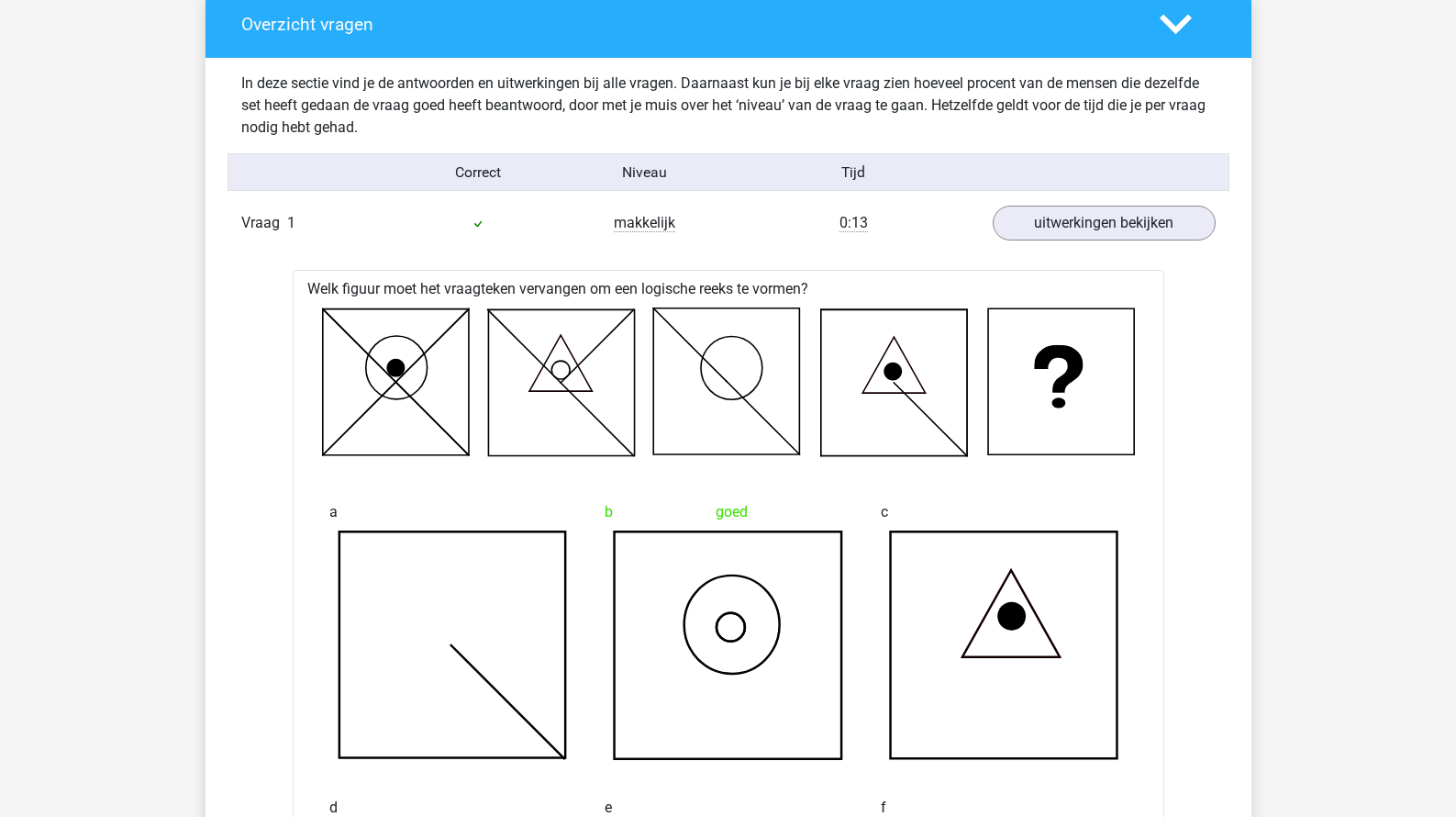
scroll to position [971, 0]
